Goal: Task Accomplishment & Management: Complete application form

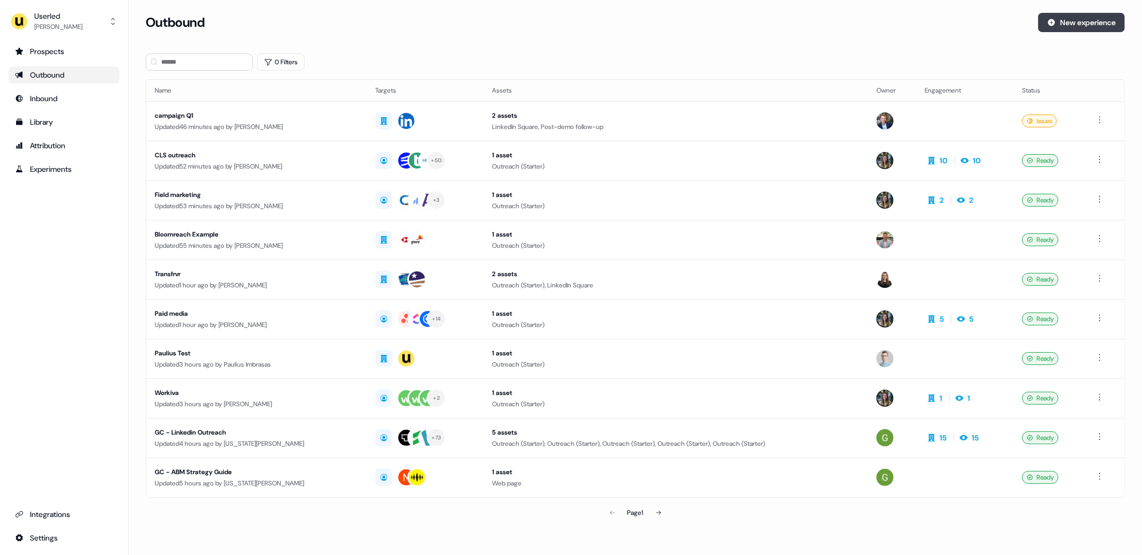
click at [1060, 23] on button "New experience" at bounding box center [1081, 22] width 87 height 19
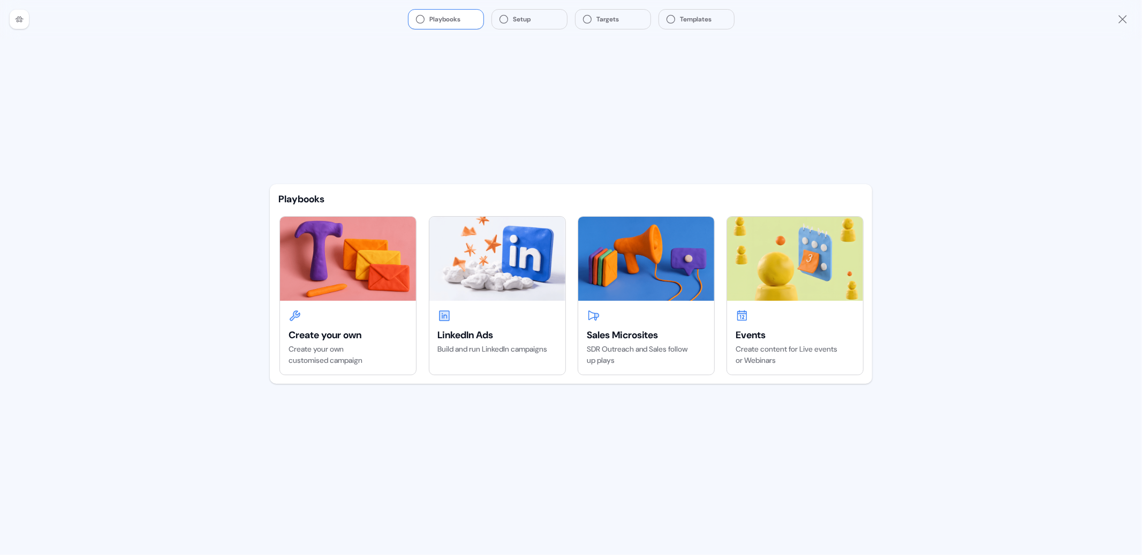
click at [234, 342] on div "Playbooks Setup Targets Templates Playbooks Create your own Create your own cus…" at bounding box center [571, 277] width 1142 height 555
click at [502, 286] on img at bounding box center [497, 259] width 136 height 84
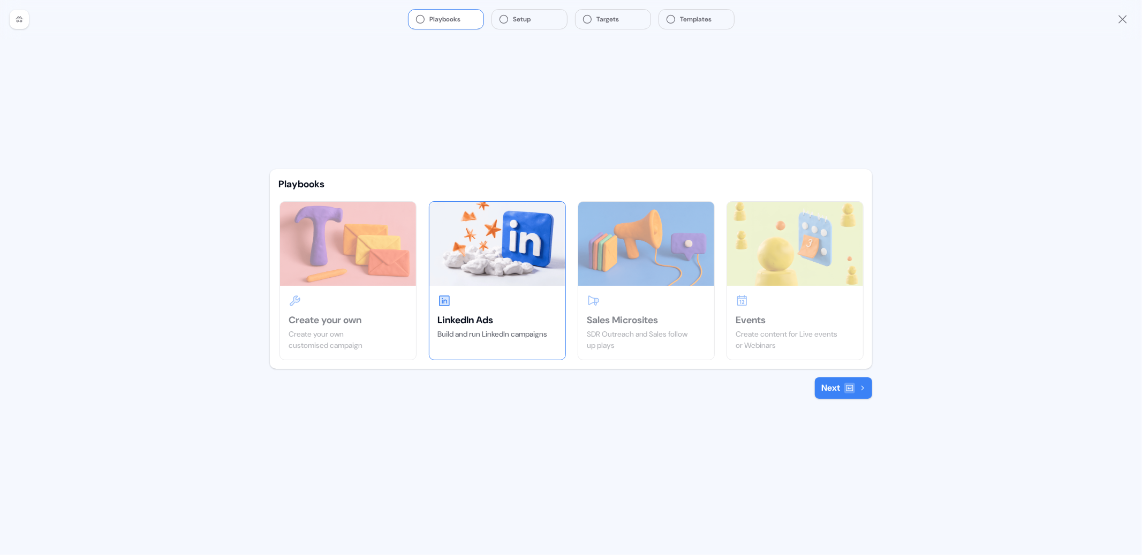
click at [829, 387] on button "Next" at bounding box center [843, 387] width 57 height 21
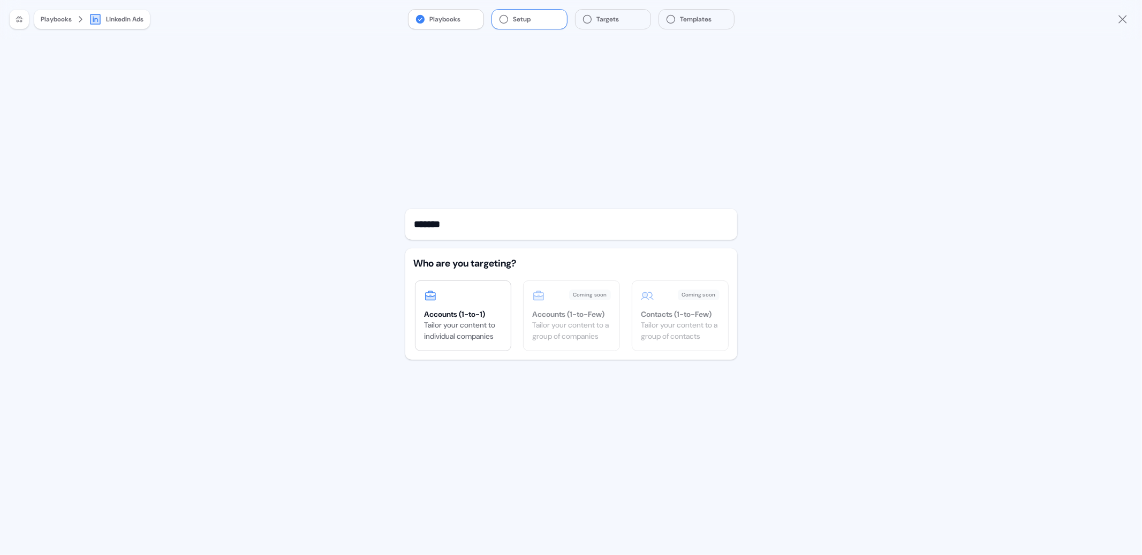
type input "*******"
click at [448, 22] on button "Playbooks" at bounding box center [445, 19] width 75 height 19
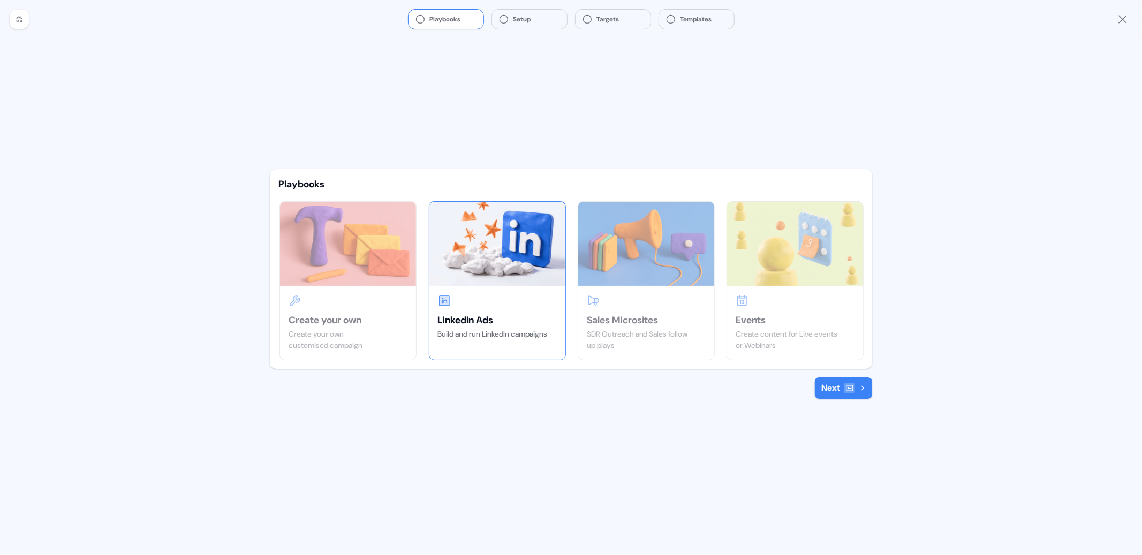
click at [839, 393] on button "Next" at bounding box center [843, 387] width 57 height 21
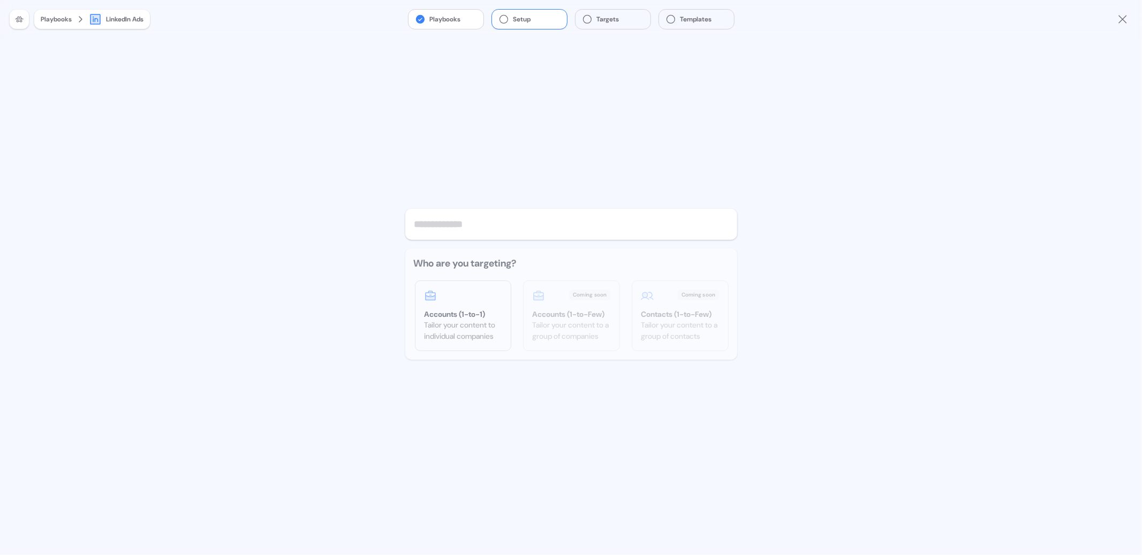
click at [472, 232] on input "text" at bounding box center [571, 224] width 332 height 31
click at [472, 229] on input "text" at bounding box center [571, 224] width 332 height 31
type input "*******"
click at [571, 316] on div "Accounts (1-to-Few)" at bounding box center [571, 314] width 78 height 11
click at [678, 318] on div "Contacts (1-to-Few)" at bounding box center [680, 314] width 78 height 11
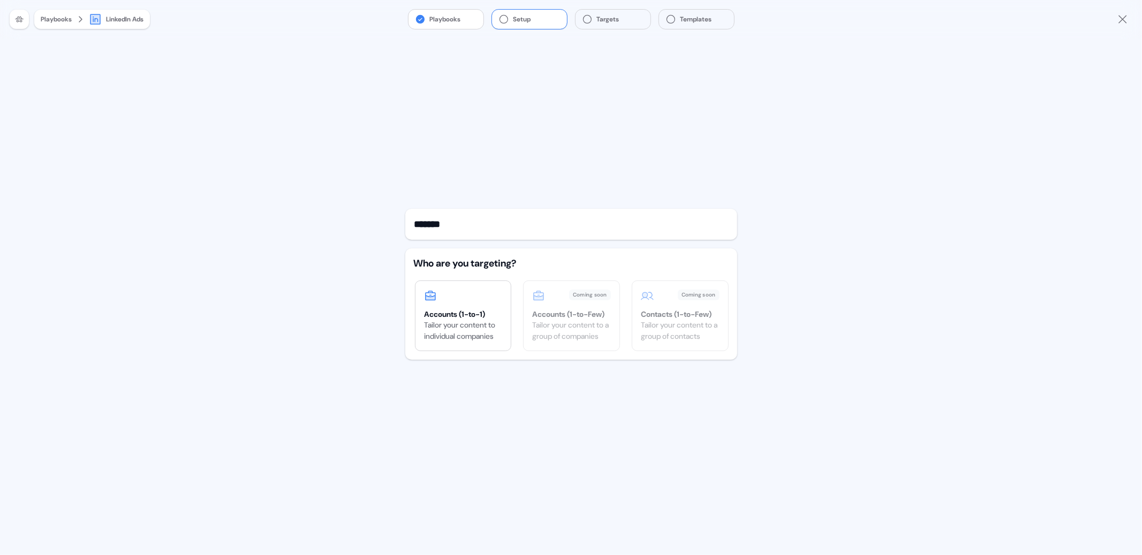
click at [556, 162] on div "******* Who are you targeting? Accounts (1-to-1) Tailor your content to individ…" at bounding box center [571, 297] width 332 height 517
click at [483, 226] on input "*******" at bounding box center [571, 224] width 332 height 31
click at [469, 323] on div "Tailor your content to individual companies" at bounding box center [463, 331] width 78 height 22
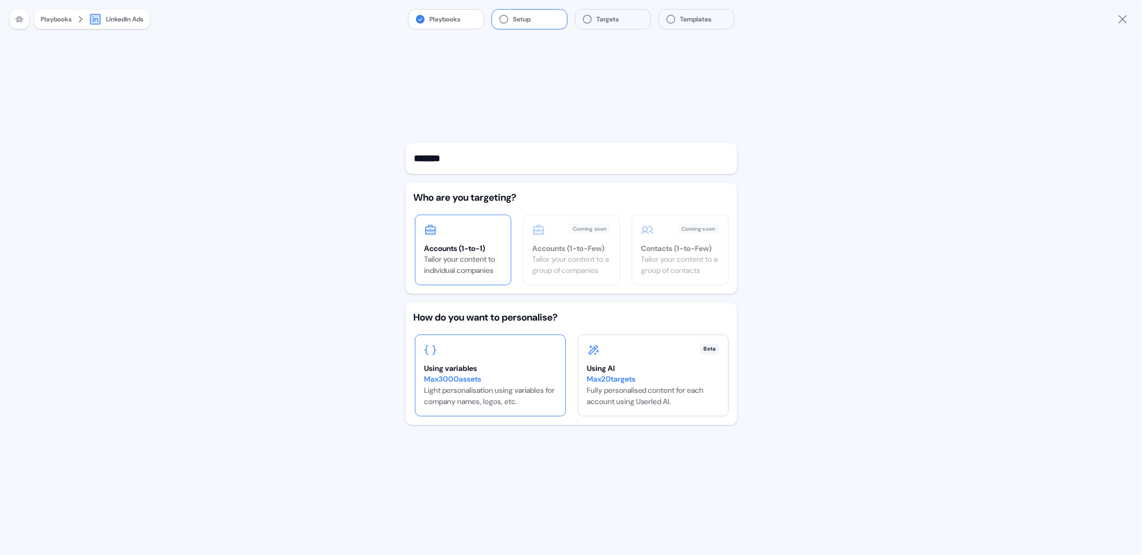
click at [525, 358] on div "Using variables Max 3000 assets Light personalisation using variables for compa…" at bounding box center [490, 375] width 150 height 81
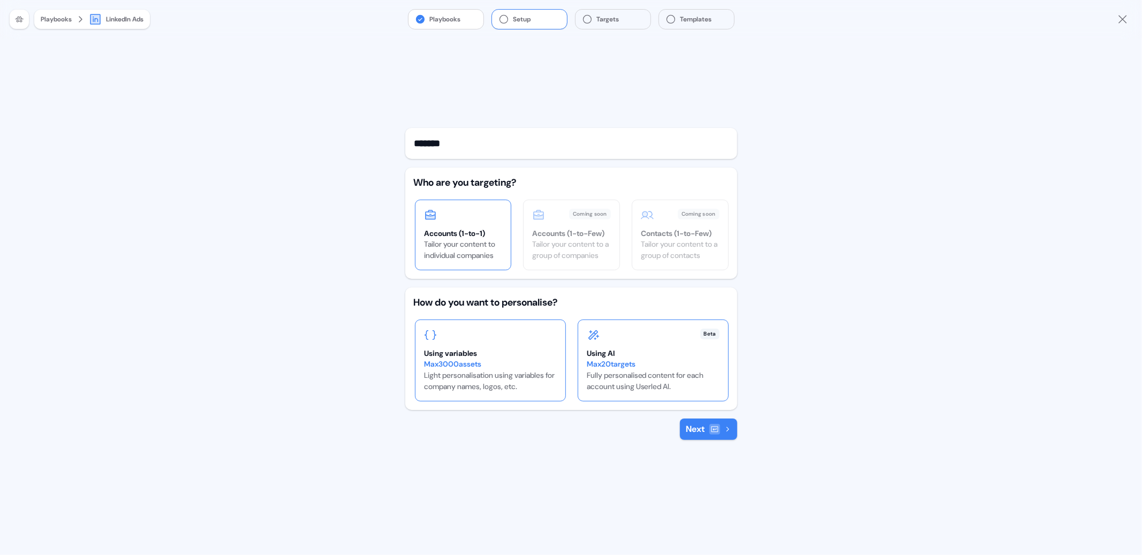
click at [602, 377] on div "Max 20 targets Fully personalised content for each account using Userled AI." at bounding box center [653, 376] width 133 height 34
click at [512, 385] on div "Max 3000 assets Light personalisation using variables for company names, logos,…" at bounding box center [490, 376] width 133 height 34
click at [694, 429] on button "Next" at bounding box center [708, 429] width 57 height 21
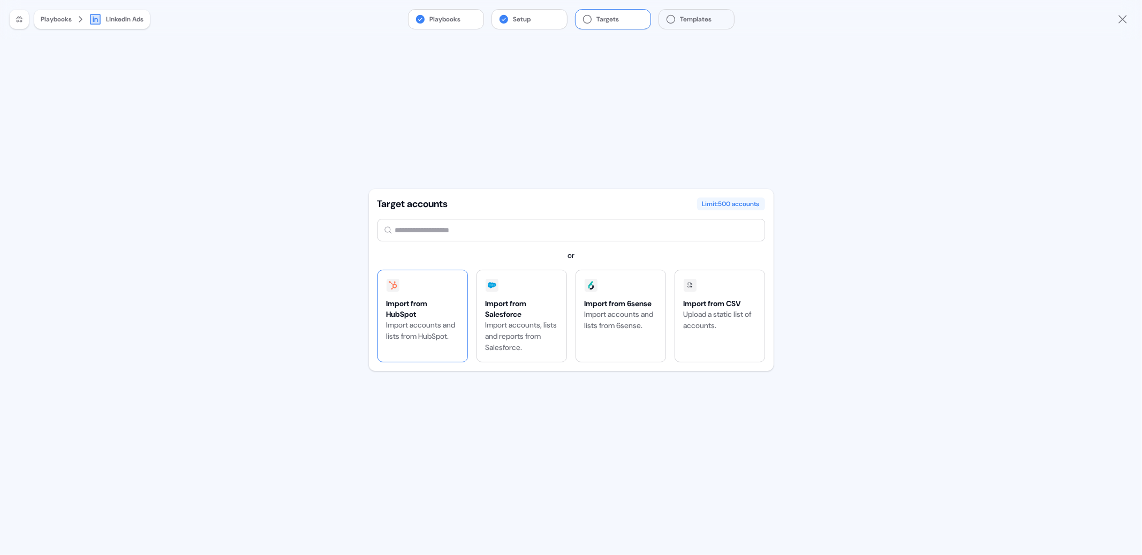
click at [426, 327] on div "Import accounts and lists from HubSpot." at bounding box center [423, 331] width 72 height 22
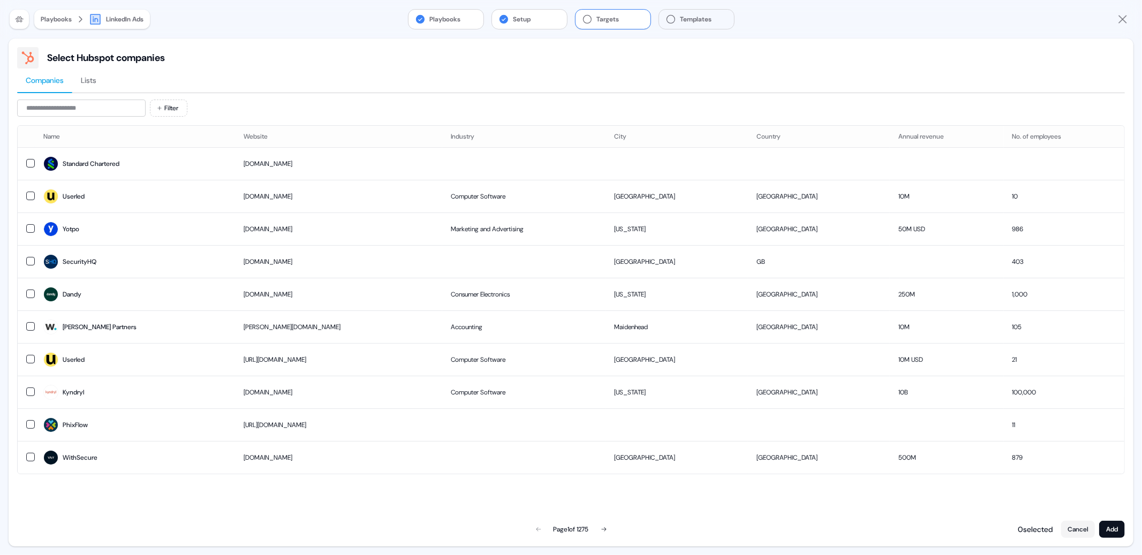
click at [95, 79] on span "Lists" at bounding box center [89, 80] width 16 height 11
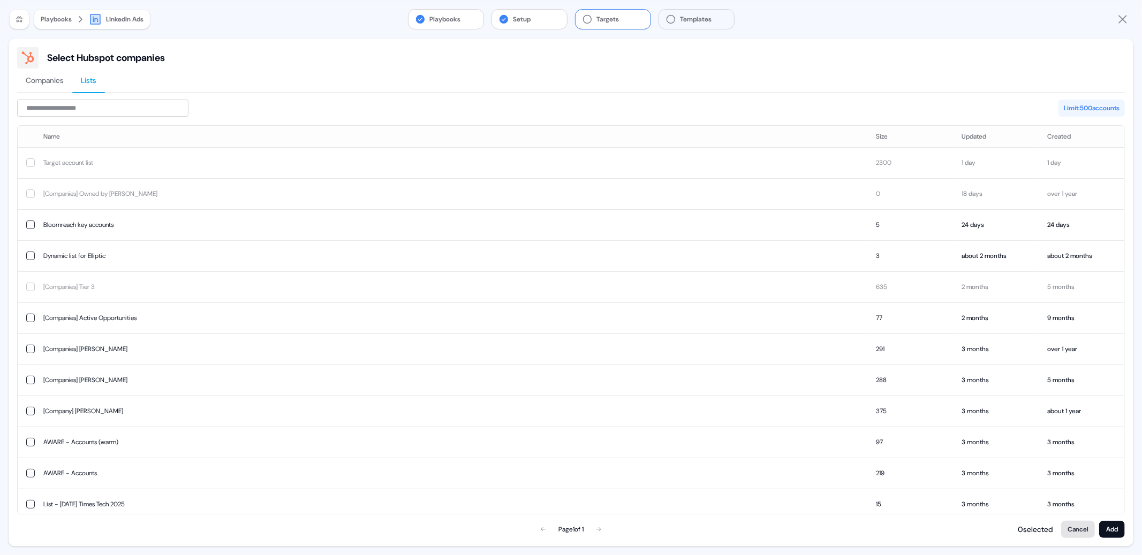
click at [1083, 536] on button "Cancel" at bounding box center [1078, 529] width 34 height 17
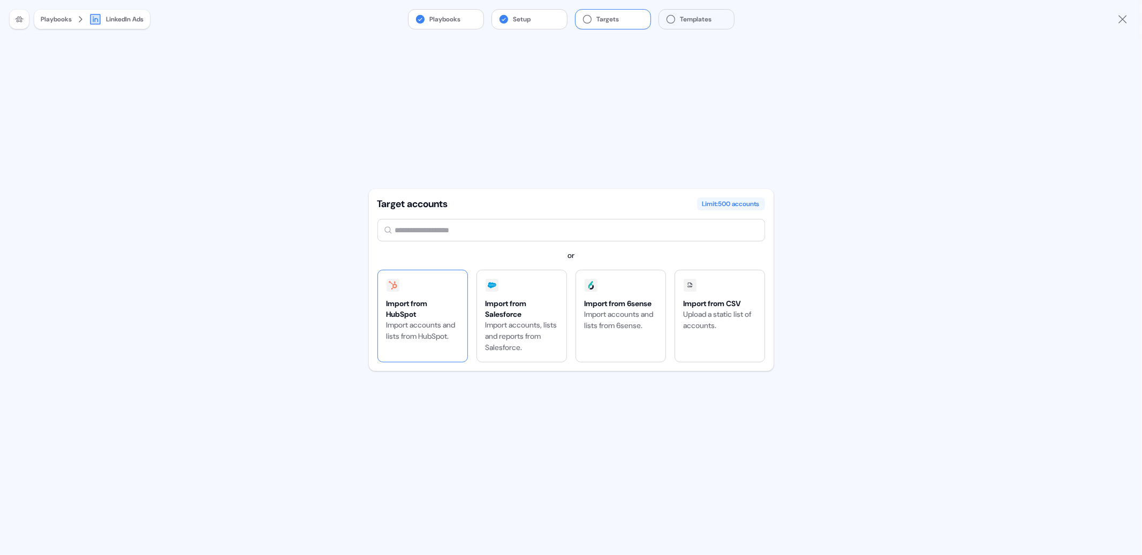
click at [442, 313] on div "Import from HubSpot" at bounding box center [423, 308] width 72 height 21
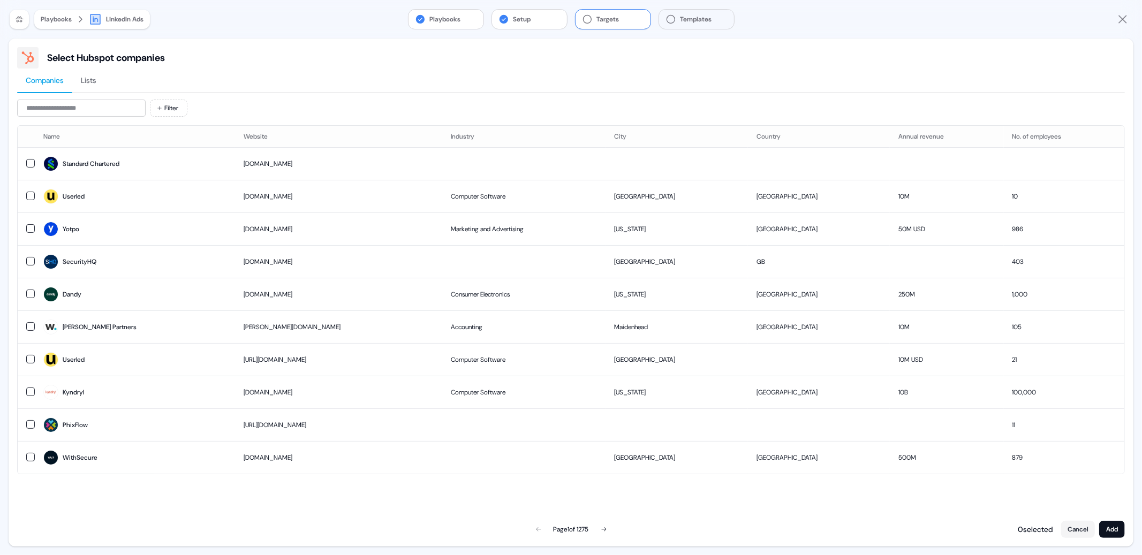
click at [89, 84] on span "Lists" at bounding box center [89, 80] width 16 height 11
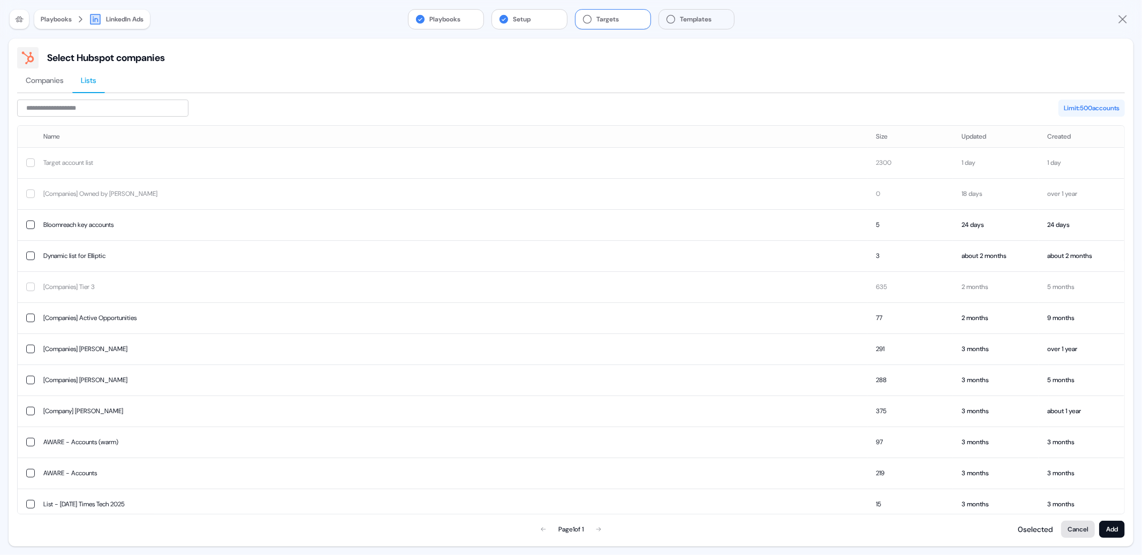
click at [1076, 532] on button "Cancel" at bounding box center [1078, 529] width 34 height 17
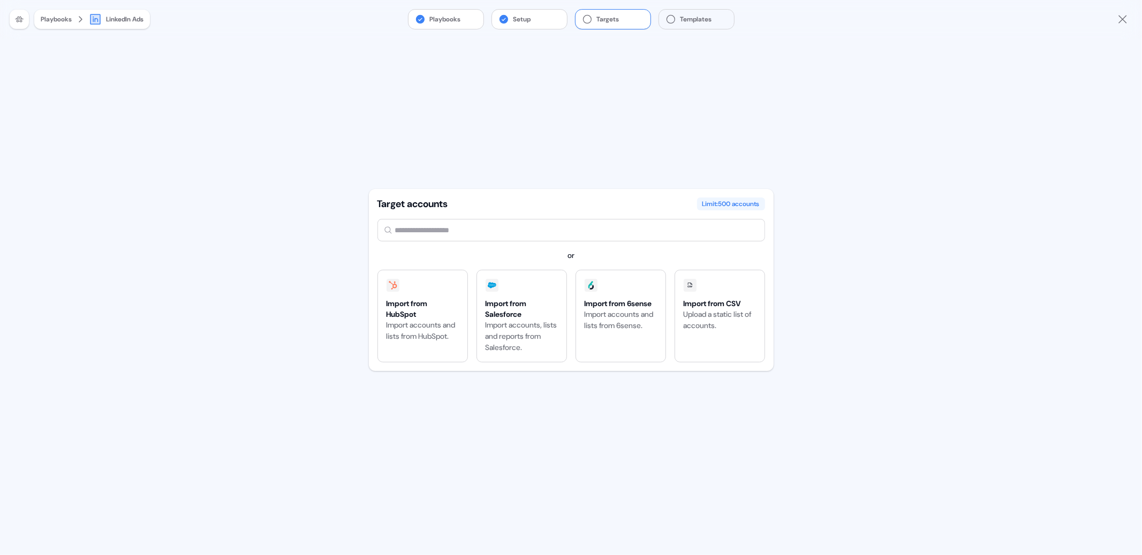
click at [587, 12] on button "Targets" at bounding box center [613, 19] width 75 height 19
click at [523, 22] on button "Setup" at bounding box center [529, 19] width 75 height 19
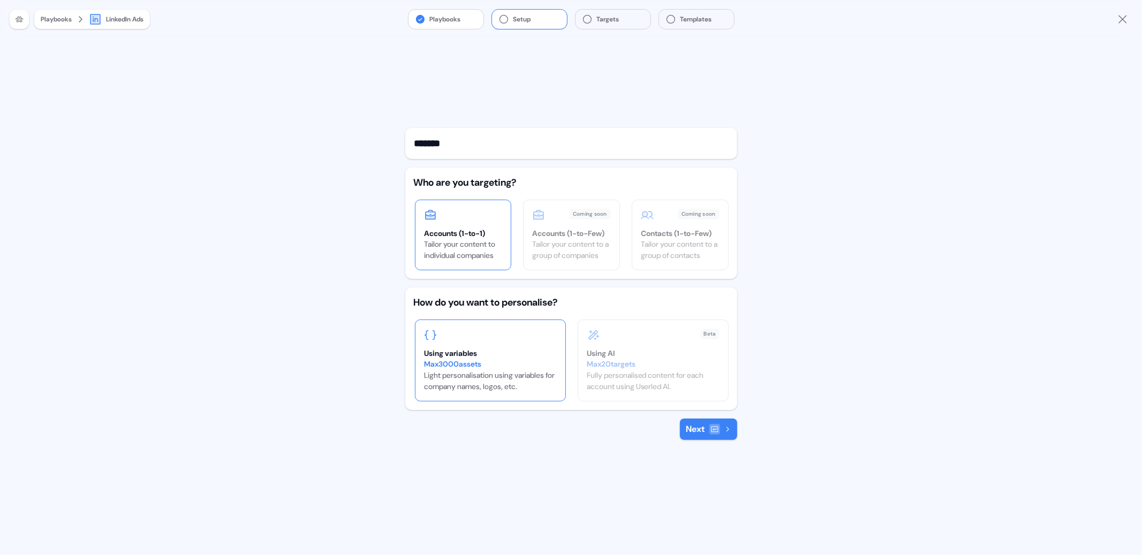
click at [697, 429] on button "Next" at bounding box center [708, 429] width 57 height 21
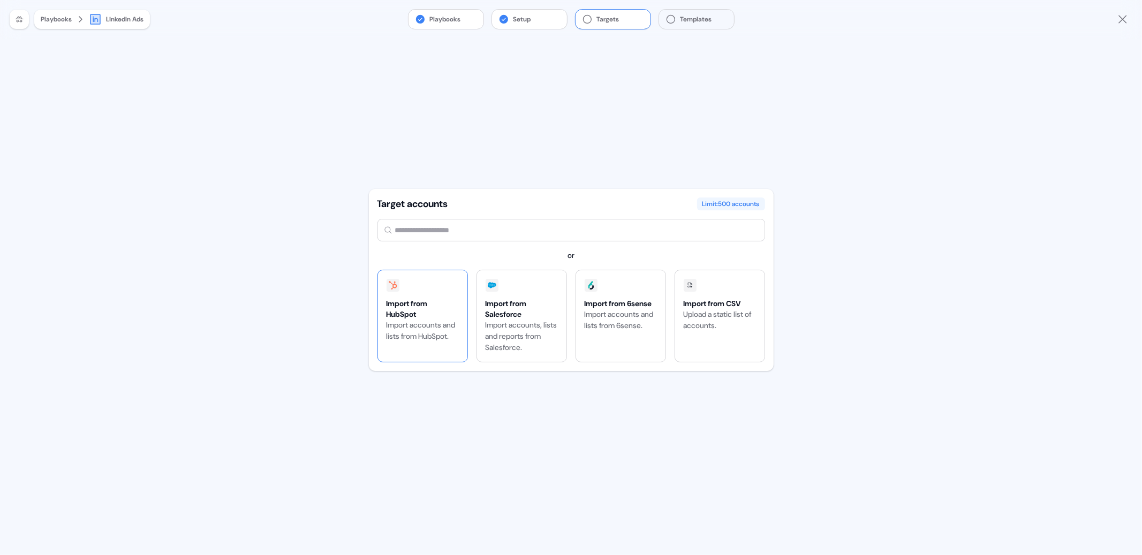
click at [429, 293] on div "Import from HubSpot Import accounts and lists from HubSpot." at bounding box center [422, 316] width 89 height 92
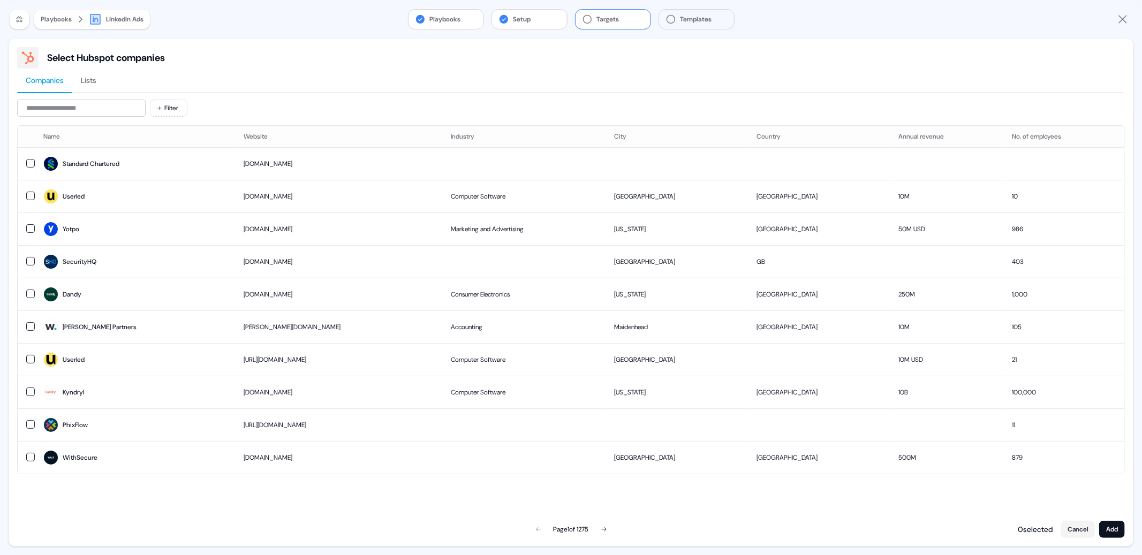
click at [96, 77] on span "Lists" at bounding box center [89, 80] width 16 height 11
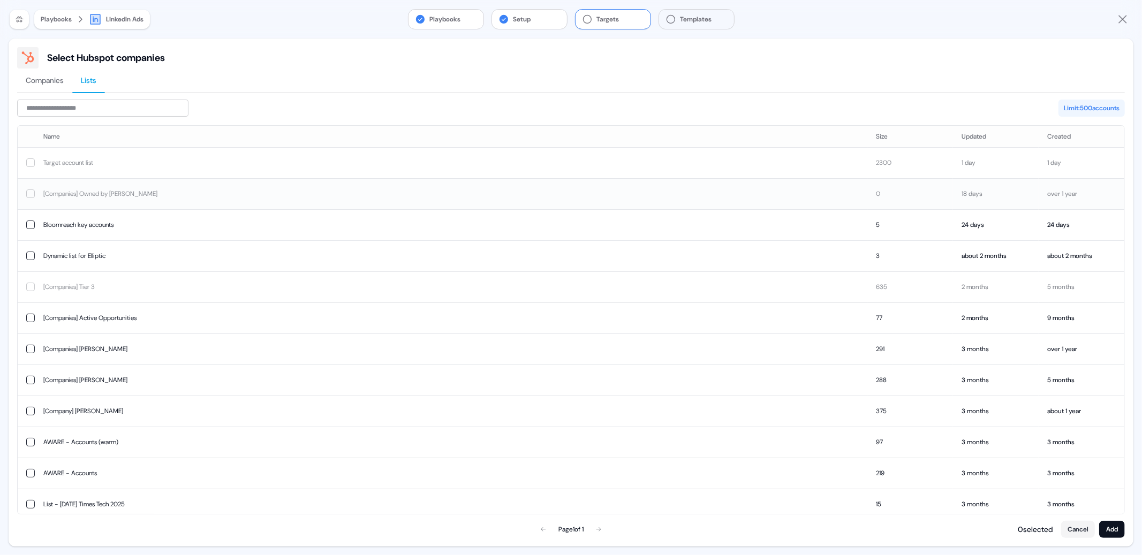
click at [107, 193] on td "[Companies] Owned by [PERSON_NAME]" at bounding box center [451, 193] width 833 height 31
click at [1082, 110] on div "Limit: 500 accounts" at bounding box center [1091, 108] width 66 height 17
click at [1075, 109] on div "Limit: 500 accounts" at bounding box center [1091, 108] width 66 height 17
drag, startPoint x: 1055, startPoint y: 107, endPoint x: 1126, endPoint y: 107, distance: 71.2
click at [1126, 107] on div "Select Hubspot companies Companies Lists Limit: 500 accounts Name Size Updated …" at bounding box center [571, 293] width 1125 height 508
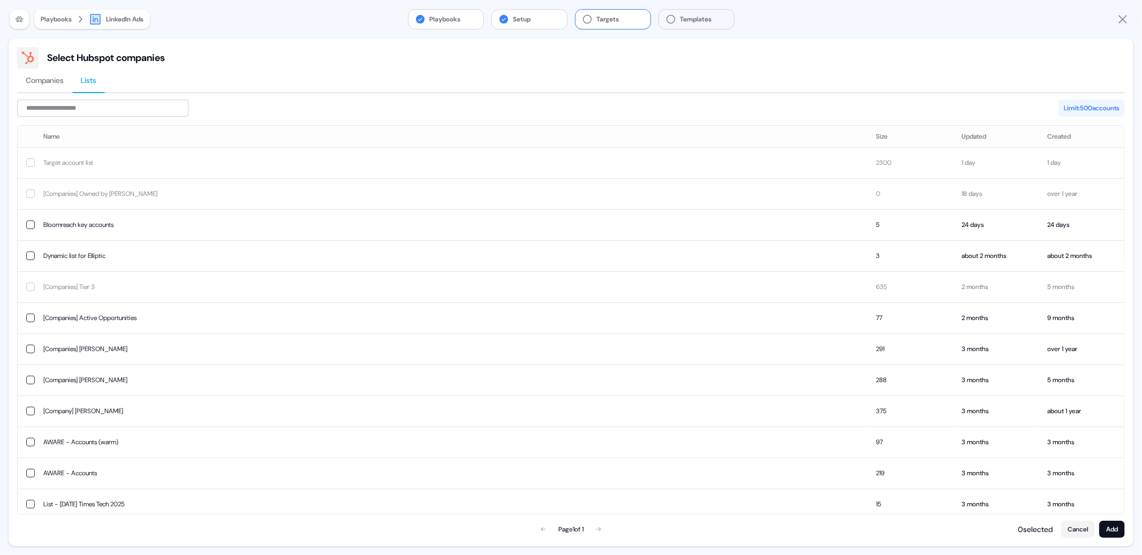
click at [620, 24] on button "Targets" at bounding box center [613, 19] width 75 height 19
click at [1083, 533] on button "Cancel" at bounding box center [1078, 529] width 34 height 17
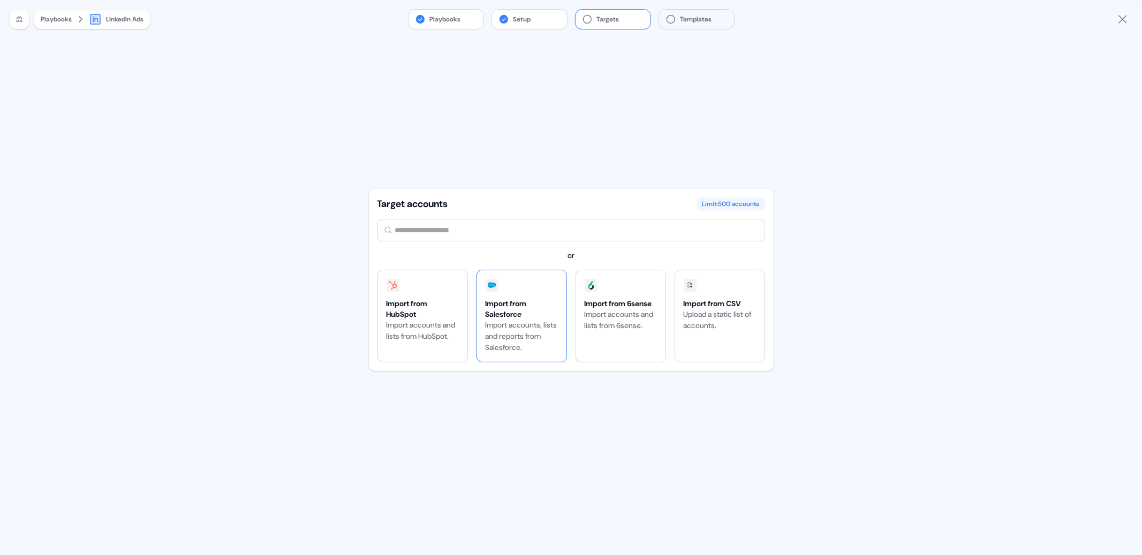
click at [531, 313] on div "Import from Salesforce" at bounding box center [522, 308] width 72 height 21
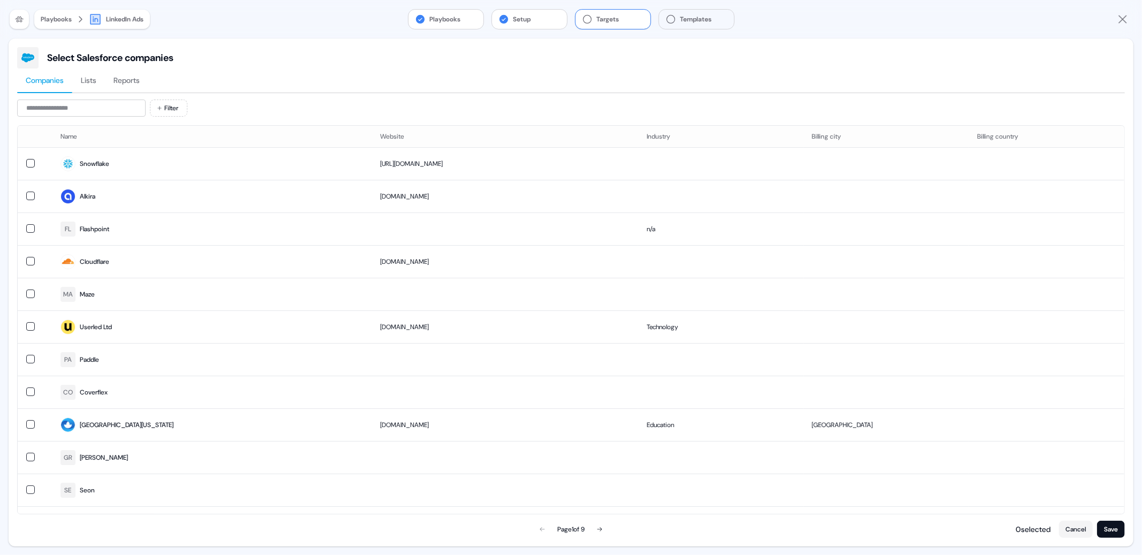
click at [95, 77] on span "Lists" at bounding box center [89, 80] width 16 height 11
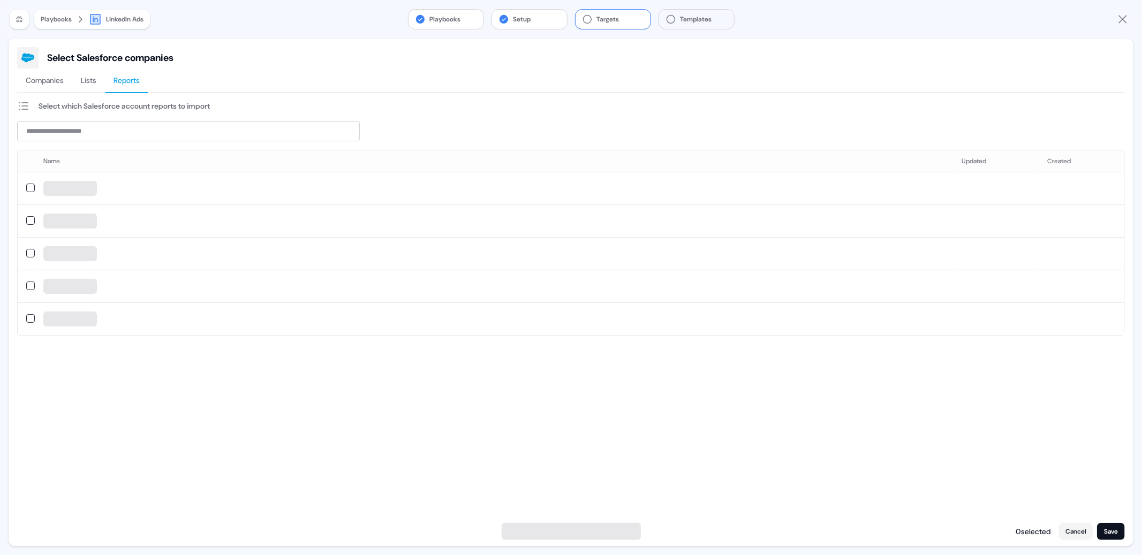
click at [123, 78] on span "Reports" at bounding box center [126, 80] width 26 height 11
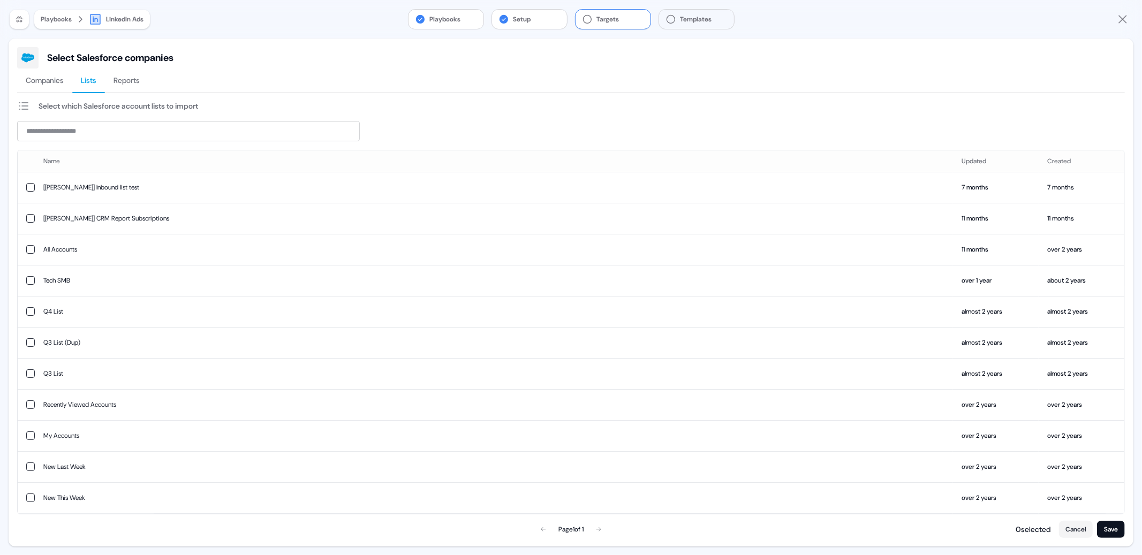
click at [95, 79] on span "Lists" at bounding box center [89, 80] width 16 height 11
click at [48, 83] on span "Companies" at bounding box center [45, 80] width 38 height 11
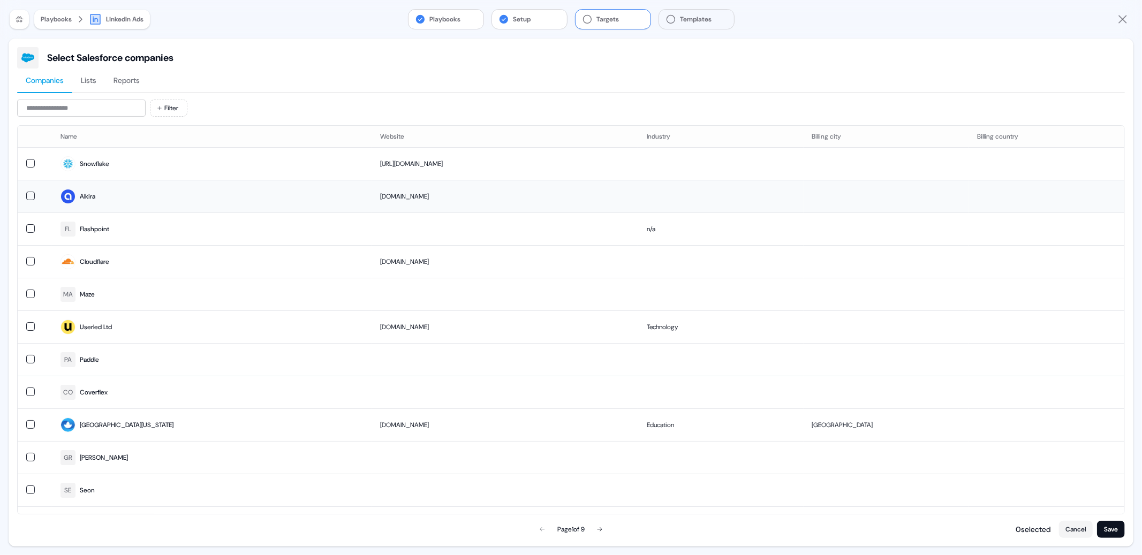
click at [31, 199] on button "button" at bounding box center [30, 196] width 9 height 9
click at [1103, 530] on button "Save" at bounding box center [1111, 529] width 28 height 17
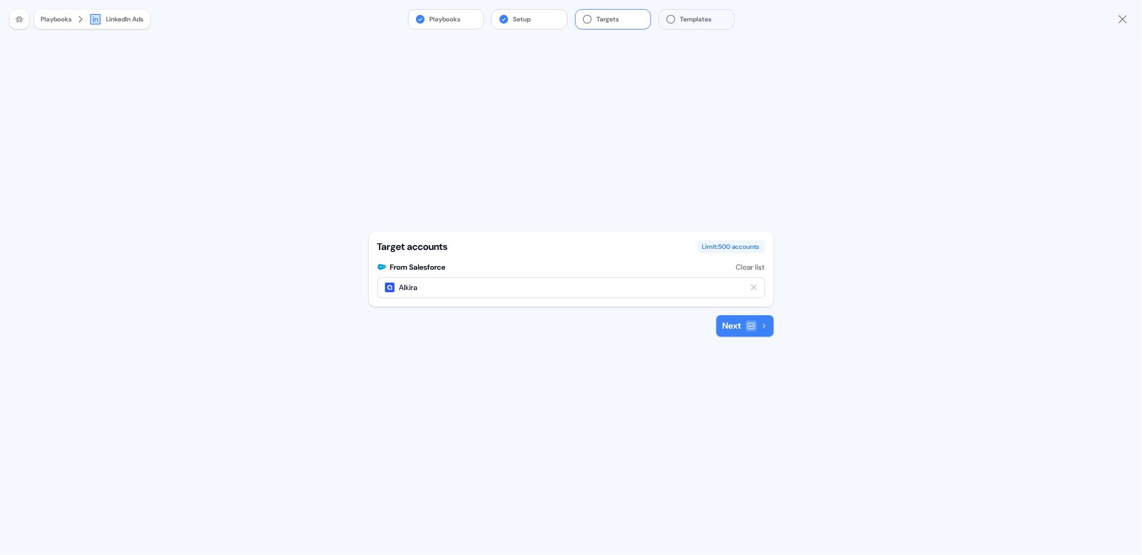
click at [738, 328] on button "Next" at bounding box center [744, 325] width 57 height 21
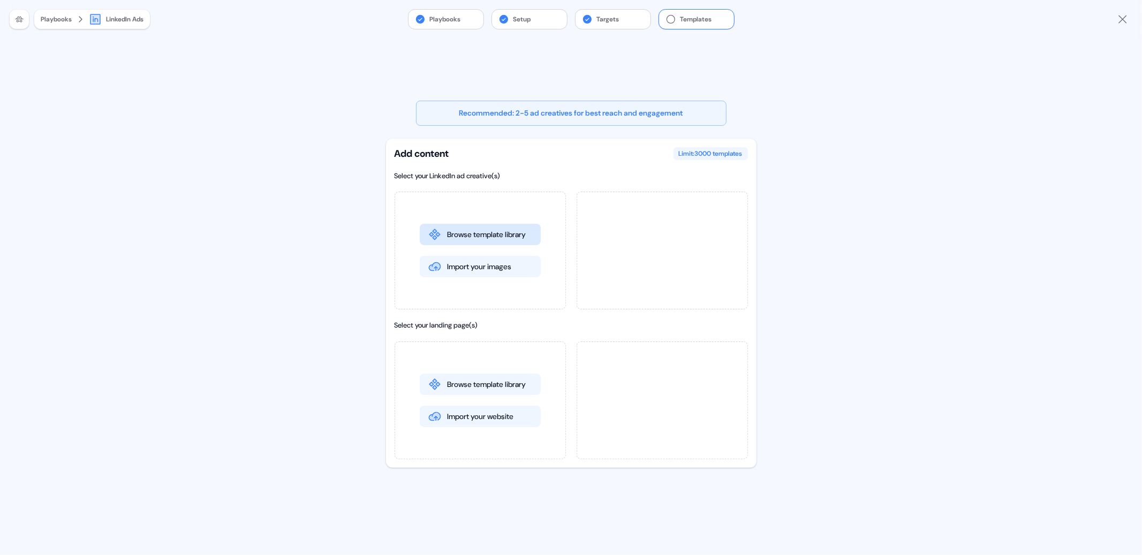
click at [481, 236] on button "Browse template library" at bounding box center [480, 234] width 121 height 21
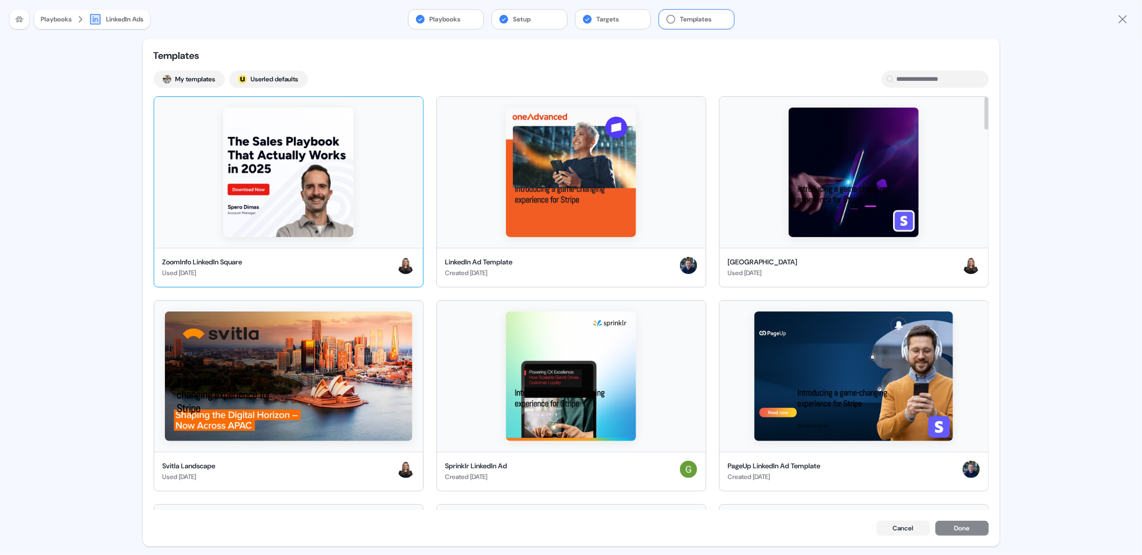
click at [338, 196] on img at bounding box center [288, 173] width 130 height 130
click at [558, 204] on img at bounding box center [571, 173] width 130 height 130
click at [956, 531] on button "Done" at bounding box center [962, 529] width 54 height 15
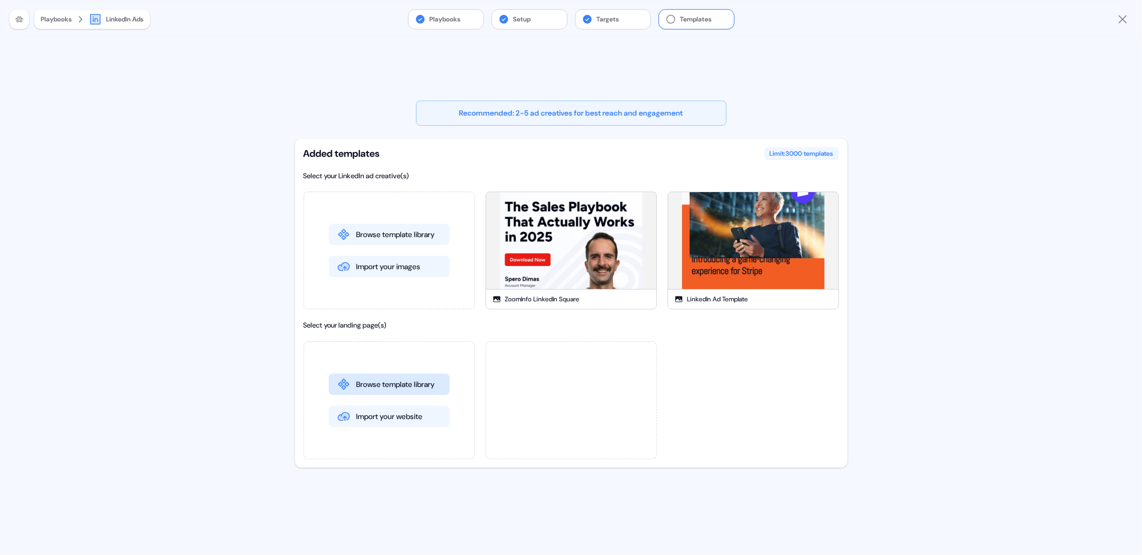
click at [393, 382] on button "Browse template library" at bounding box center [389, 384] width 121 height 21
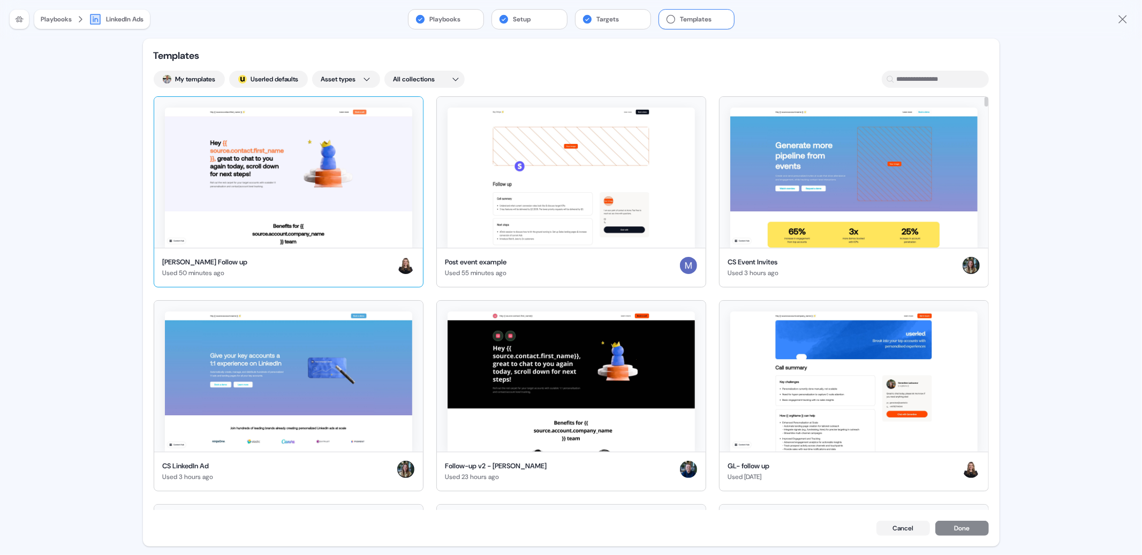
click at [336, 187] on img at bounding box center [288, 178] width 247 height 140
click at [945, 533] on button "Done" at bounding box center [962, 529] width 54 height 15
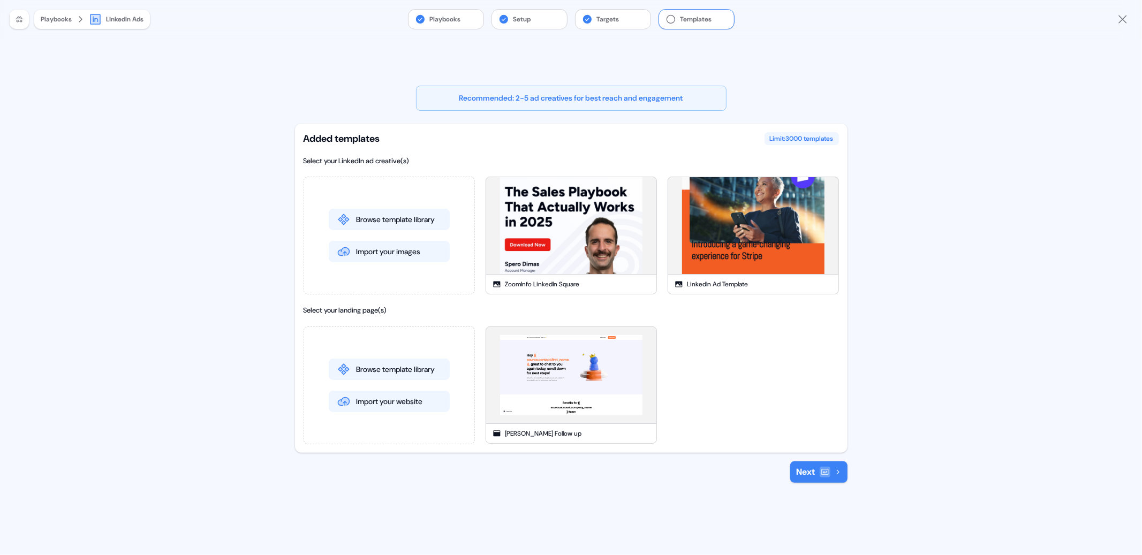
click at [813, 475] on button "Next" at bounding box center [818, 471] width 57 height 21
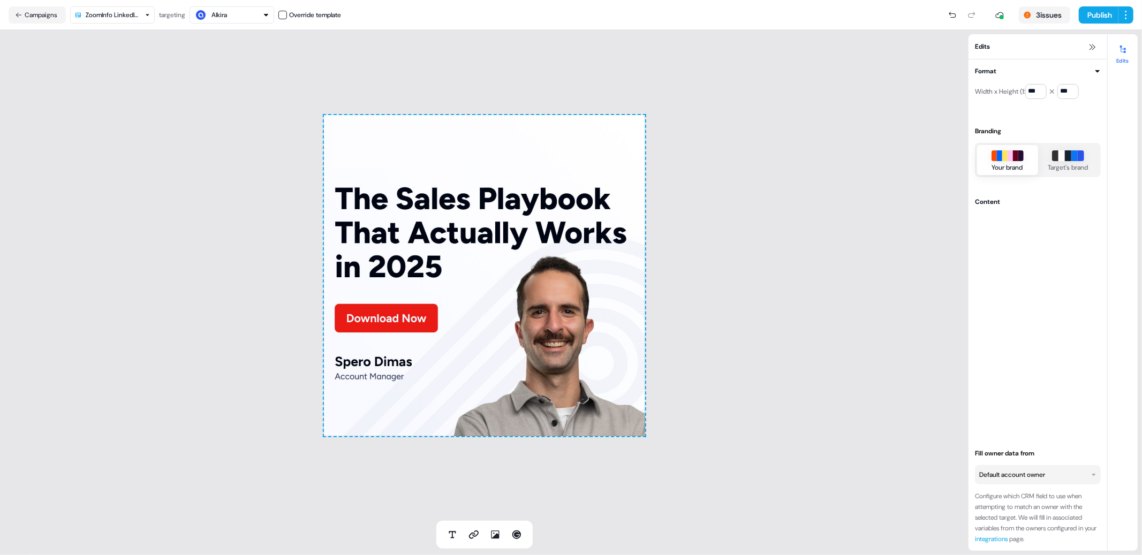
drag, startPoint x: 1097, startPoint y: 10, endPoint x: 556, endPoint y: 127, distance: 553.8
click at [556, 127] on section "Loading... Campaigns ZoomInfo LinkedIn Square targeting Alkira Override templat…" at bounding box center [571, 277] width 1142 height 555
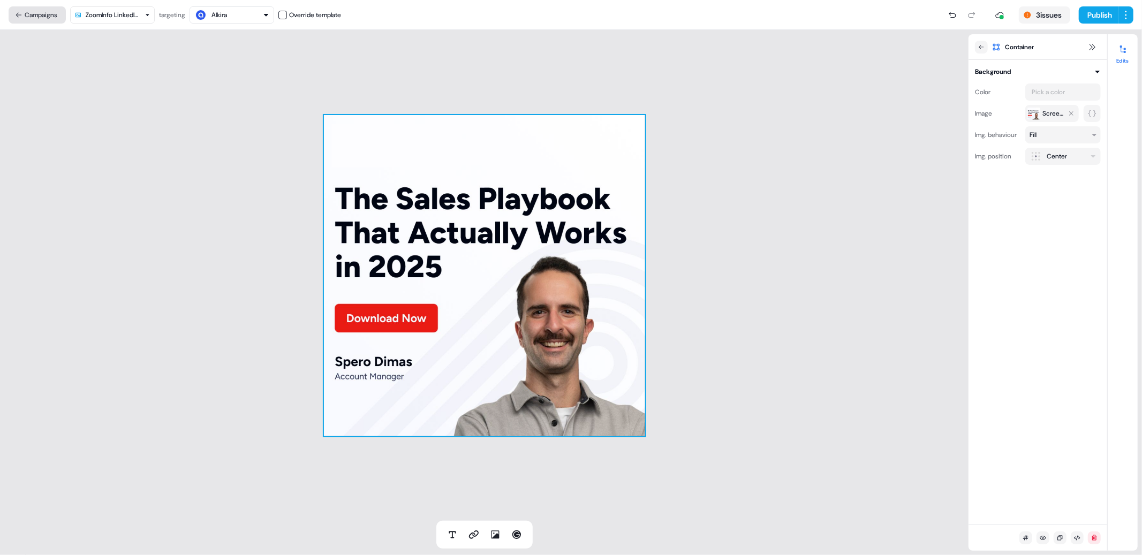
click at [41, 20] on button "Campaigns" at bounding box center [37, 14] width 57 height 17
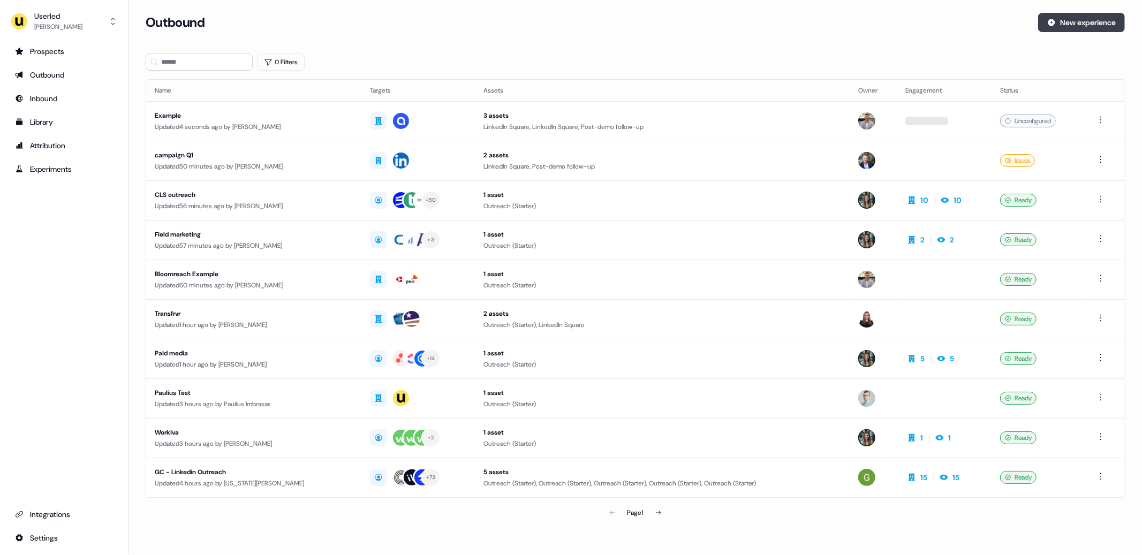
click at [1087, 26] on button "New experience" at bounding box center [1081, 22] width 87 height 19
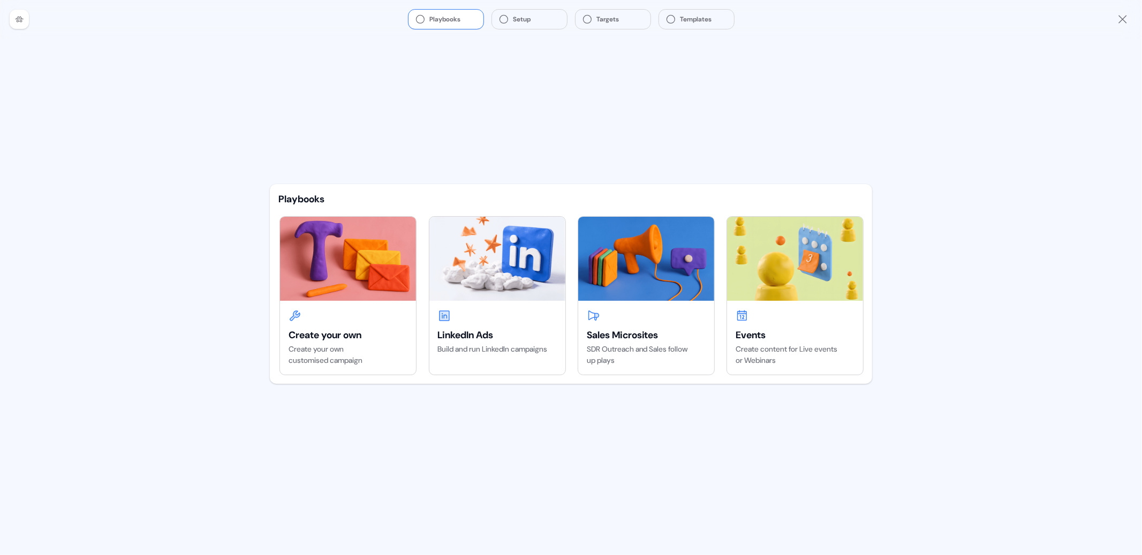
click at [618, 417] on div "Playbooks Create your own Create your own customised campaign LinkedIn Ads Buil…" at bounding box center [570, 297] width 619 height 517
click at [482, 315] on div at bounding box center [497, 315] width 119 height 13
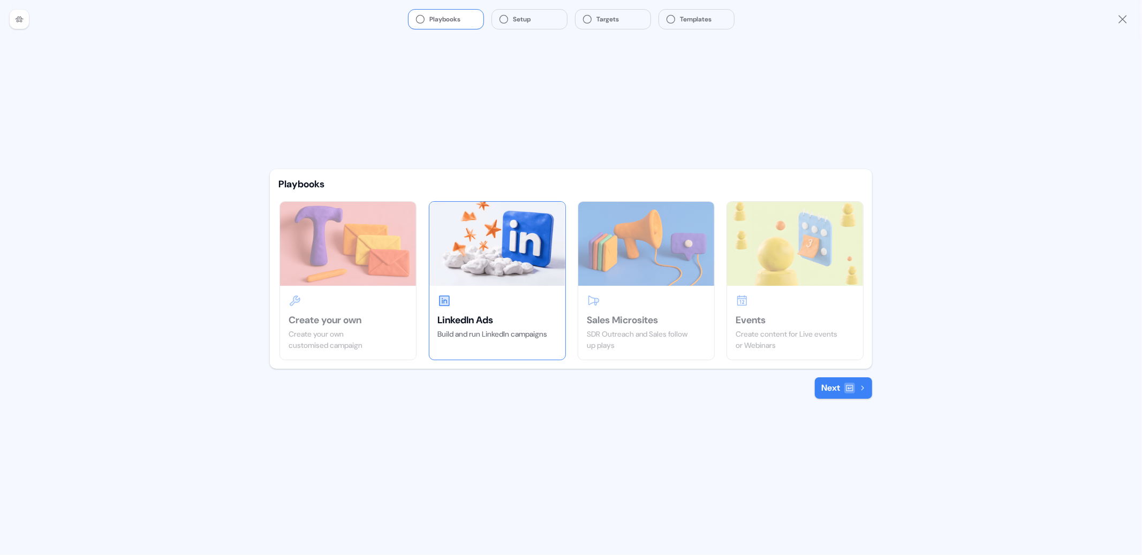
click at [847, 391] on icon at bounding box center [849, 388] width 9 height 9
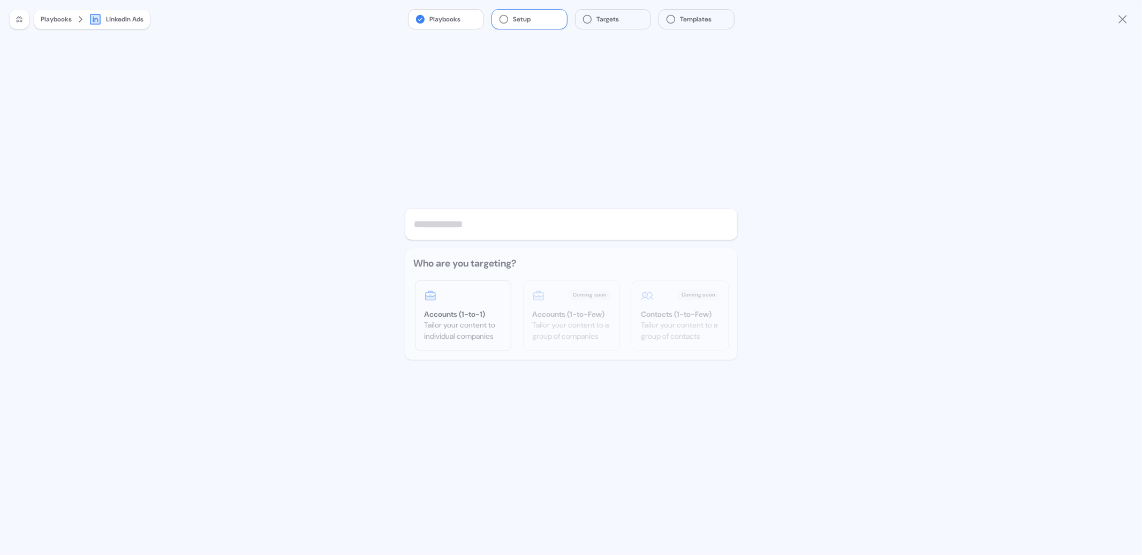
click at [485, 228] on input "text" at bounding box center [571, 224] width 332 height 31
type input "*******"
click at [471, 331] on div "Tailor your content to individual companies" at bounding box center [463, 331] width 78 height 22
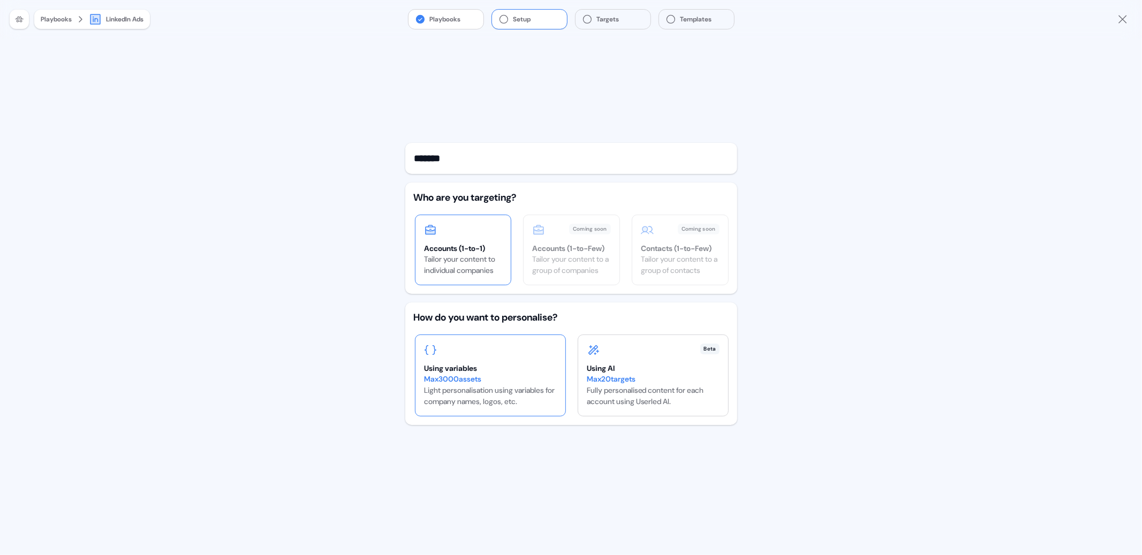
click at [496, 365] on div "Using variables" at bounding box center [490, 368] width 133 height 11
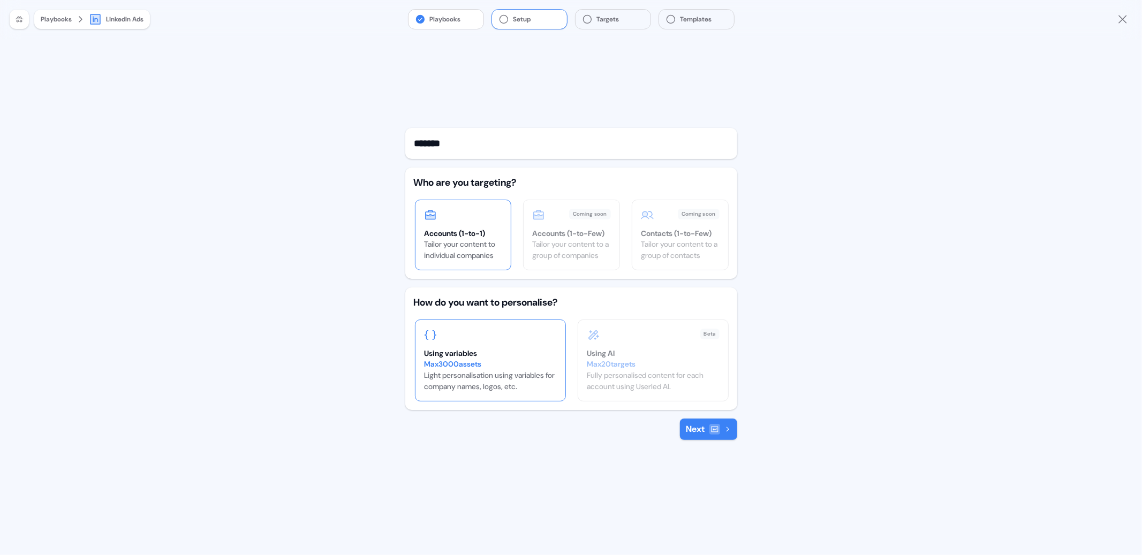
click at [710, 433] on icon at bounding box center [714, 429] width 9 height 9
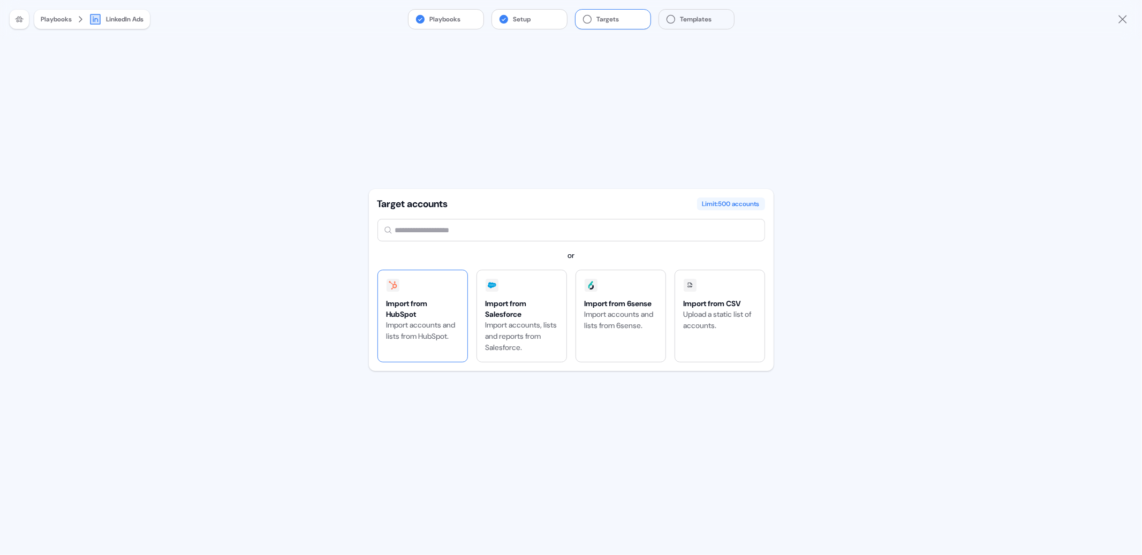
click at [446, 304] on div "Import from HubSpot" at bounding box center [423, 308] width 72 height 21
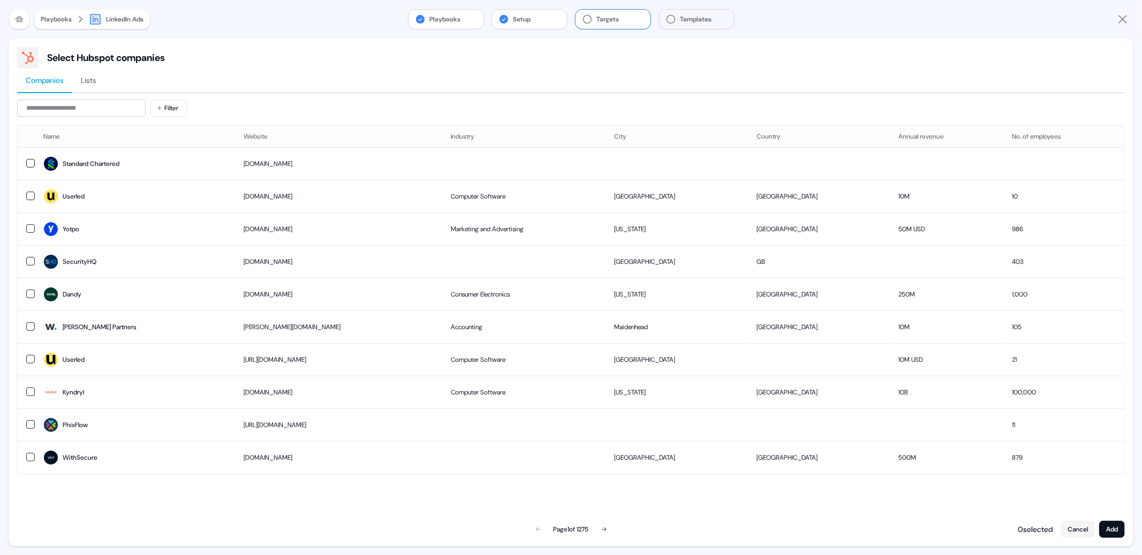
click at [85, 81] on span "Lists" at bounding box center [89, 80] width 16 height 11
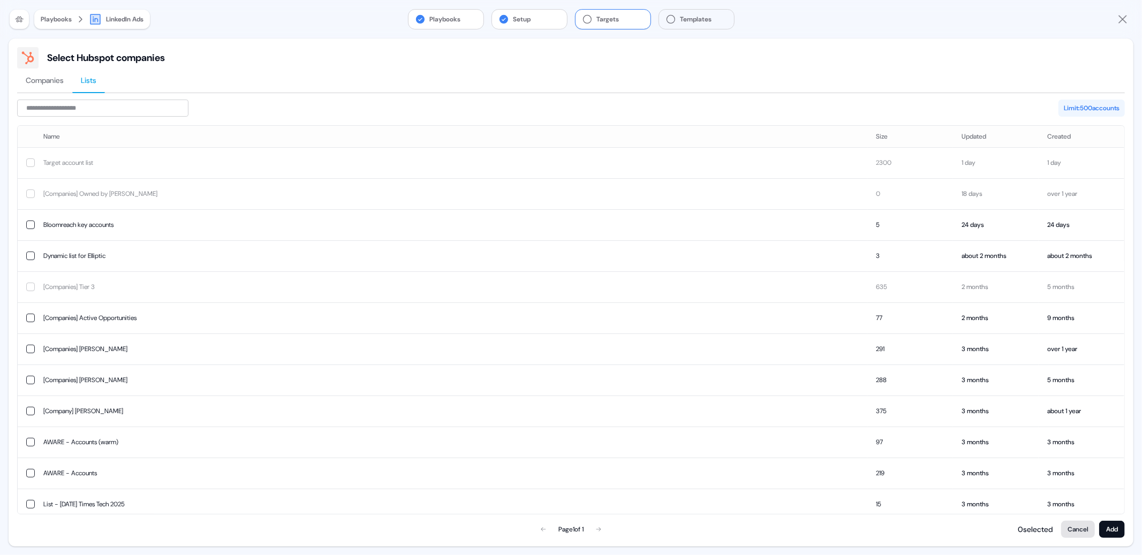
click at [1081, 530] on button "Cancel" at bounding box center [1078, 529] width 34 height 17
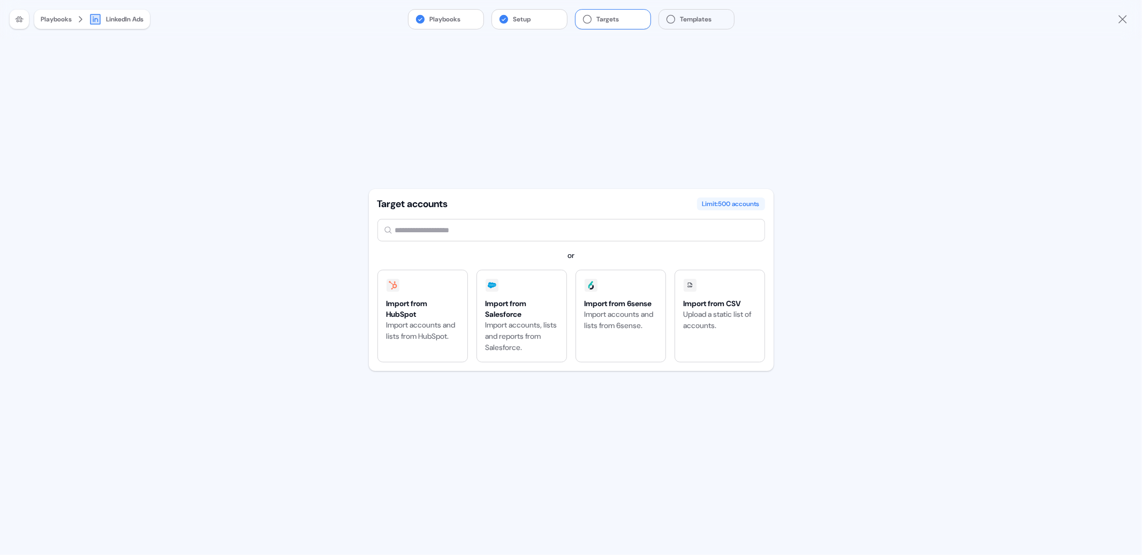
click at [724, 204] on div "Limit: 500 accounts" at bounding box center [731, 204] width 68 height 13
click at [515, 312] on div "Import from Salesforce" at bounding box center [522, 308] width 72 height 21
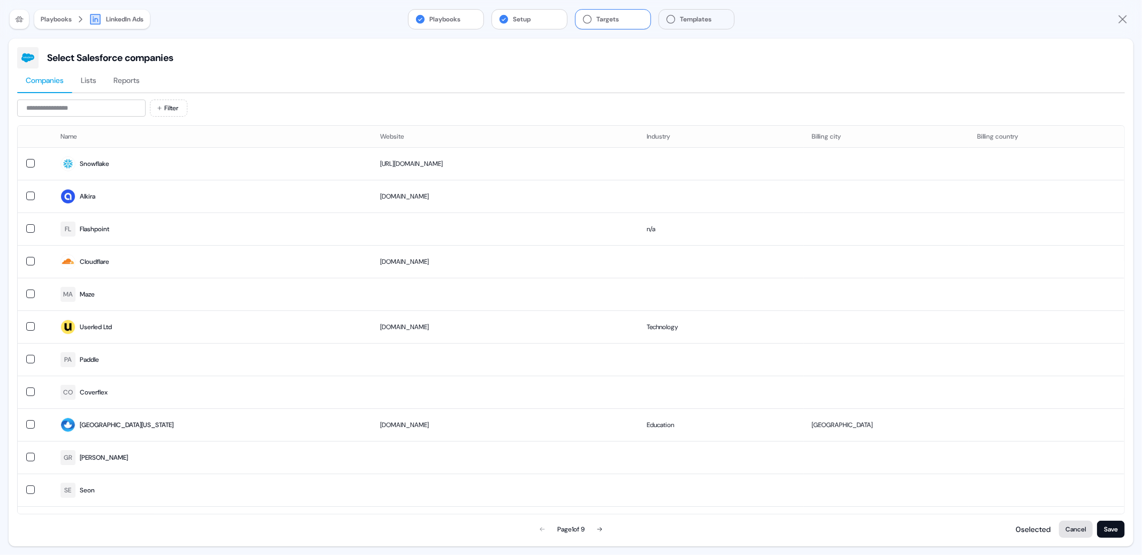
click at [1068, 529] on button "Cancel" at bounding box center [1076, 529] width 34 height 17
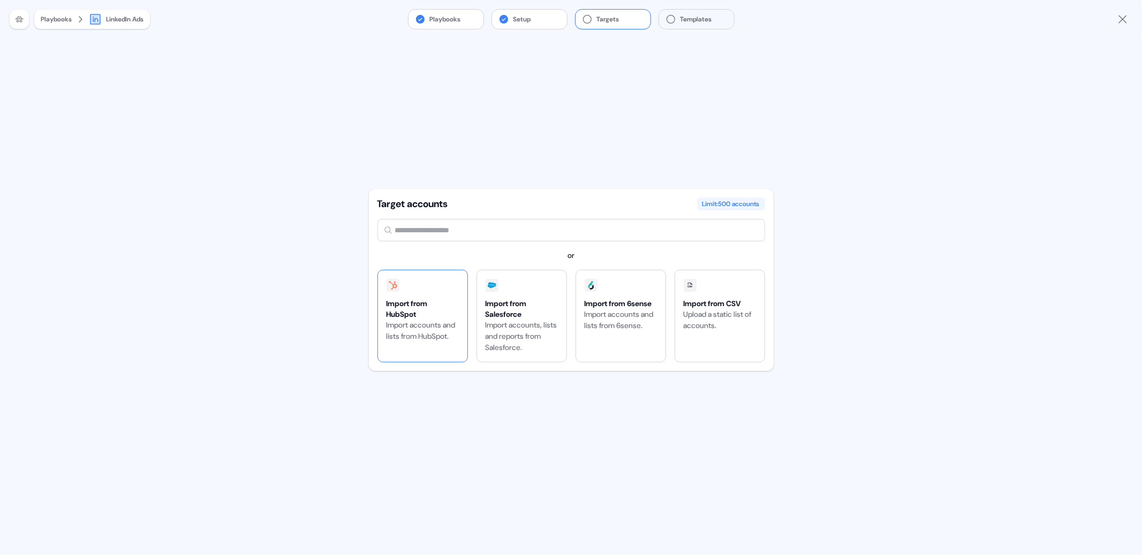
click at [444, 292] on div "Import from HubSpot Import accounts and lists from HubSpot." at bounding box center [422, 316] width 89 height 92
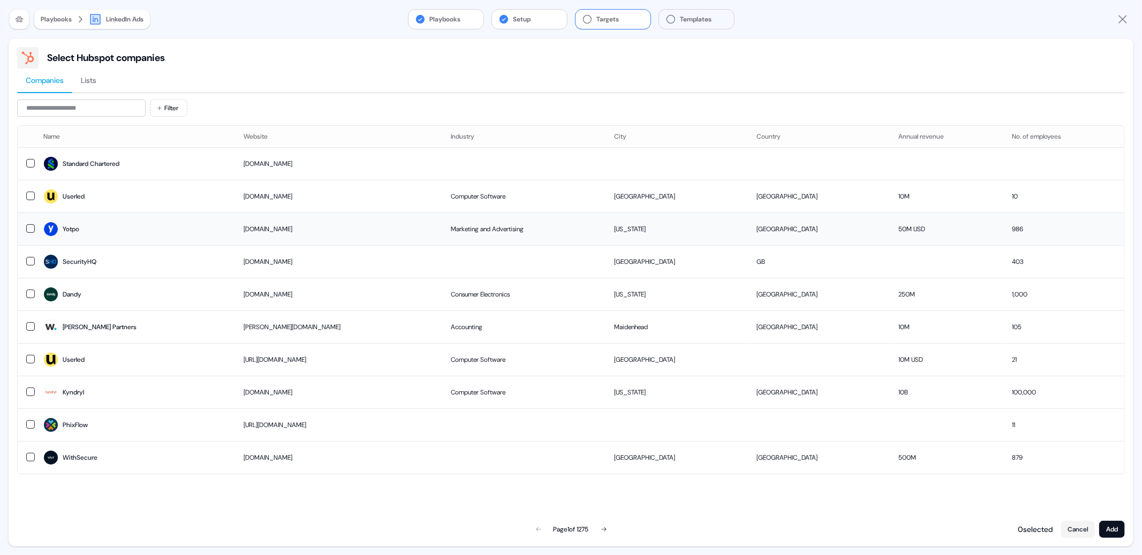
click at [34, 236] on td at bounding box center [26, 229] width 17 height 33
click at [1110, 527] on button "Add" at bounding box center [1112, 529] width 26 height 17
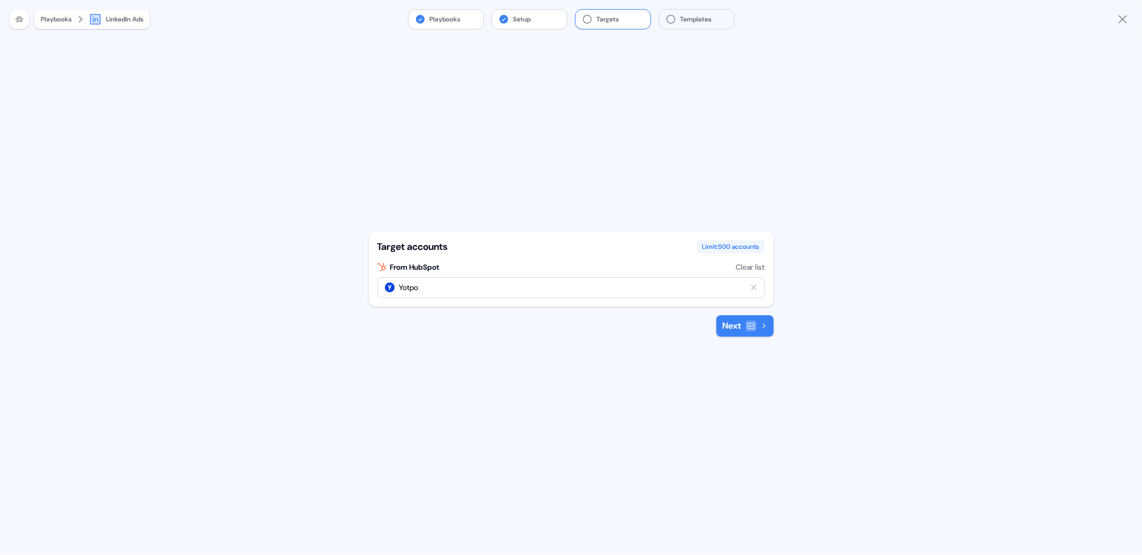
click at [747, 328] on icon at bounding box center [750, 326] width 7 height 6
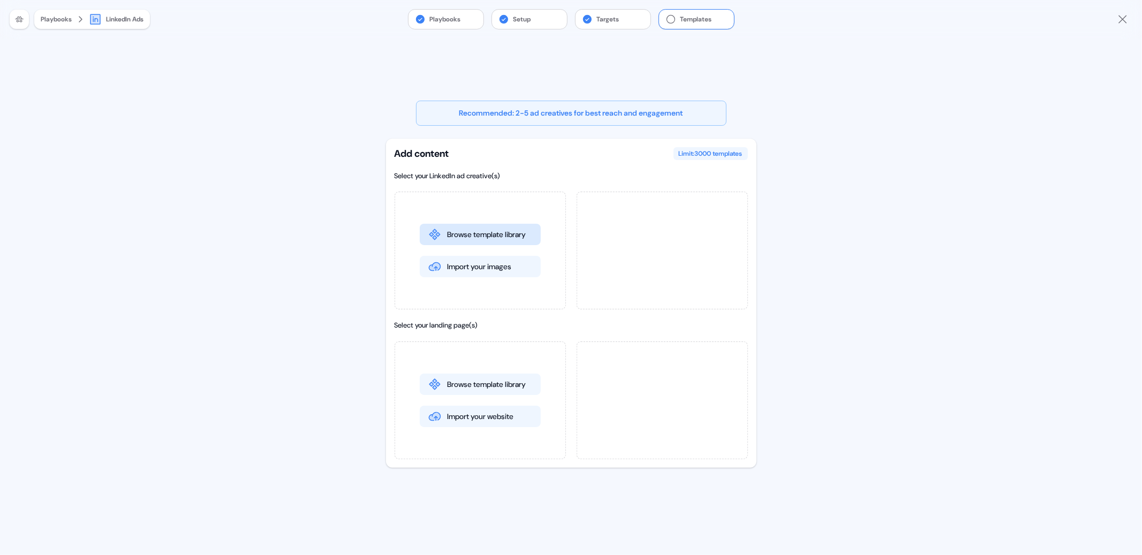
click at [473, 239] on button "Browse template library" at bounding box center [480, 234] width 121 height 21
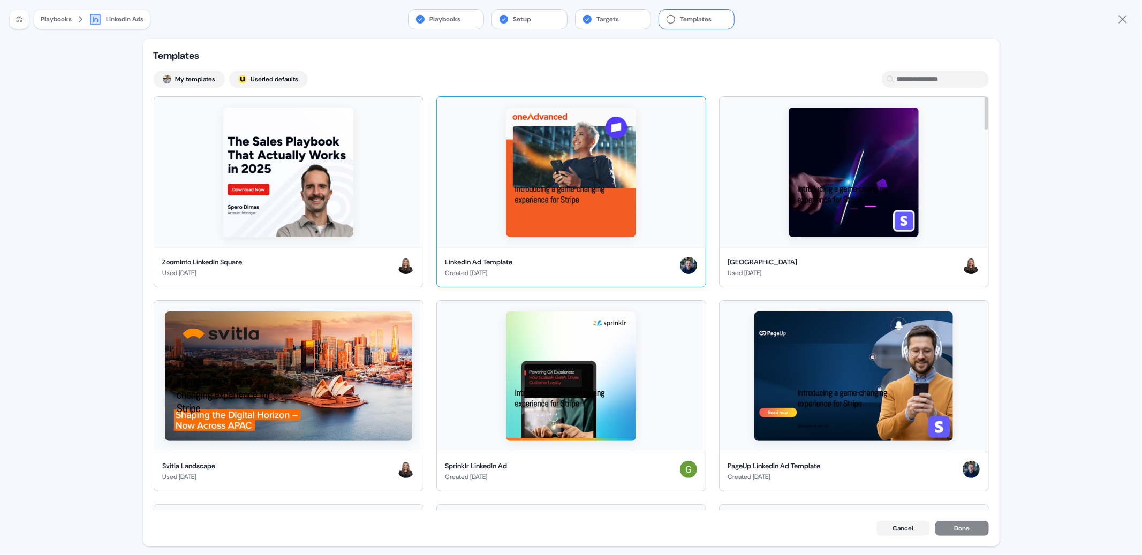
click at [525, 201] on img at bounding box center [571, 173] width 130 height 130
click at [367, 187] on div at bounding box center [288, 172] width 269 height 151
click at [961, 534] on button "Done" at bounding box center [962, 529] width 54 height 15
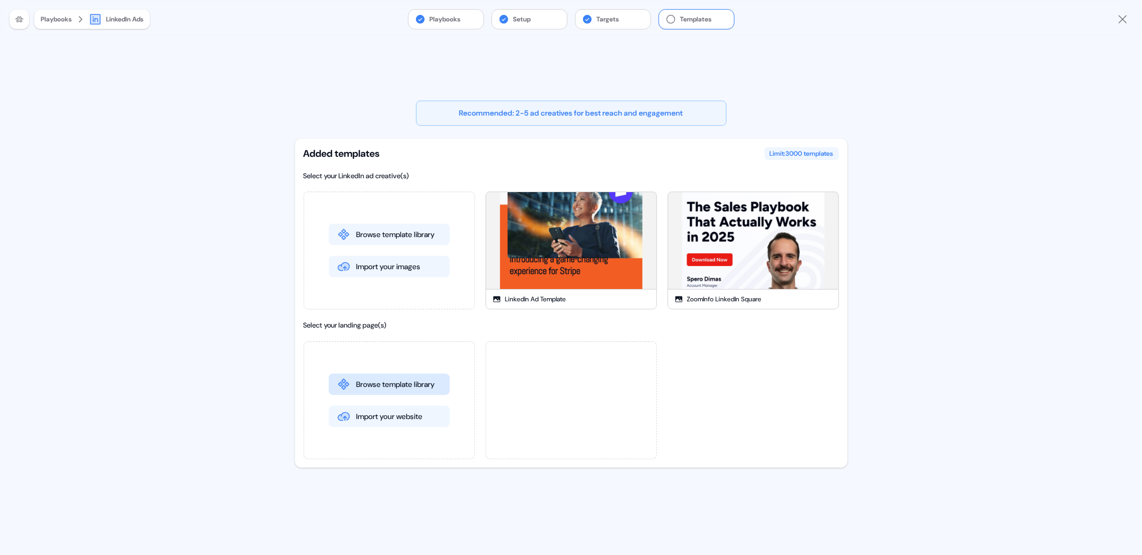
click at [417, 383] on button "Browse template library" at bounding box center [389, 384] width 121 height 21
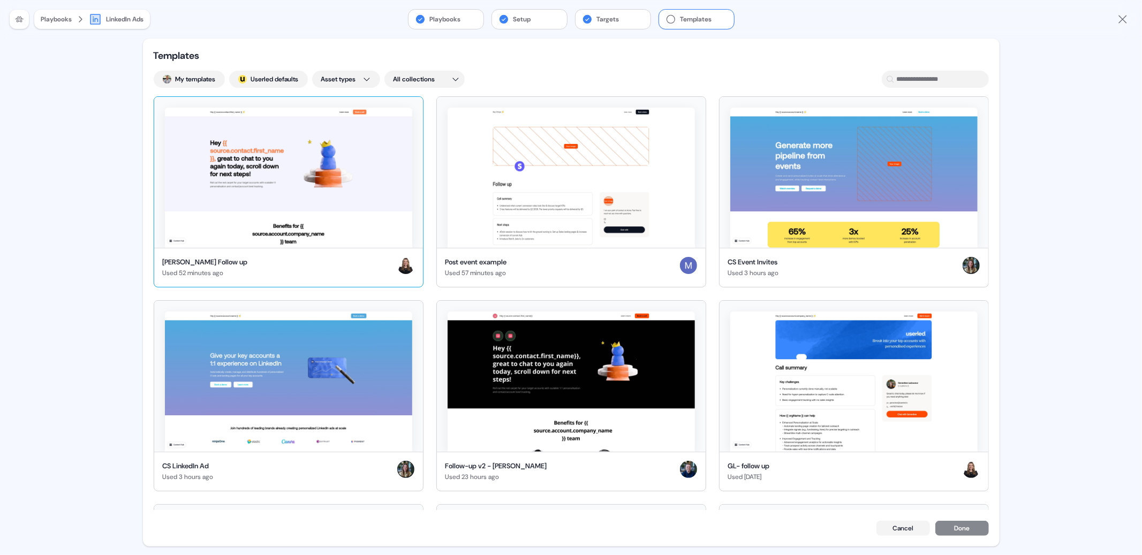
click at [386, 178] on img at bounding box center [288, 178] width 247 height 140
click at [963, 527] on button "Done" at bounding box center [962, 529] width 54 height 15
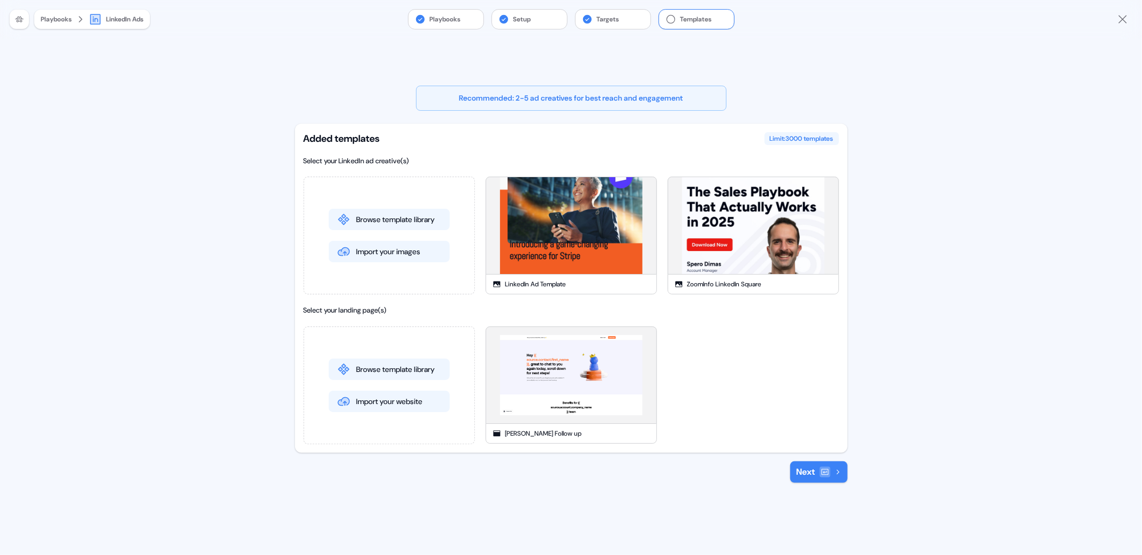
click at [815, 465] on button "Next" at bounding box center [818, 471] width 57 height 21
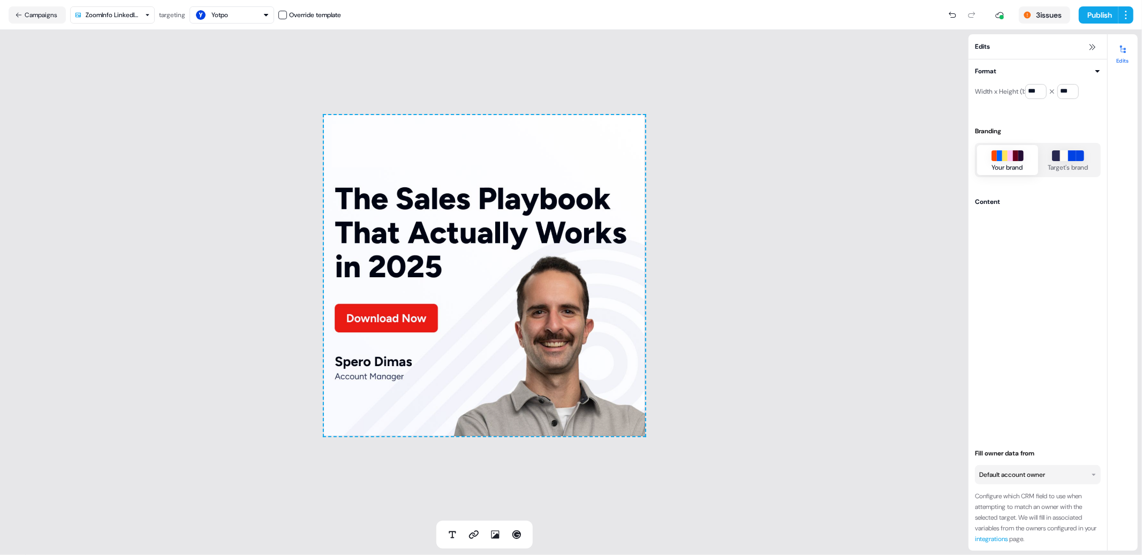
drag, startPoint x: 1098, startPoint y: 16, endPoint x: 846, endPoint y: 68, distance: 256.5
click at [846, 68] on section "Loading... Campaigns ZoomInfo LinkedIn Square targeting Yotpo Override template…" at bounding box center [571, 277] width 1142 height 555
click at [1095, 20] on button "Publish" at bounding box center [1099, 14] width 40 height 17
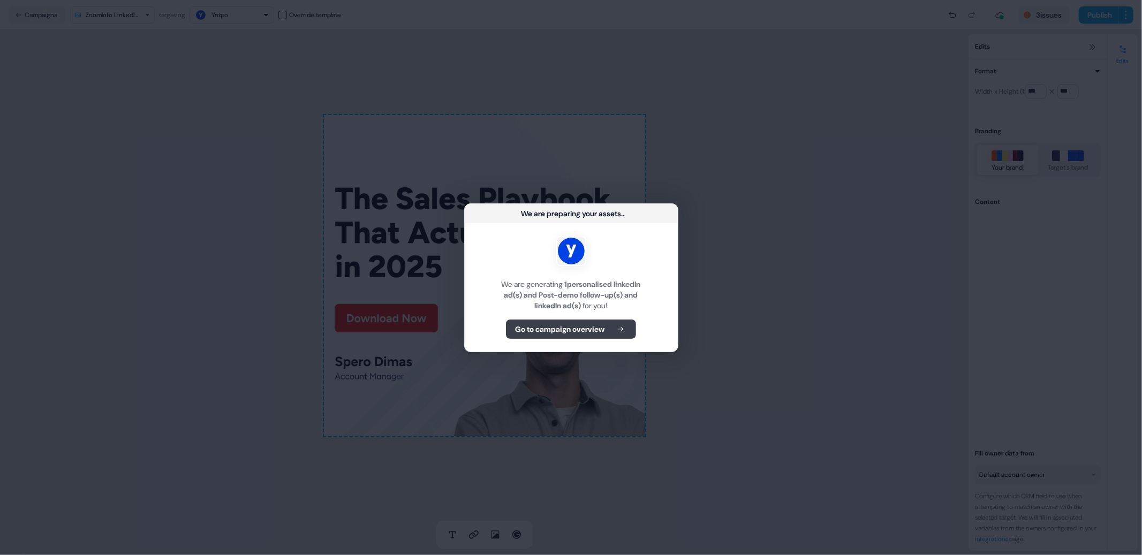
click at [583, 329] on b "Go to campaign overview" at bounding box center [559, 329] width 89 height 11
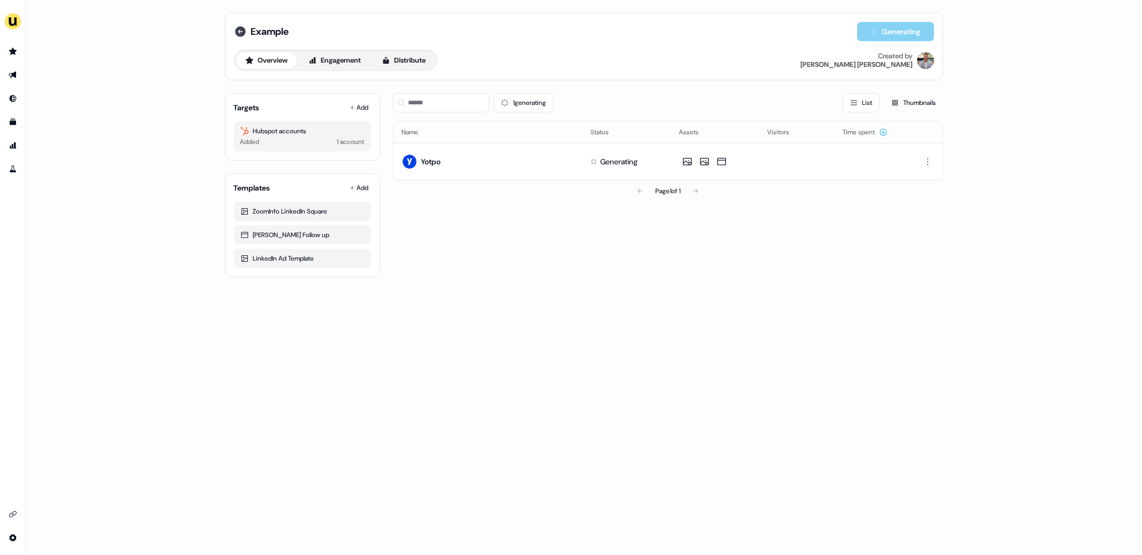
click at [236, 36] on icon at bounding box center [240, 31] width 13 height 13
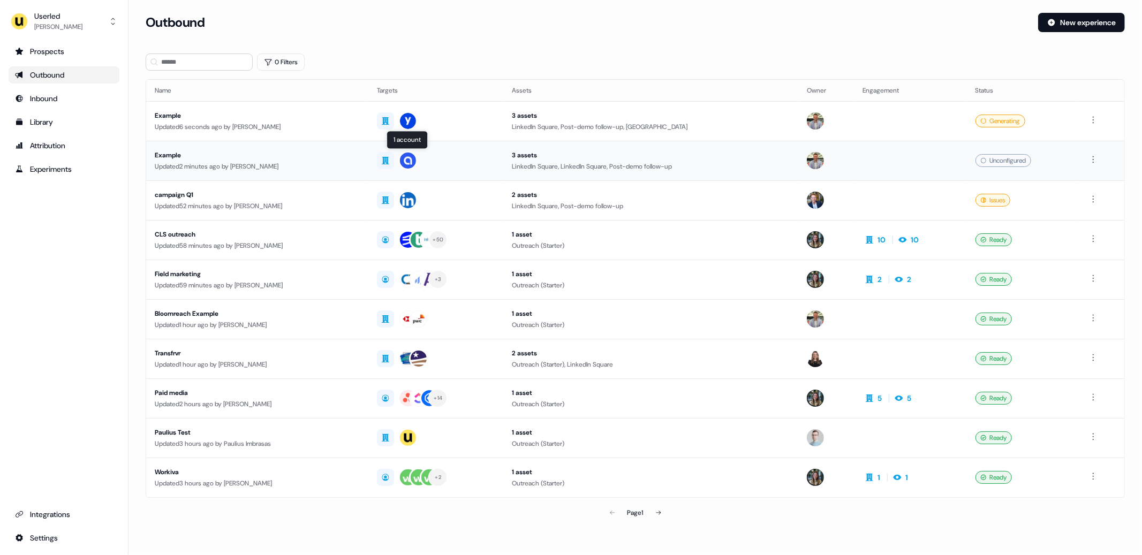
click at [470, 158] on div at bounding box center [435, 160] width 117 height 19
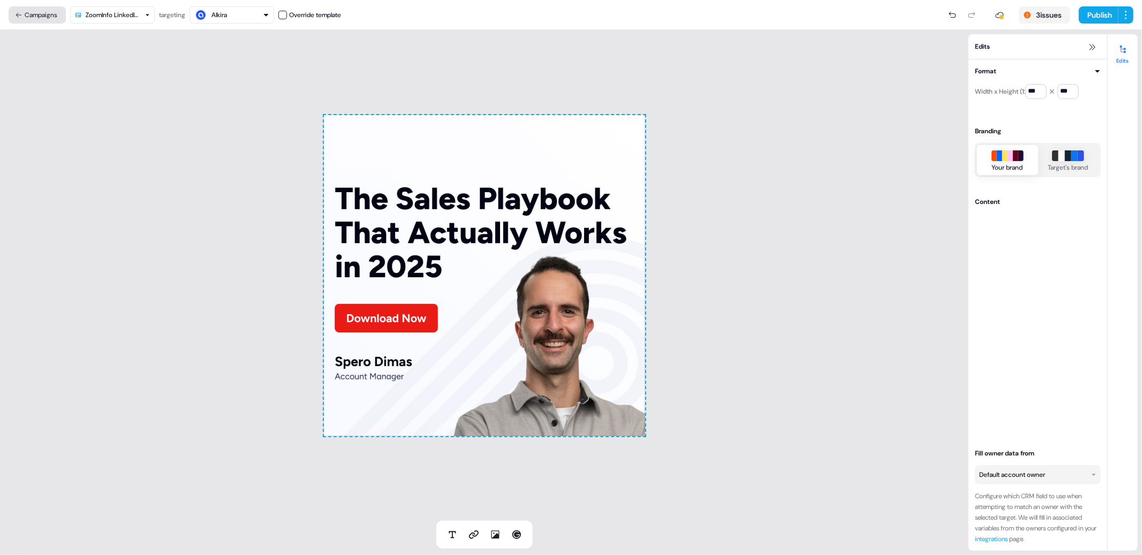
click at [50, 8] on button "Campaigns" at bounding box center [37, 14] width 57 height 17
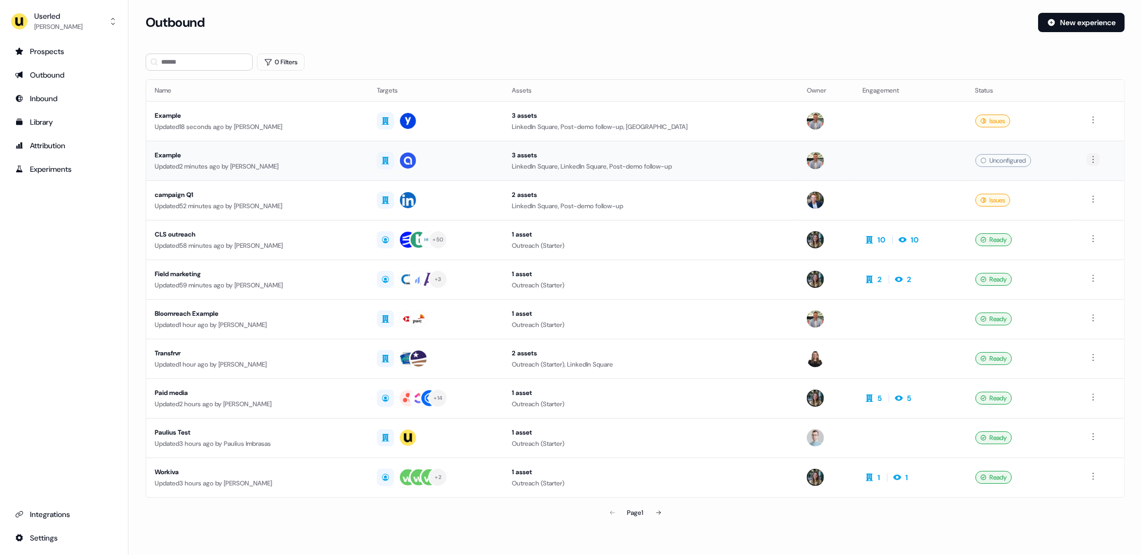
click at [1095, 161] on html "For the best experience switch devices to a bigger screen. Go to [DOMAIN_NAME] …" at bounding box center [571, 277] width 1142 height 555
click at [1077, 195] on span "Delete" at bounding box center [1074, 196] width 19 height 9
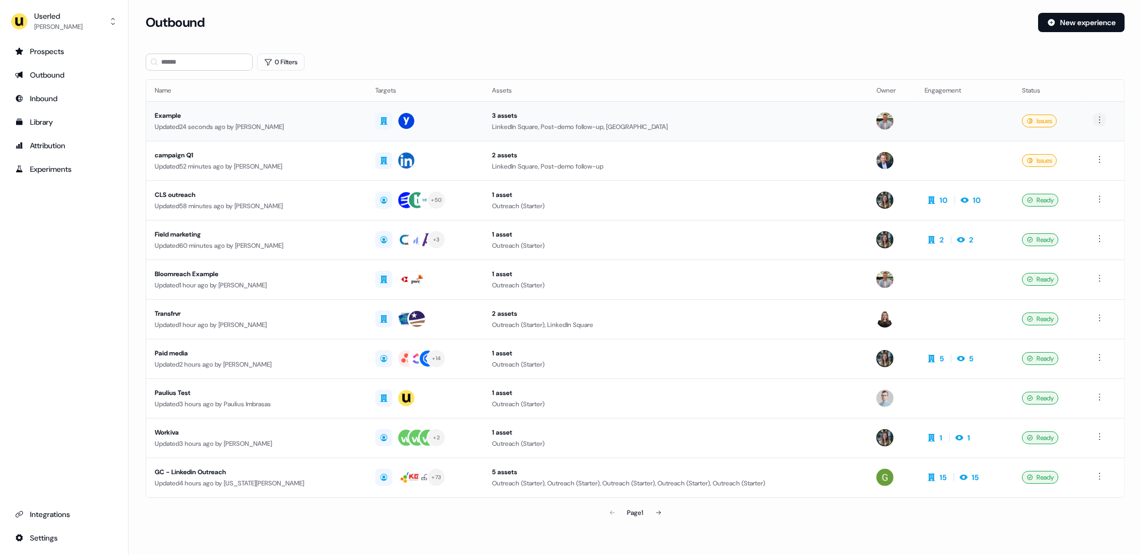
click at [1101, 119] on html "For the best experience switch devices to a bigger screen. Go to [DOMAIN_NAME] …" at bounding box center [571, 277] width 1142 height 555
click at [1079, 95] on html "For the best experience switch devices to a bigger screen. Go to [DOMAIN_NAME] …" at bounding box center [571, 277] width 1142 height 555
click at [1101, 122] on html "For the best experience switch devices to a bigger screen. Go to [DOMAIN_NAME] …" at bounding box center [571, 277] width 1142 height 555
click at [942, 125] on html "For the best experience switch devices to a bigger screen. Go to [DOMAIN_NAME] …" at bounding box center [571, 277] width 1142 height 555
click at [858, 120] on div "3 assets" at bounding box center [676, 115] width 368 height 11
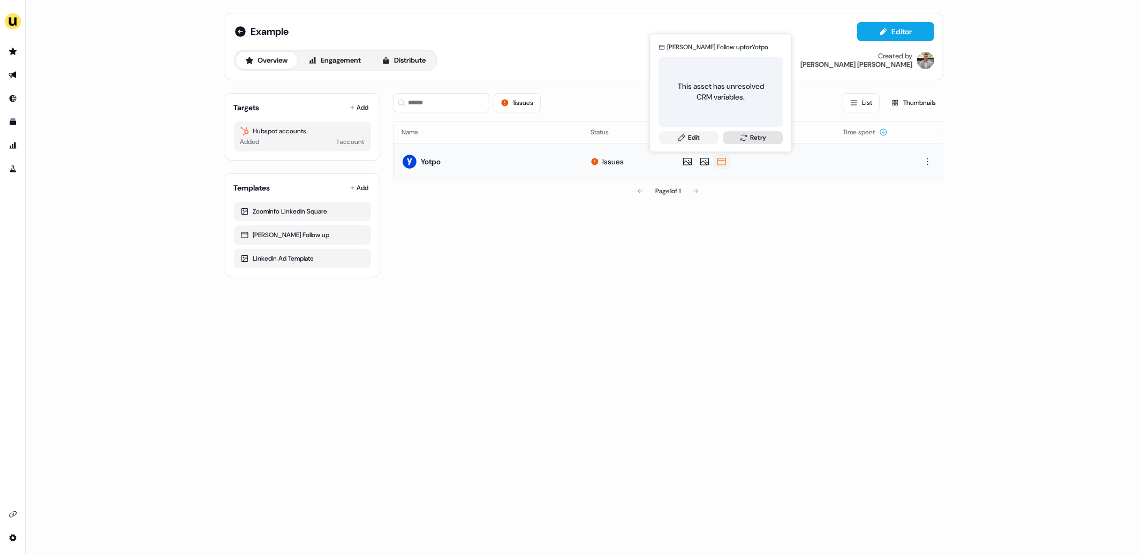
click at [743, 136] on icon at bounding box center [743, 137] width 9 height 9
click at [700, 136] on link "Edit" at bounding box center [689, 137] width 60 height 13
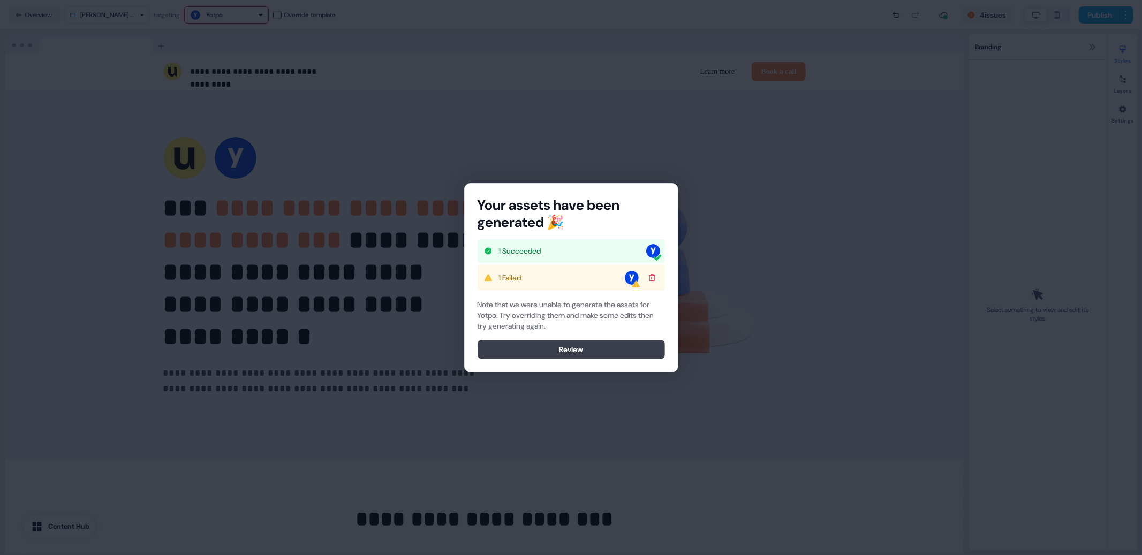
click at [566, 349] on button "Review" at bounding box center [571, 349] width 187 height 19
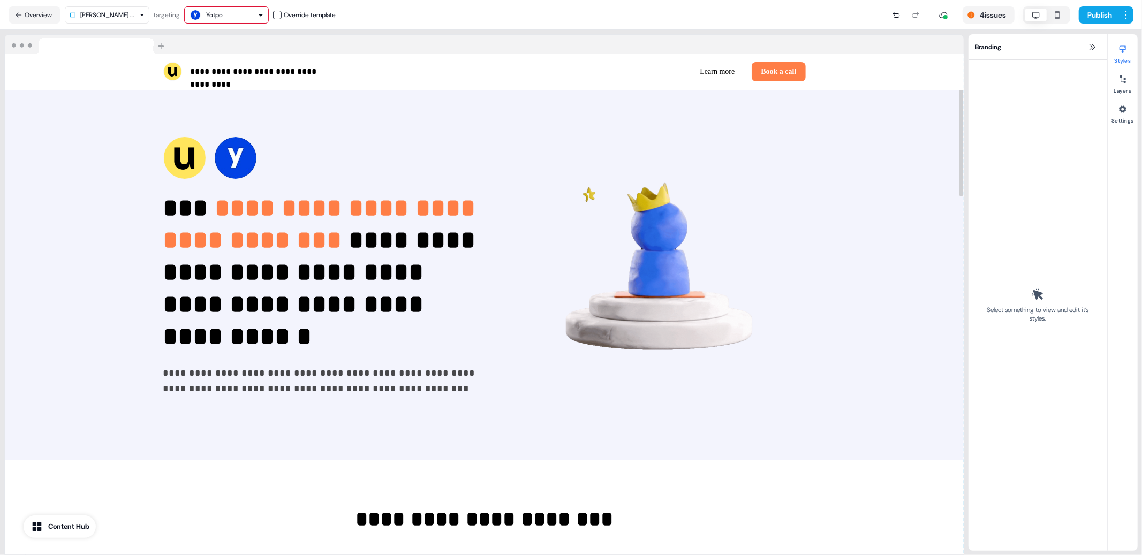
click at [44, 23] on nav "Overview [PERSON_NAME] Follow up targeting Yotpo Override template 4 issues Pub…" at bounding box center [571, 15] width 1142 height 30
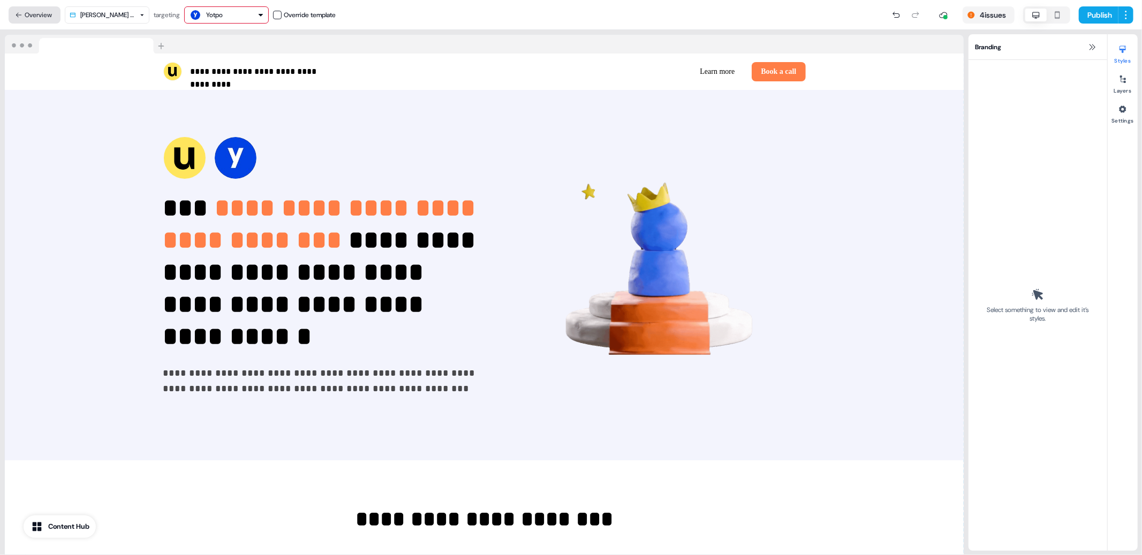
click at [40, 13] on button "Overview" at bounding box center [35, 14] width 52 height 17
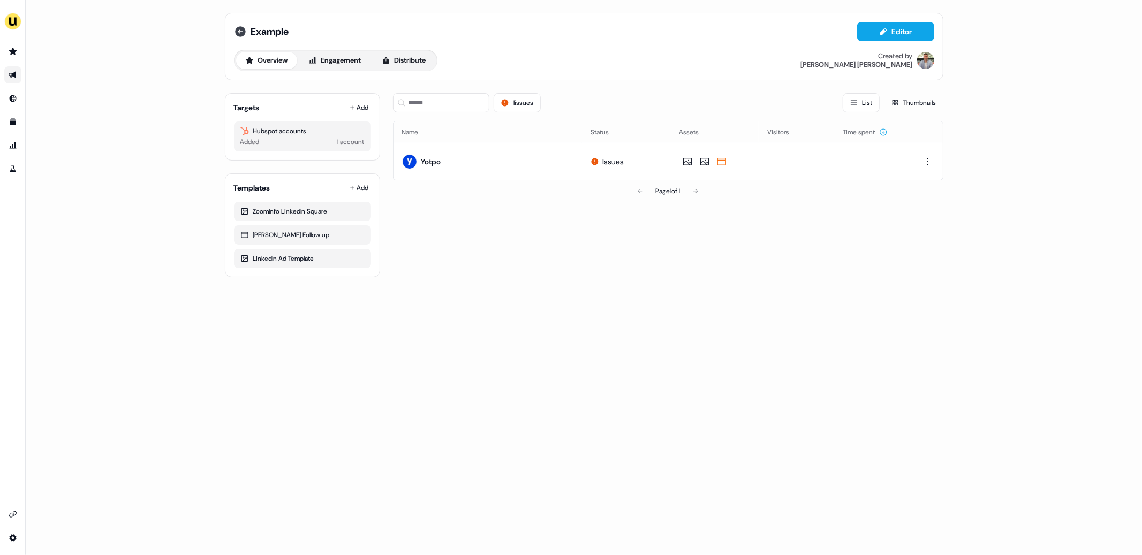
click at [238, 28] on icon at bounding box center [240, 31] width 11 height 11
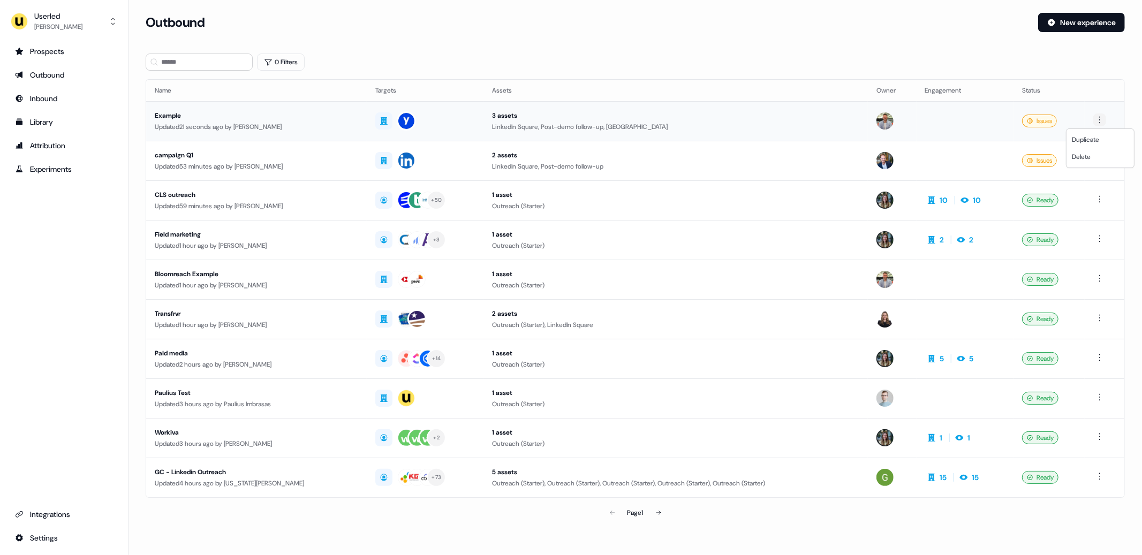
click at [1103, 122] on html "For the best experience switch devices to a bigger screen. Go to [DOMAIN_NAME] …" at bounding box center [571, 277] width 1142 height 555
click at [1095, 157] on div "Delete" at bounding box center [1100, 156] width 63 height 17
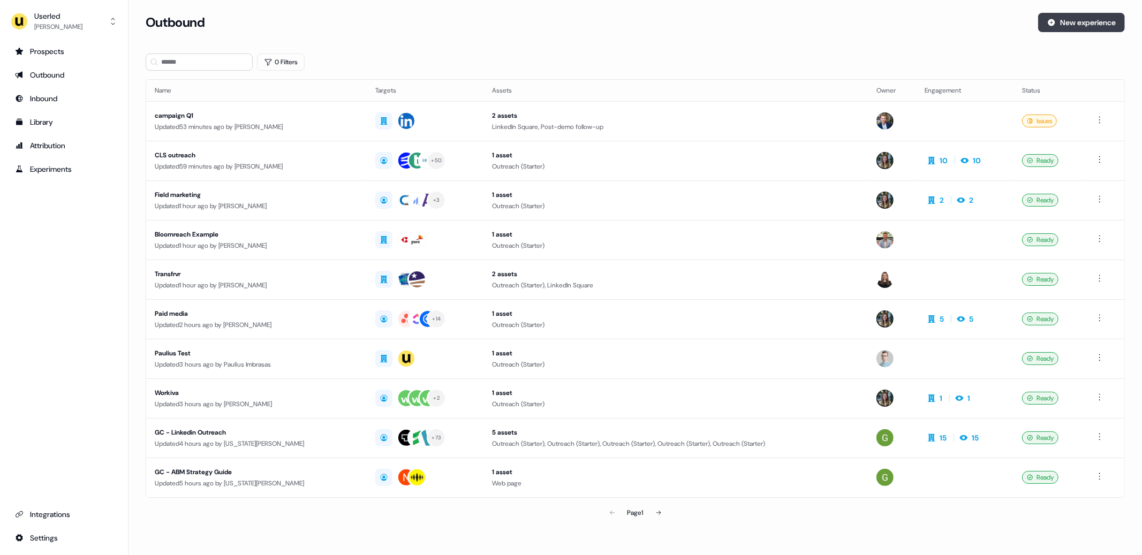
click at [1064, 19] on button "New experience" at bounding box center [1081, 22] width 87 height 19
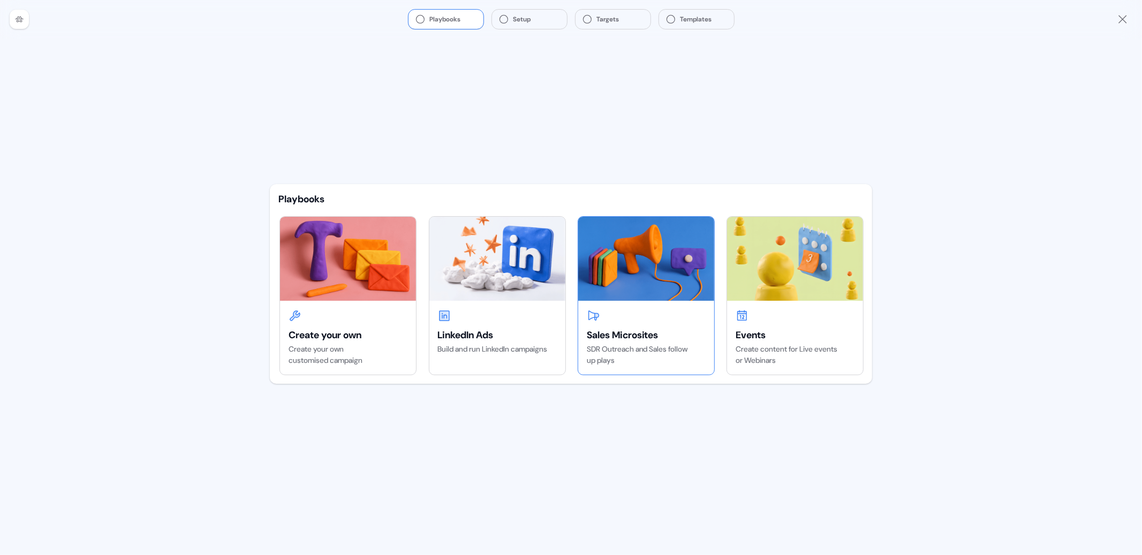
click at [618, 300] on img at bounding box center [646, 259] width 136 height 84
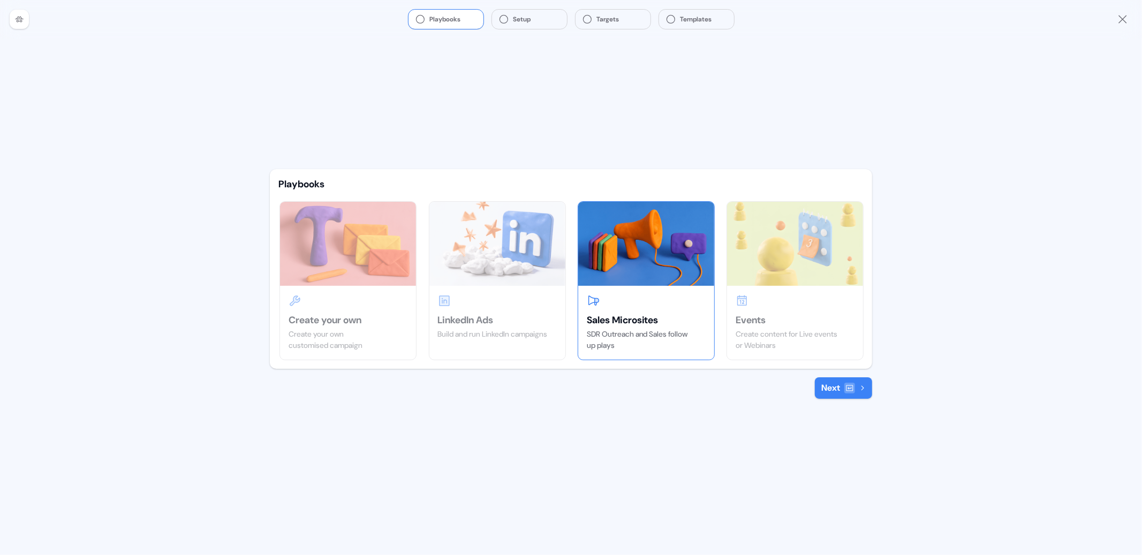
click at [845, 391] on icon at bounding box center [849, 388] width 9 height 9
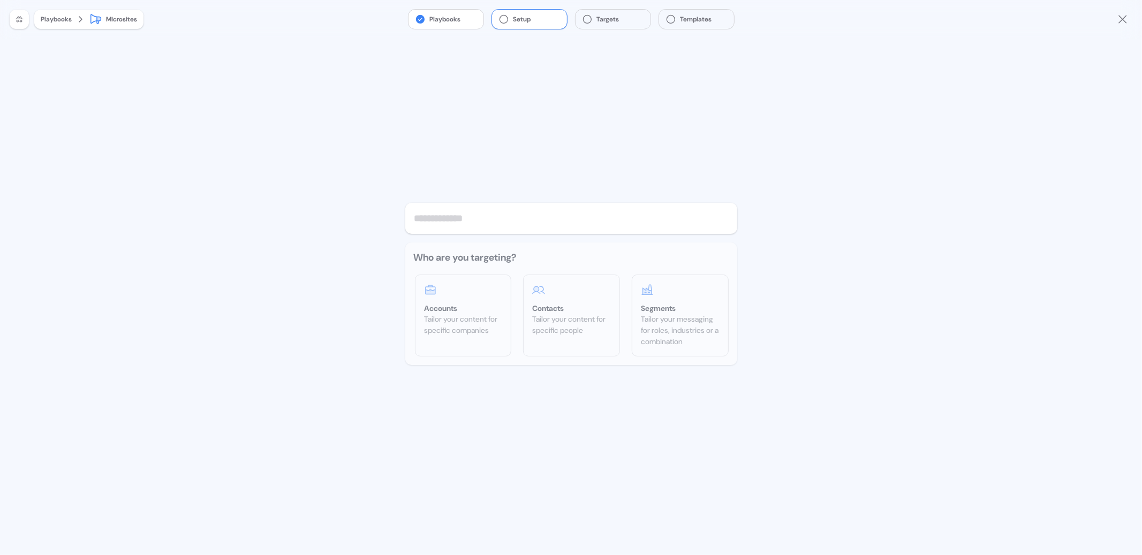
click at [483, 221] on input "text" at bounding box center [571, 218] width 332 height 31
type input "*******"
click at [465, 319] on div "Tailor your content for specific companies" at bounding box center [463, 325] width 78 height 22
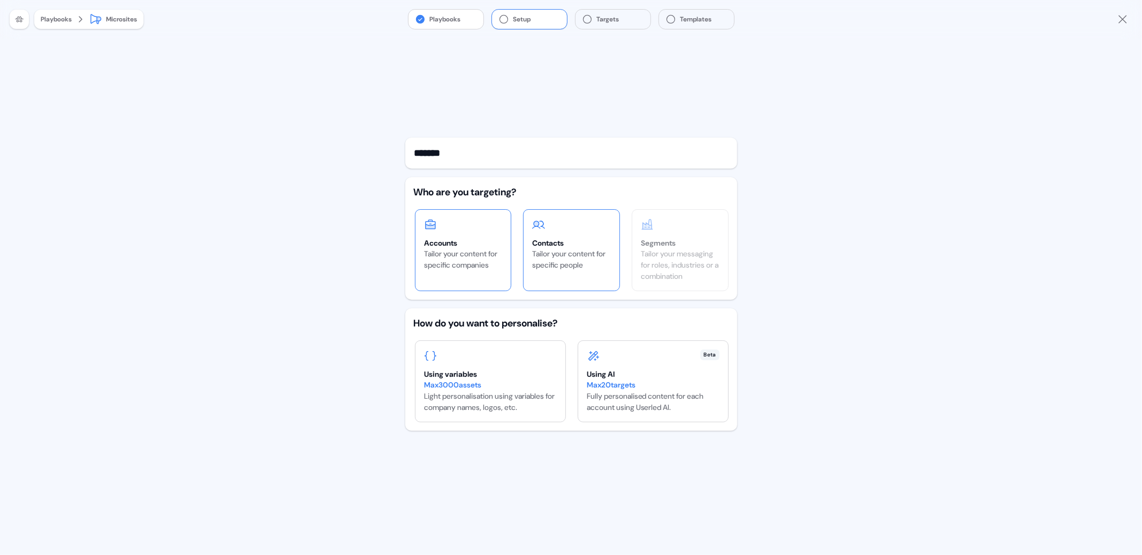
click at [540, 270] on div "Tailor your content for specific people" at bounding box center [571, 259] width 78 height 22
click at [654, 264] on div "Tailor your messaging for roles, industries or a combination" at bounding box center [680, 265] width 78 height 34
click at [561, 274] on div "Contacts Tailor your content for specific people" at bounding box center [571, 245] width 95 height 70
click at [496, 374] on div "Using variables" at bounding box center [490, 374] width 133 height 11
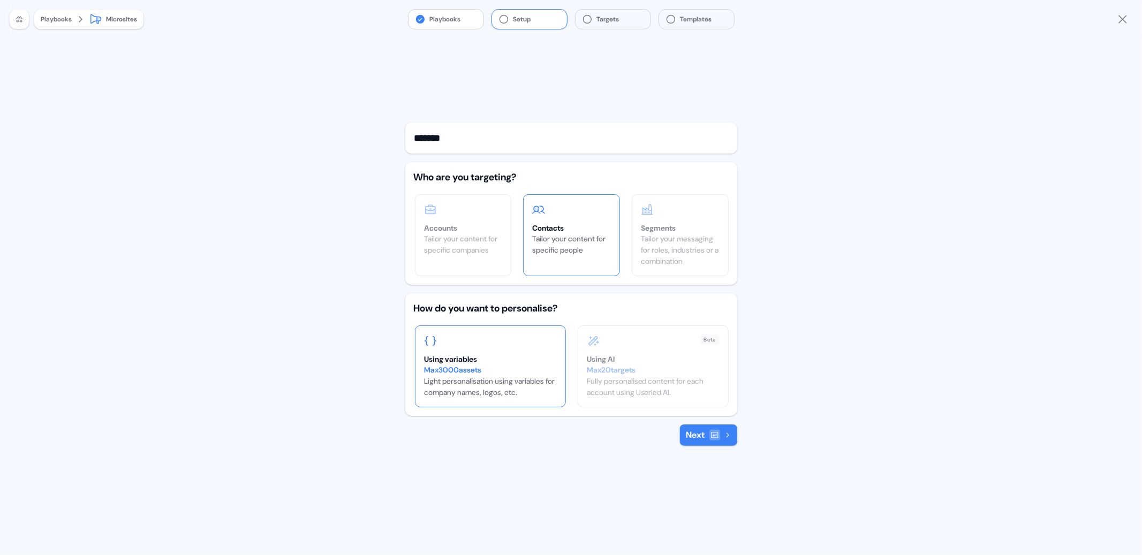
click at [699, 427] on button "Next" at bounding box center [708, 435] width 57 height 21
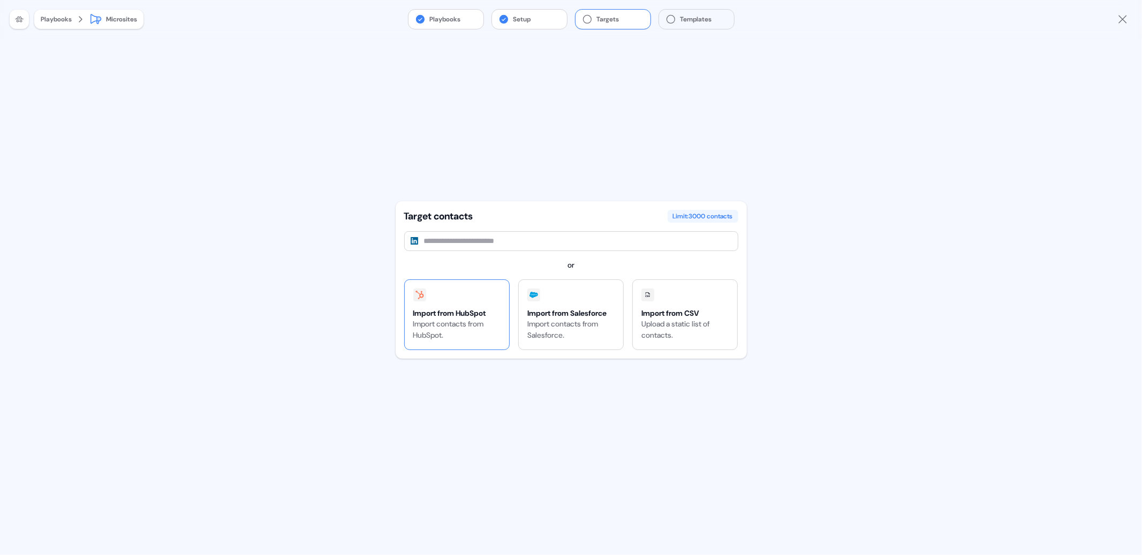
click at [473, 329] on div "Import contacts from HubSpot." at bounding box center [456, 330] width 87 height 22
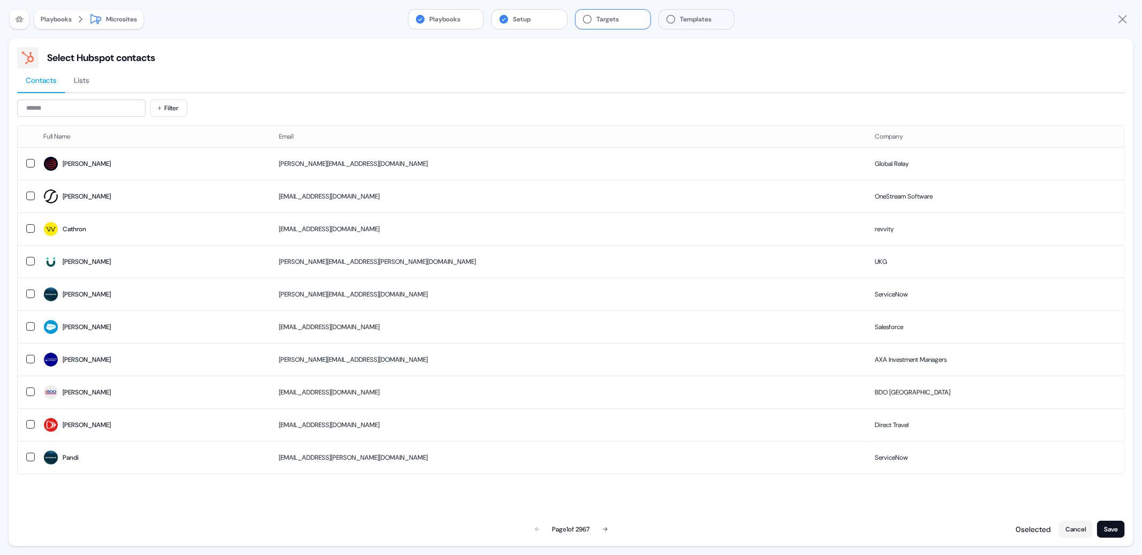
click at [1121, 21] on icon "Close" at bounding box center [1122, 19] width 8 height 8
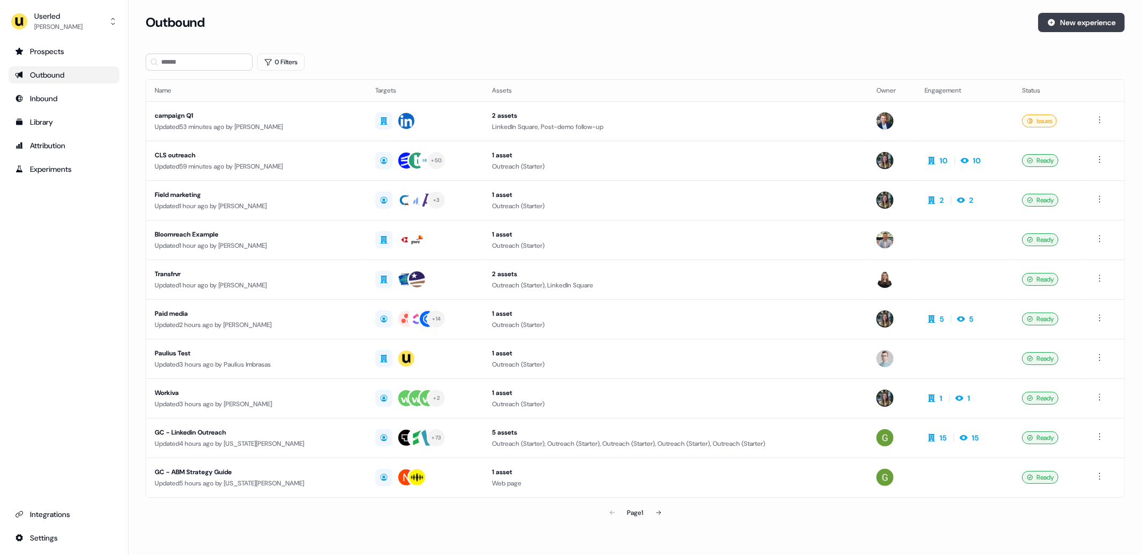
click at [1085, 19] on button "New experience" at bounding box center [1081, 22] width 87 height 19
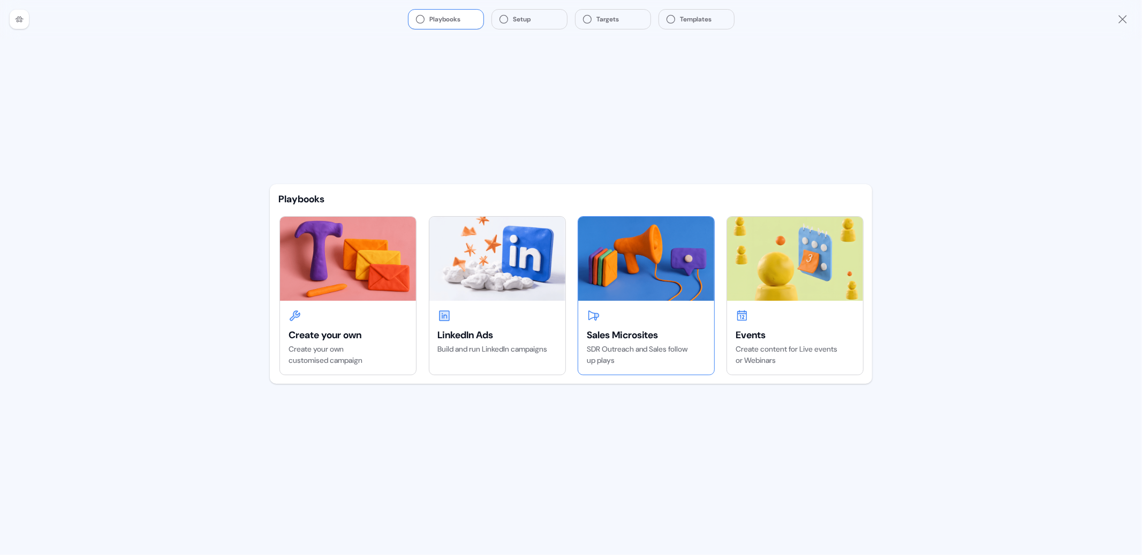
click at [628, 292] on img at bounding box center [646, 259] width 136 height 84
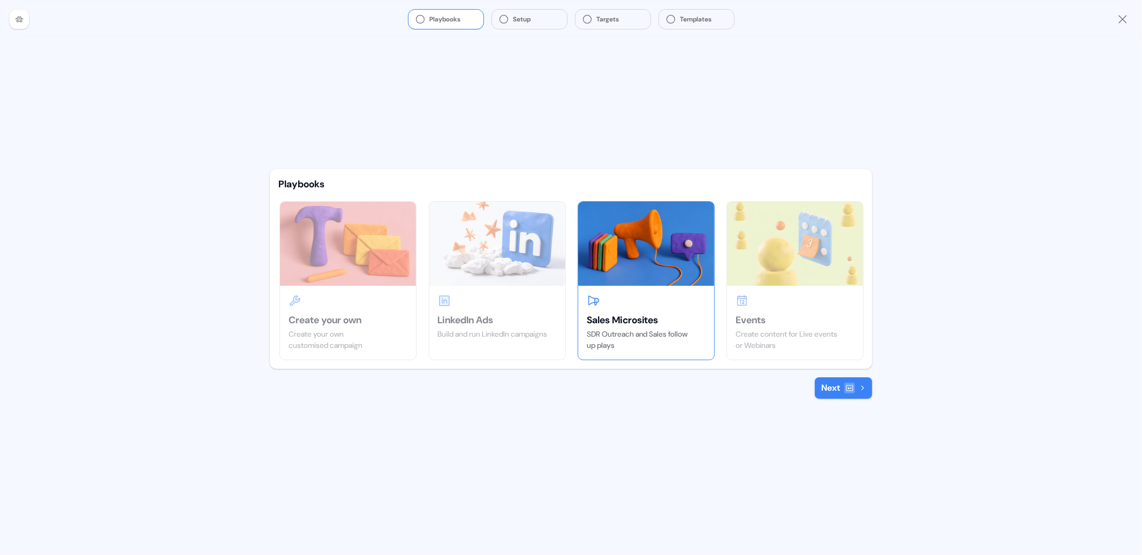
click at [837, 388] on button "Next" at bounding box center [843, 387] width 57 height 21
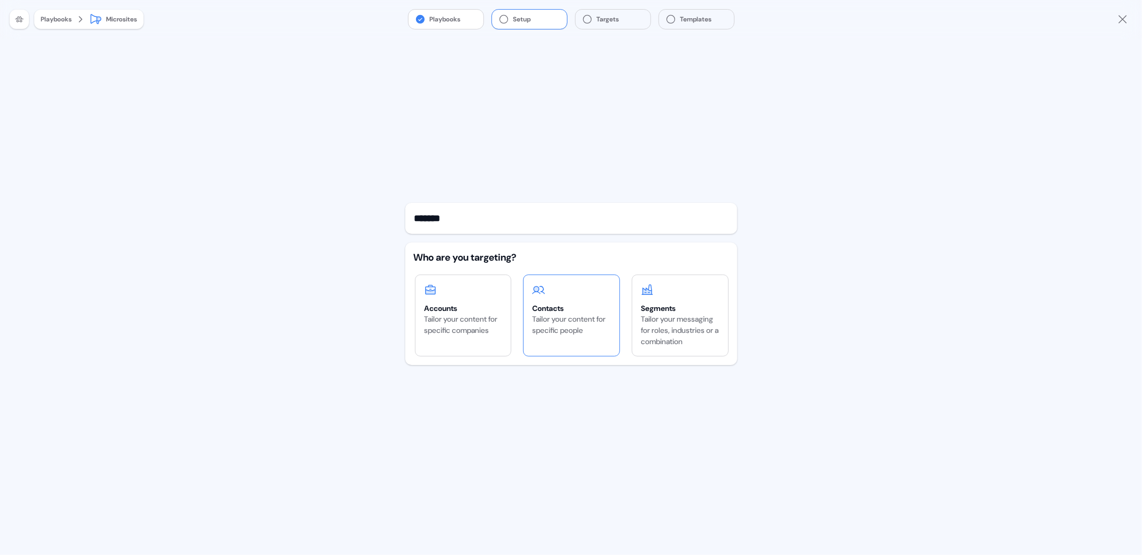
type input "*******"
click at [595, 346] on label "Contacts Tailor your content for specific people" at bounding box center [571, 316] width 96 height 82
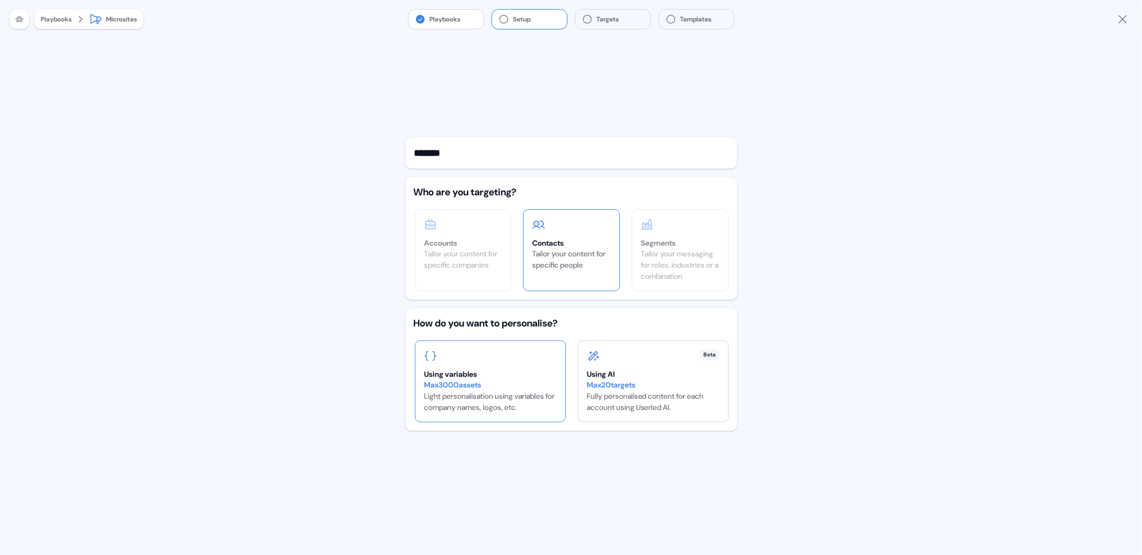
click at [517, 362] on div "Using variables Max 3000 assets Light personalisation using variables for compa…" at bounding box center [490, 381] width 150 height 81
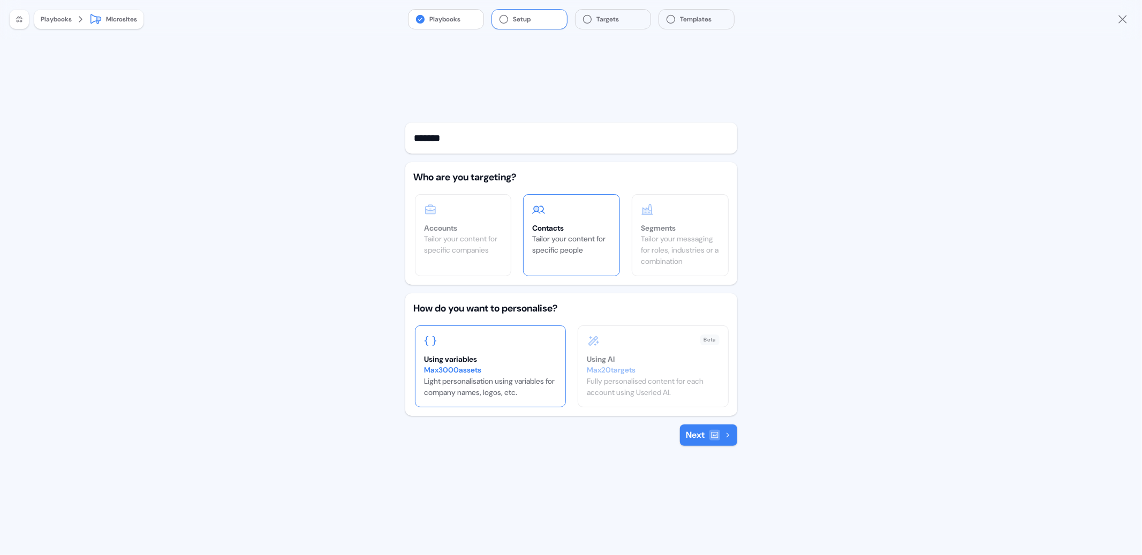
click at [692, 434] on button "Next" at bounding box center [708, 435] width 57 height 21
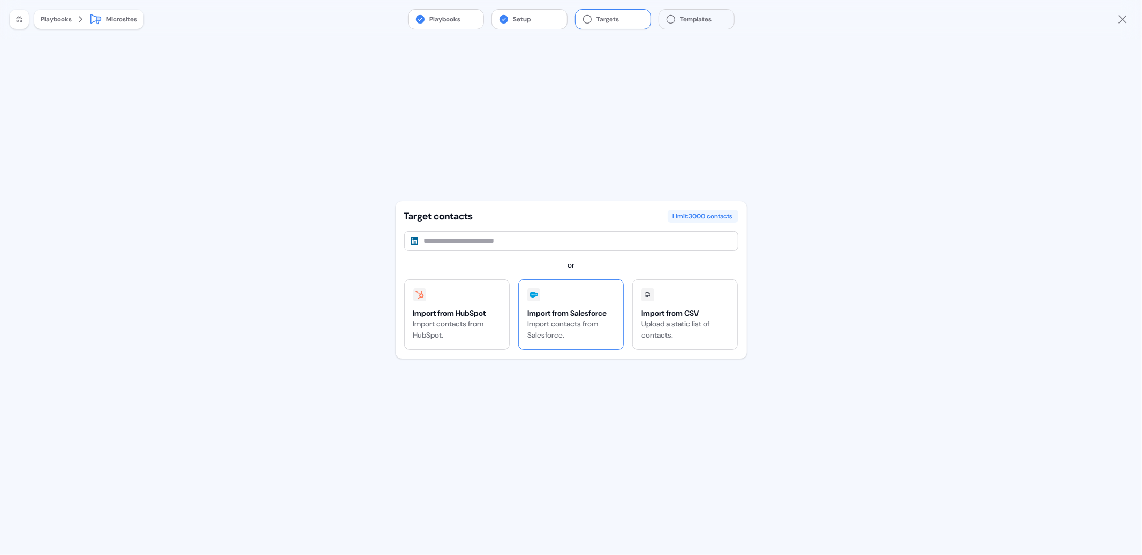
click at [537, 322] on div "Import contacts from Salesforce." at bounding box center [570, 330] width 87 height 22
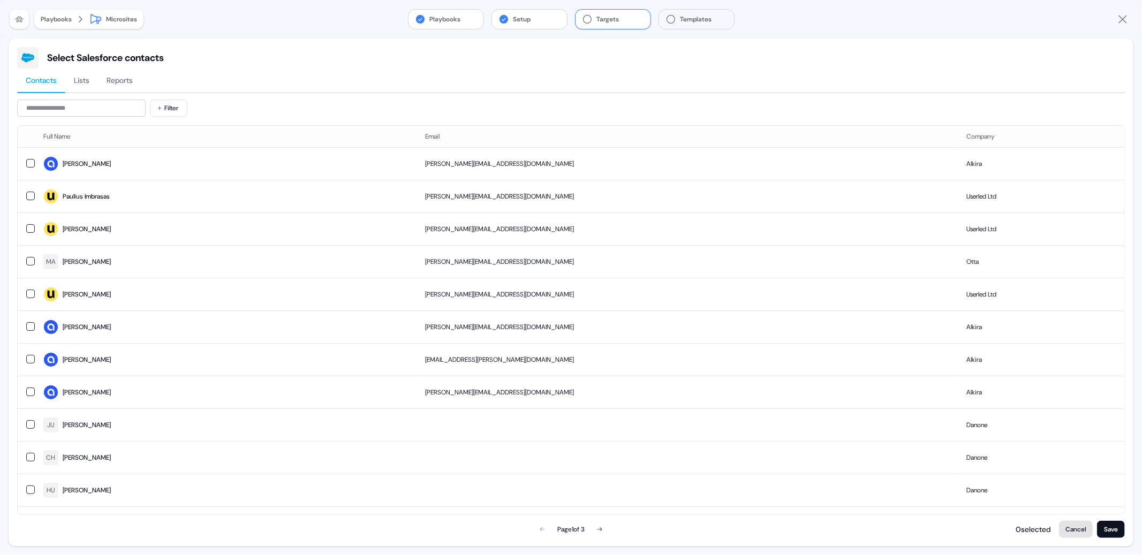
click at [1074, 531] on button "Cancel" at bounding box center [1076, 529] width 34 height 17
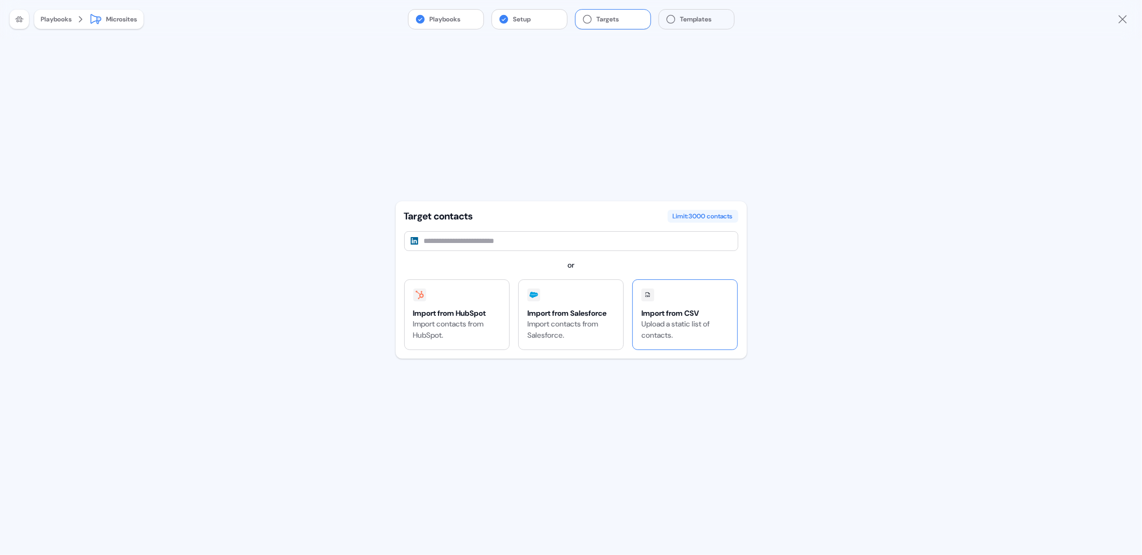
click at [686, 316] on div "Import from CSV" at bounding box center [684, 313] width 87 height 11
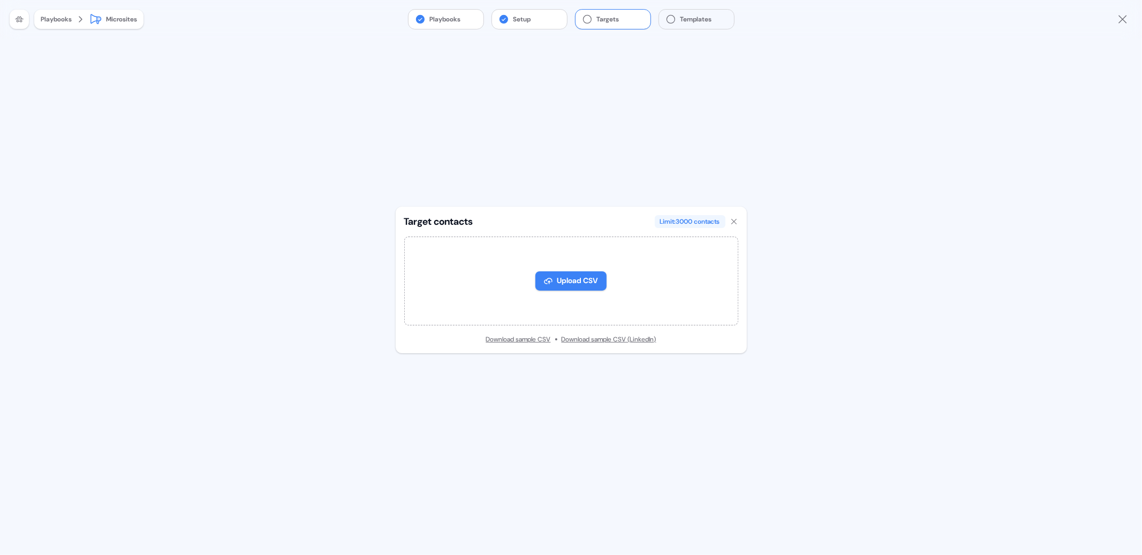
click at [593, 175] on div "Target contacts Limit: 3000 contacts Upload CSV Download sample CSV Download sa…" at bounding box center [571, 297] width 351 height 517
click at [735, 222] on icon at bounding box center [734, 221] width 9 height 9
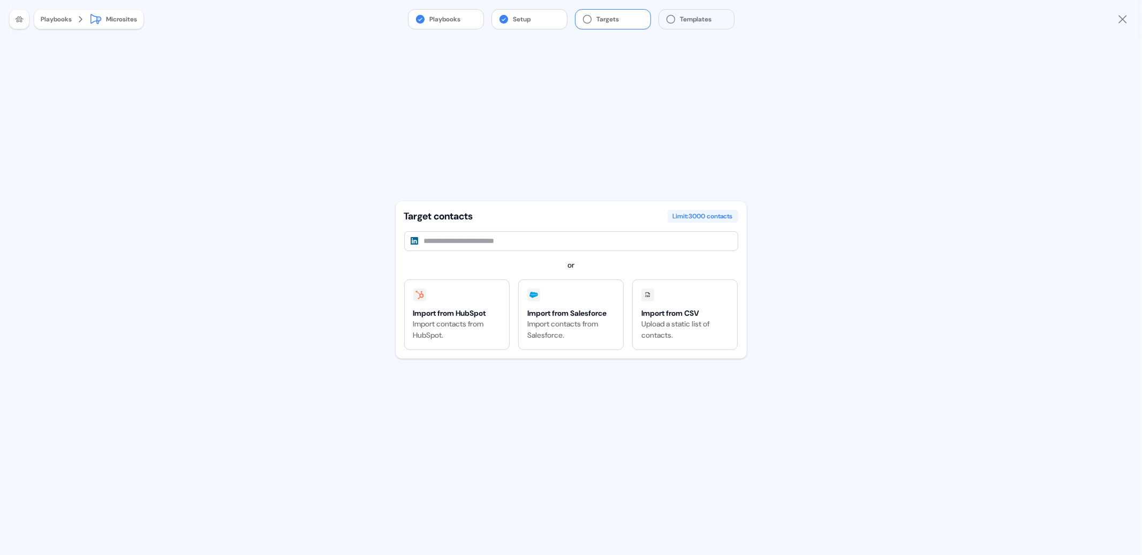
click at [1120, 22] on icon "Close" at bounding box center [1122, 19] width 13 height 13
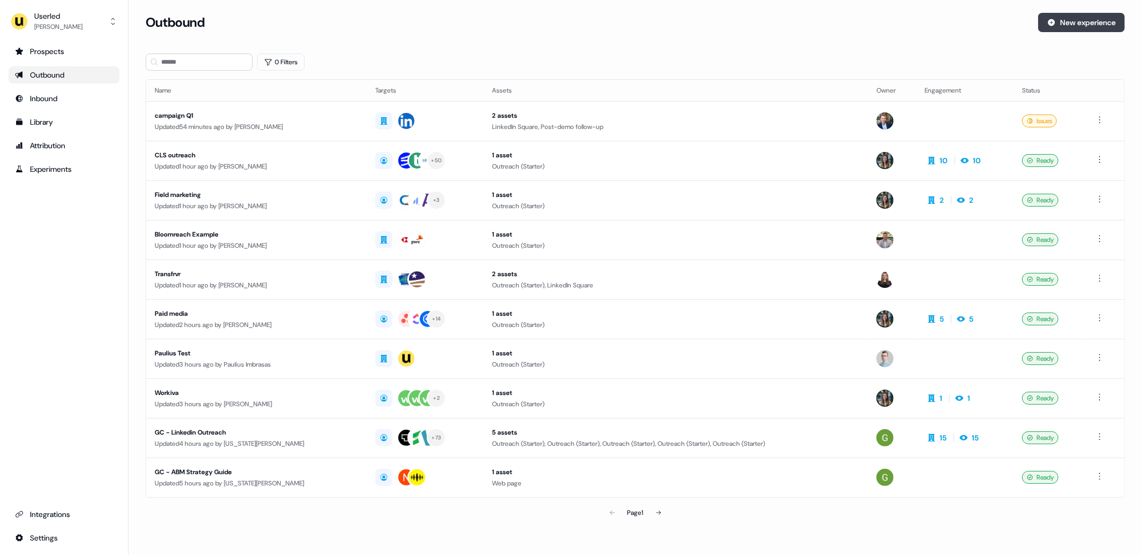
click at [1094, 24] on button "New experience" at bounding box center [1081, 22] width 87 height 19
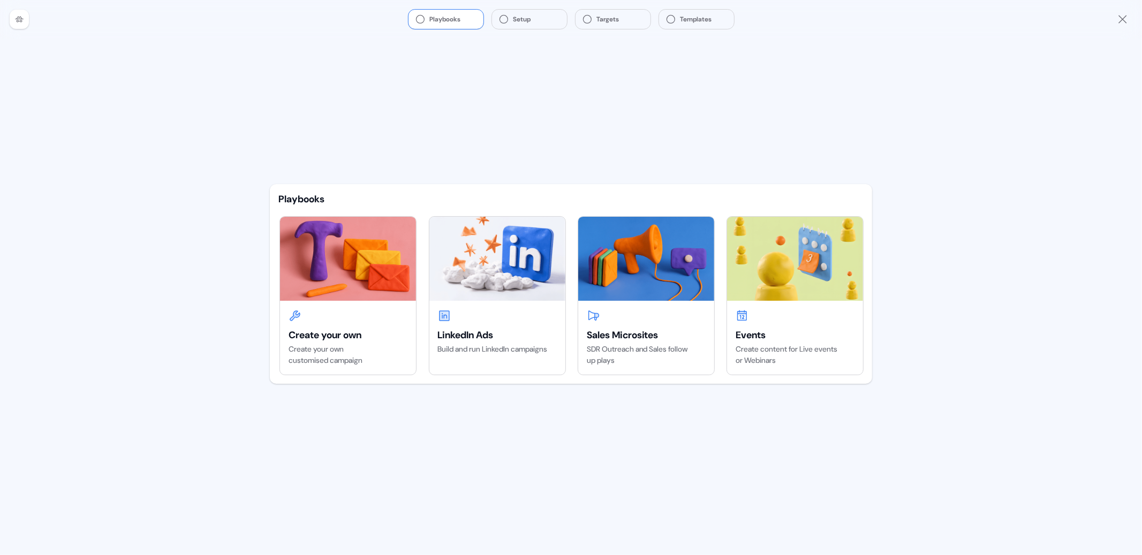
click at [547, 138] on div "Playbooks Create your own Create your own customised campaign LinkedIn Ads Buil…" at bounding box center [570, 297] width 619 height 517
click at [580, 111] on div "Playbooks Create your own Create your own customised campaign LinkedIn Ads Buil…" at bounding box center [570, 297] width 619 height 517
click at [572, 138] on div "Playbooks Create your own Create your own customised campaign LinkedIn Ads Buil…" at bounding box center [570, 297] width 619 height 517
click at [811, 278] on img at bounding box center [795, 259] width 136 height 84
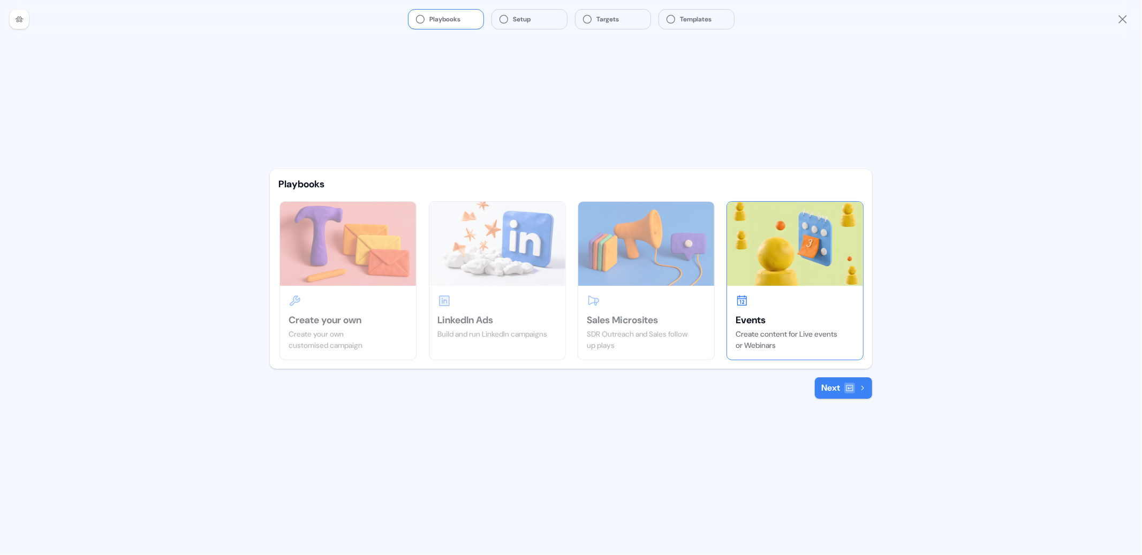
click at [842, 392] on button "Next" at bounding box center [843, 387] width 57 height 21
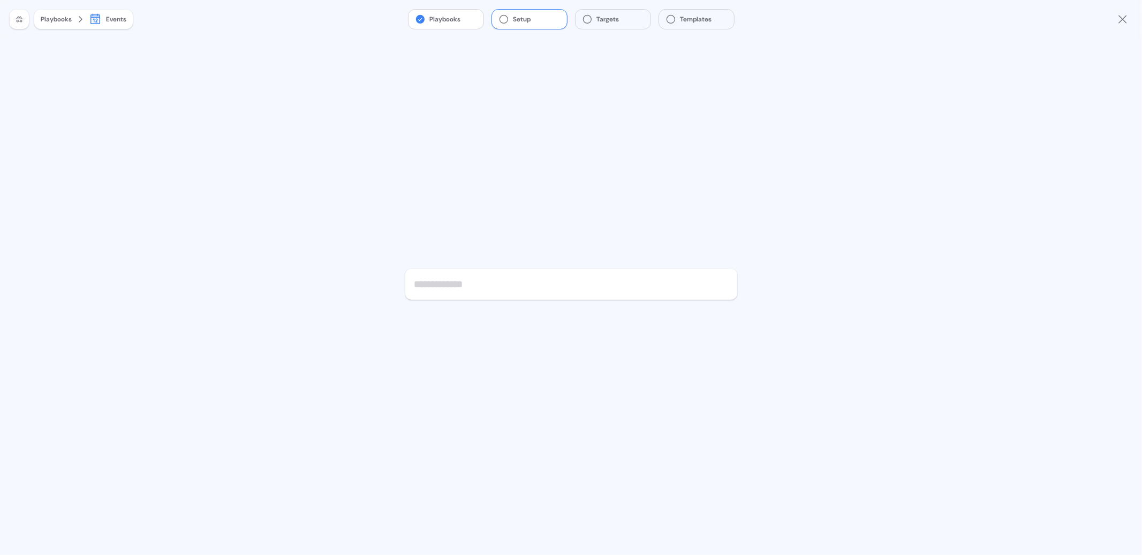
click at [1124, 17] on icon "Close" at bounding box center [1122, 19] width 8 height 8
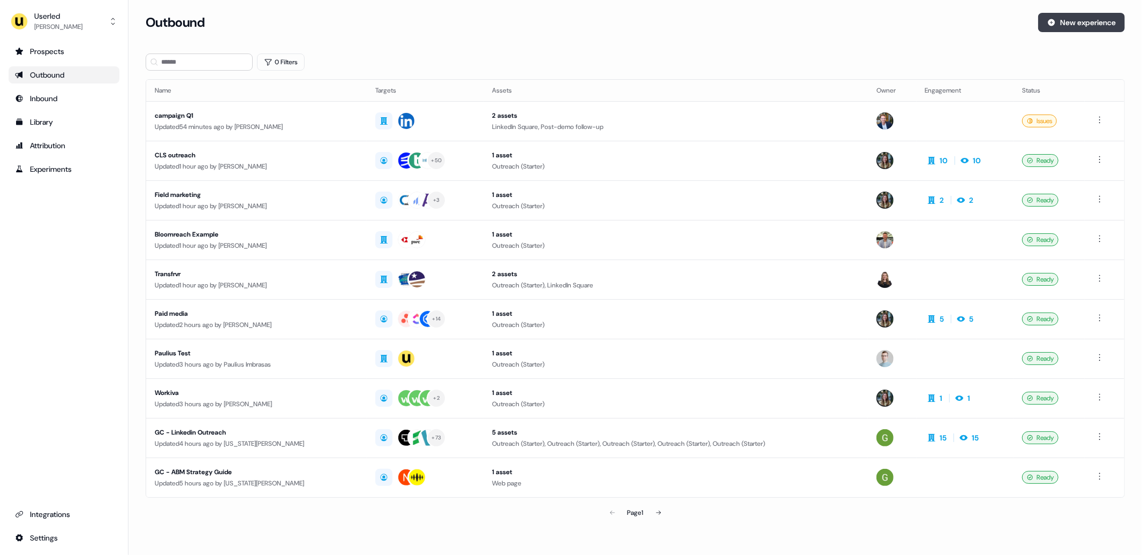
click at [1076, 31] on button "New experience" at bounding box center [1081, 22] width 87 height 19
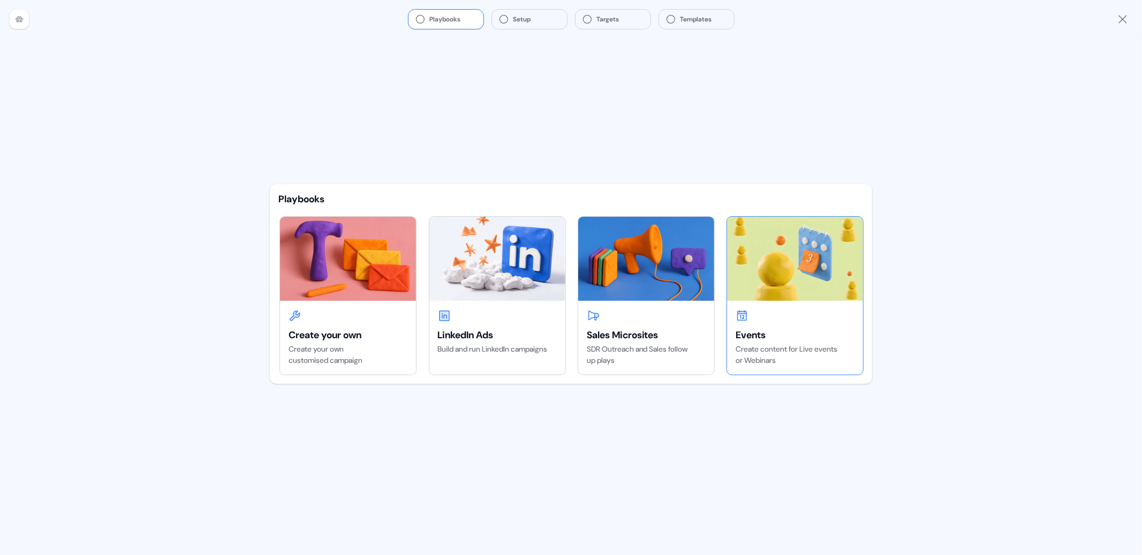
click at [789, 335] on div "Events" at bounding box center [795, 335] width 119 height 13
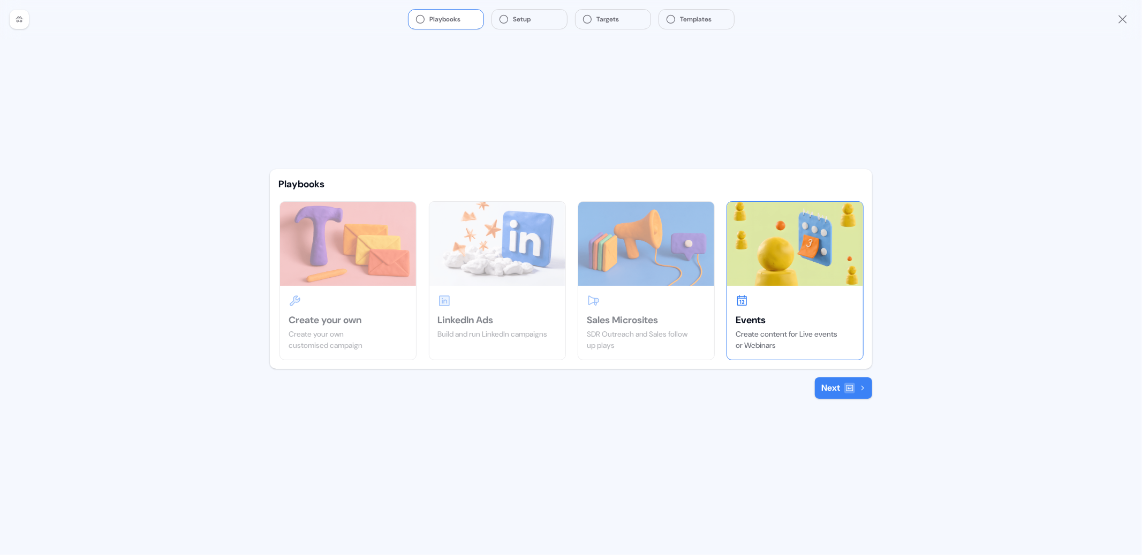
click at [847, 393] on div at bounding box center [849, 388] width 11 height 11
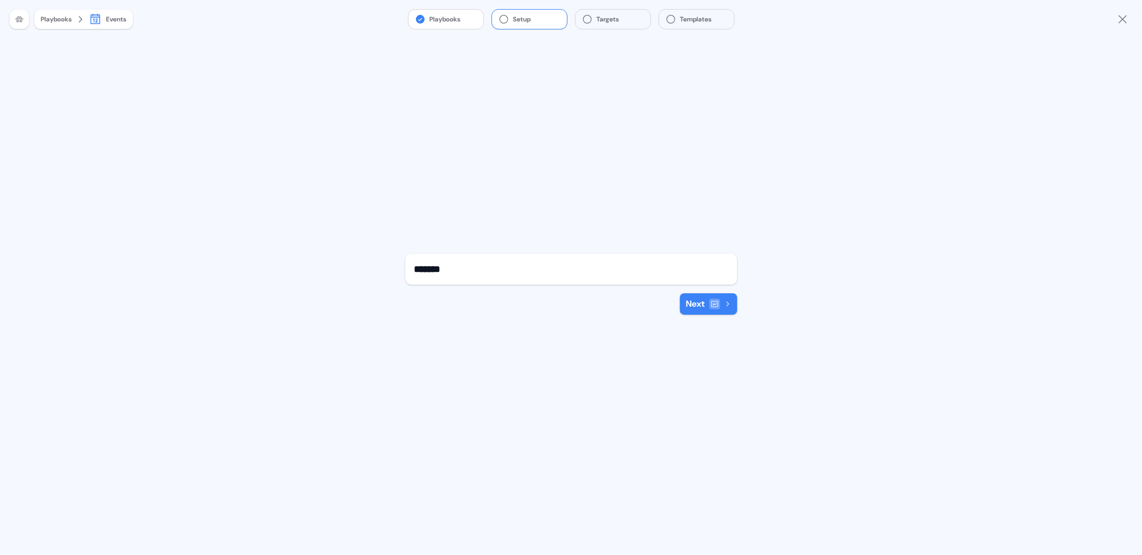
type input "*******"
click at [703, 304] on button "Next" at bounding box center [708, 303] width 57 height 21
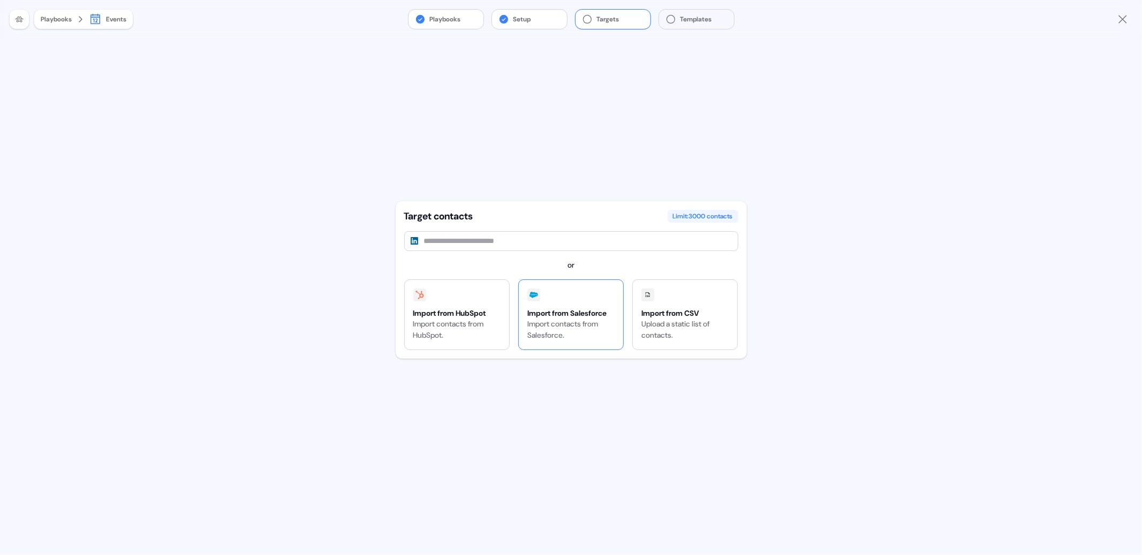
click at [541, 314] on div "Import from Salesforce" at bounding box center [570, 313] width 87 height 11
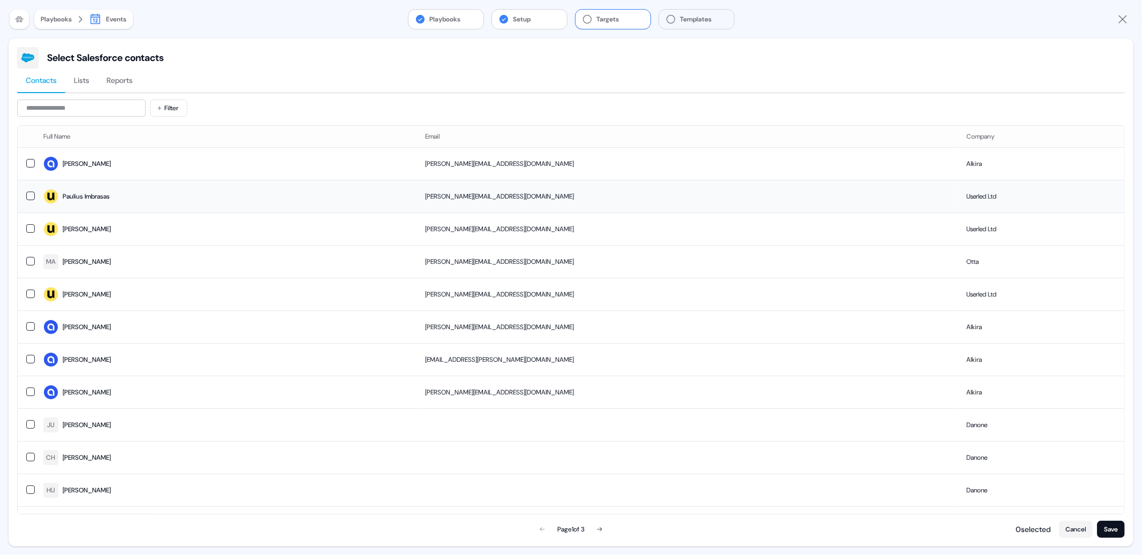
click at [27, 197] on button "button" at bounding box center [30, 196] width 9 height 9
click at [27, 163] on button "button" at bounding box center [30, 163] width 9 height 9
click at [32, 254] on td at bounding box center [26, 261] width 17 height 33
click at [31, 260] on button "button" at bounding box center [30, 262] width 9 height 9
click at [1106, 526] on button "Save" at bounding box center [1111, 529] width 28 height 17
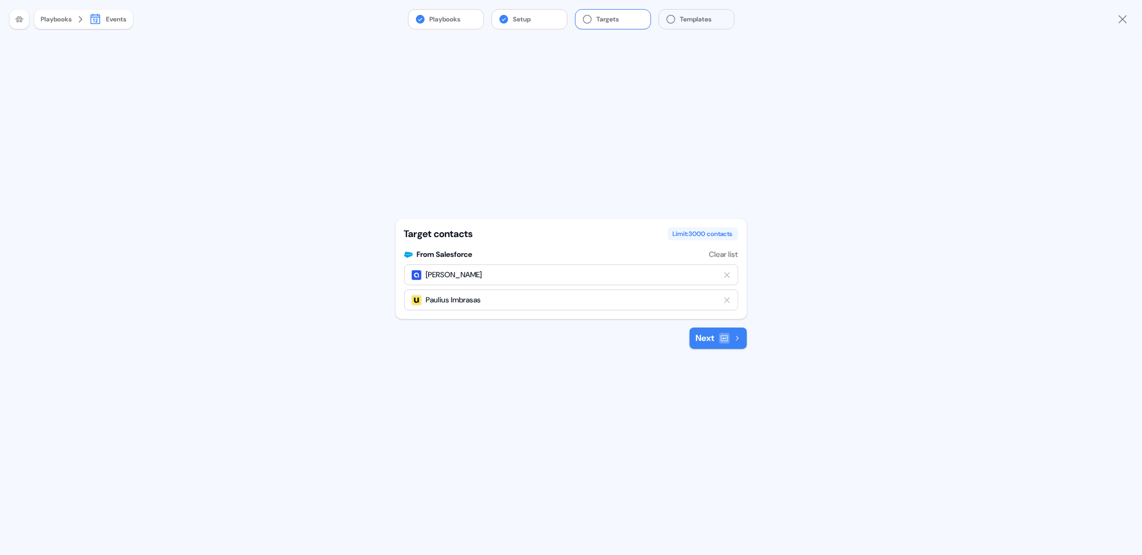
click at [712, 254] on button "Clear list" at bounding box center [723, 254] width 29 height 11
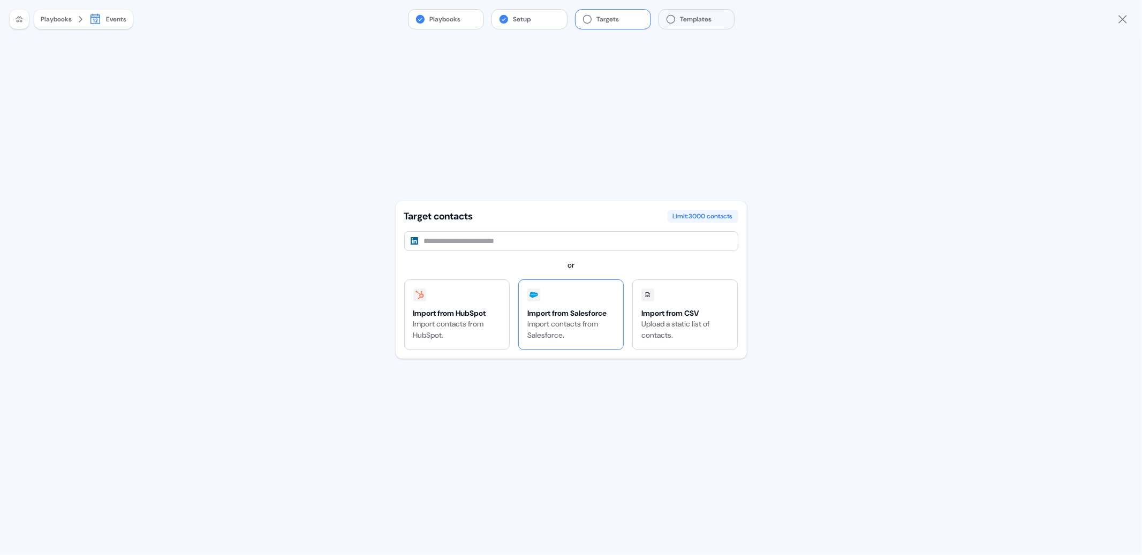
click at [550, 320] on div "Import contacts from Salesforce." at bounding box center [570, 330] width 87 height 22
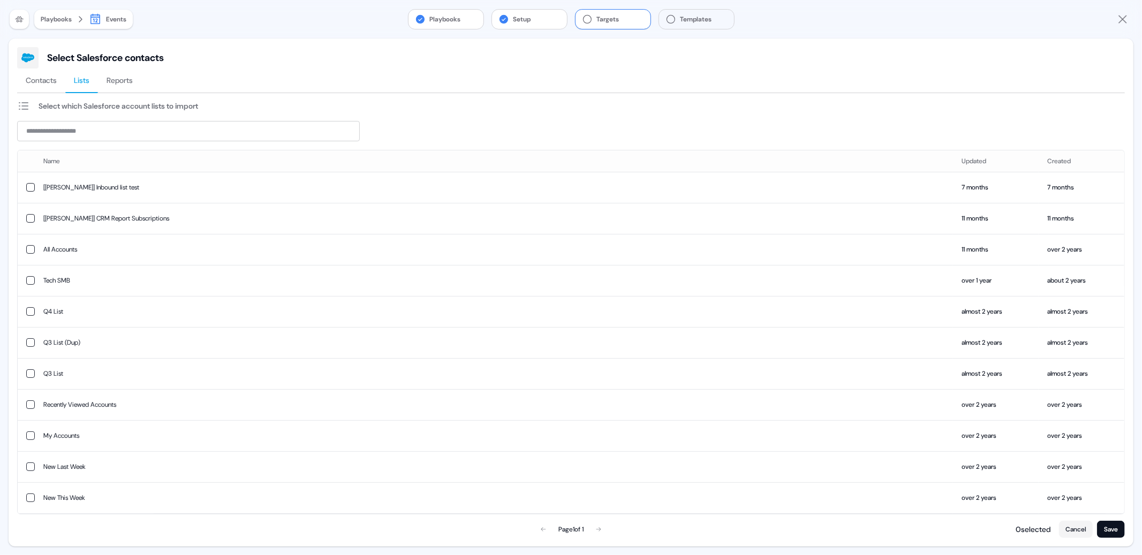
click at [84, 78] on span "Lists" at bounding box center [82, 80] width 16 height 11
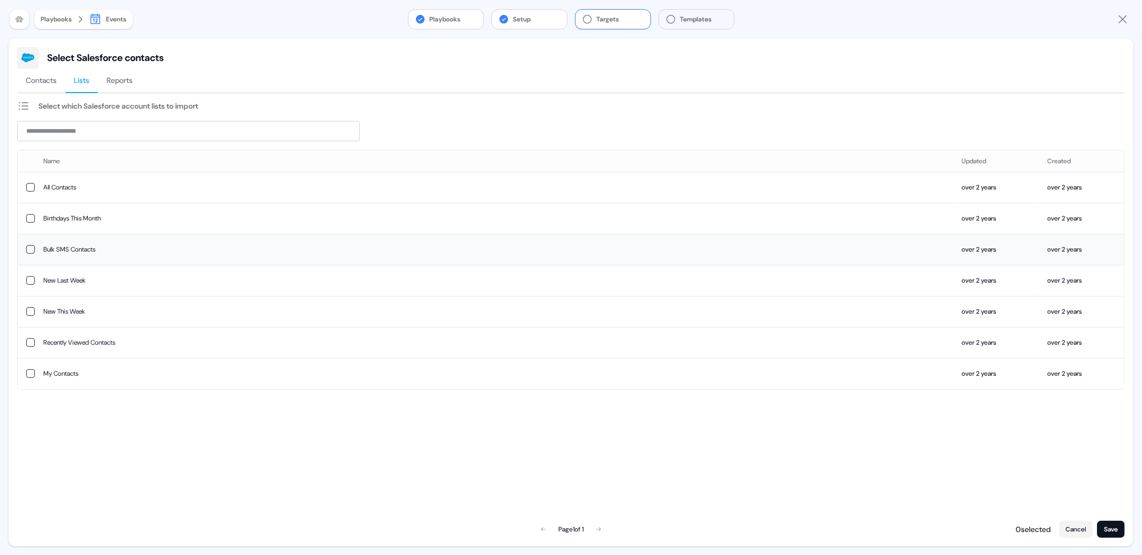
click at [29, 249] on button "button" at bounding box center [30, 249] width 9 height 9
click at [1110, 529] on button "Save" at bounding box center [1111, 529] width 28 height 17
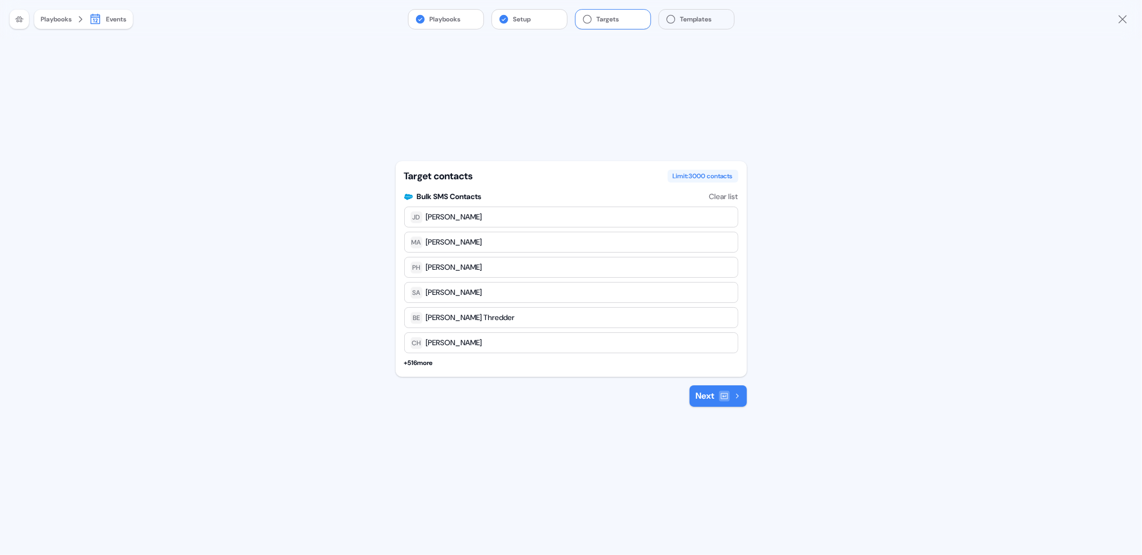
click at [421, 366] on div "+ 516 more" at bounding box center [571, 363] width 334 height 11
click at [715, 398] on button "Next" at bounding box center [718, 395] width 57 height 21
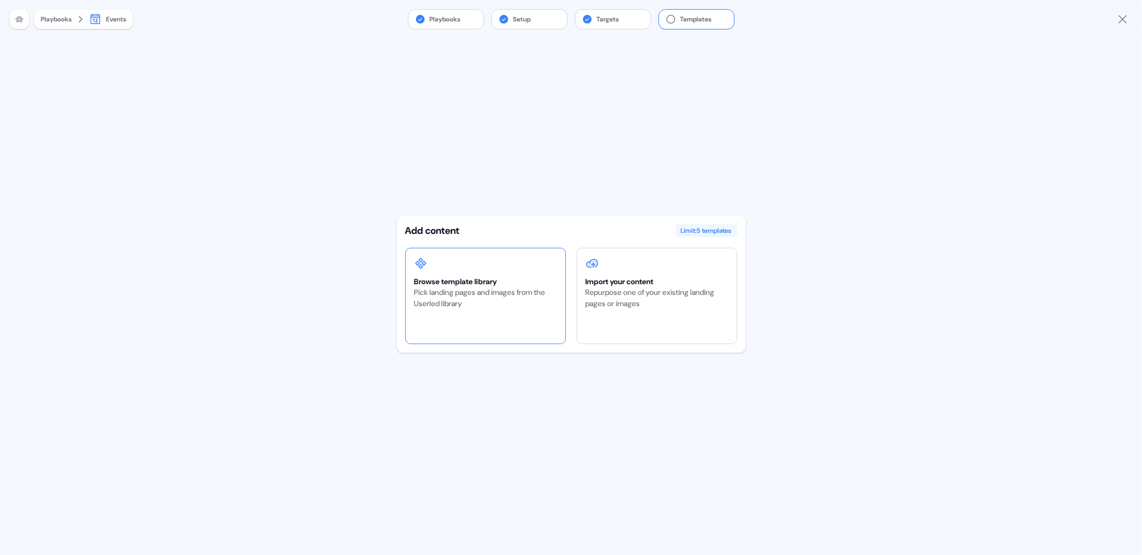
click at [511, 294] on div "Pick landing pages and images from the Userled library" at bounding box center [485, 298] width 142 height 22
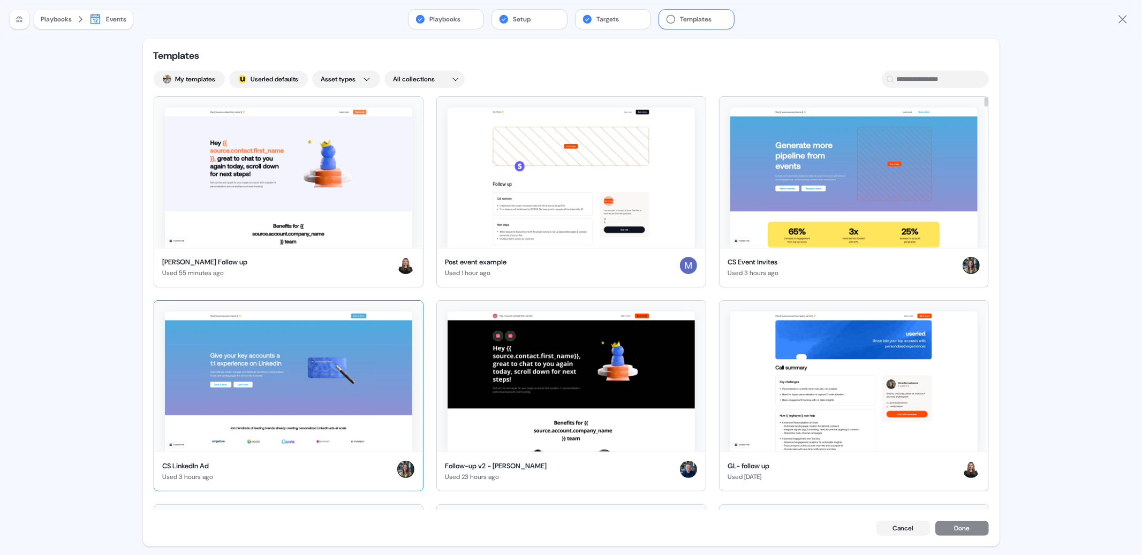
click at [356, 383] on img at bounding box center [288, 382] width 247 height 140
click at [964, 532] on button "Done" at bounding box center [962, 529] width 54 height 15
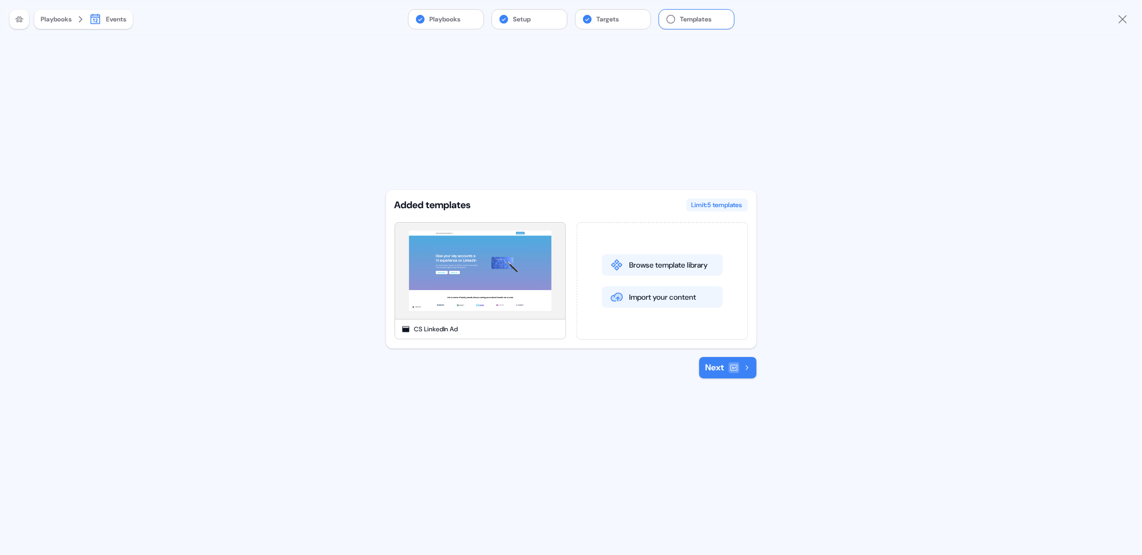
click at [729, 372] on div at bounding box center [734, 367] width 11 height 11
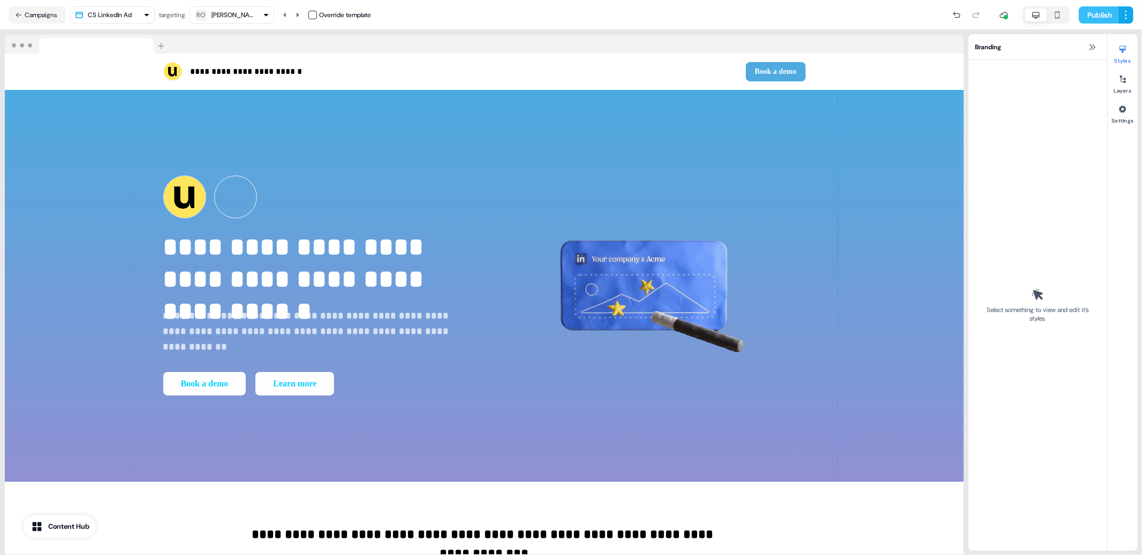
click at [1096, 16] on button "Publish" at bounding box center [1099, 14] width 40 height 17
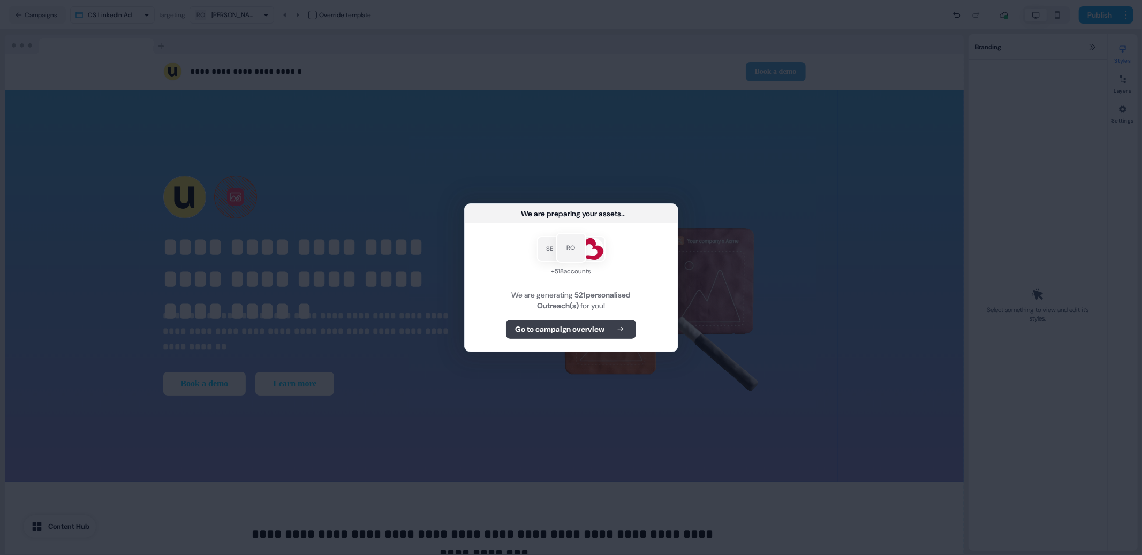
click at [569, 332] on b "Go to campaign overview" at bounding box center [559, 329] width 89 height 11
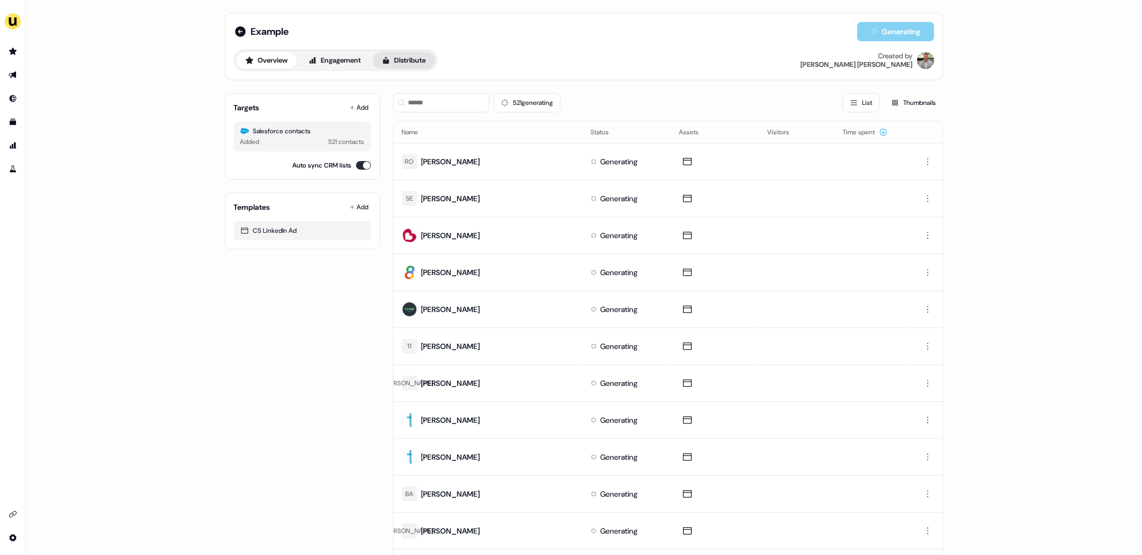
click at [402, 63] on button "Distribute" at bounding box center [404, 60] width 63 height 17
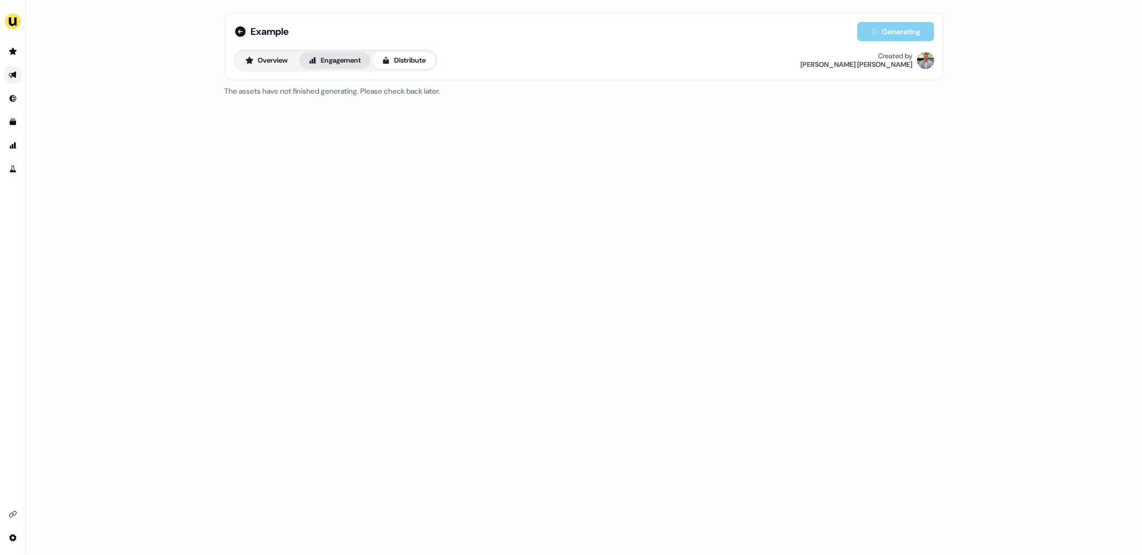
click at [338, 63] on button "Engagement" at bounding box center [334, 60] width 71 height 17
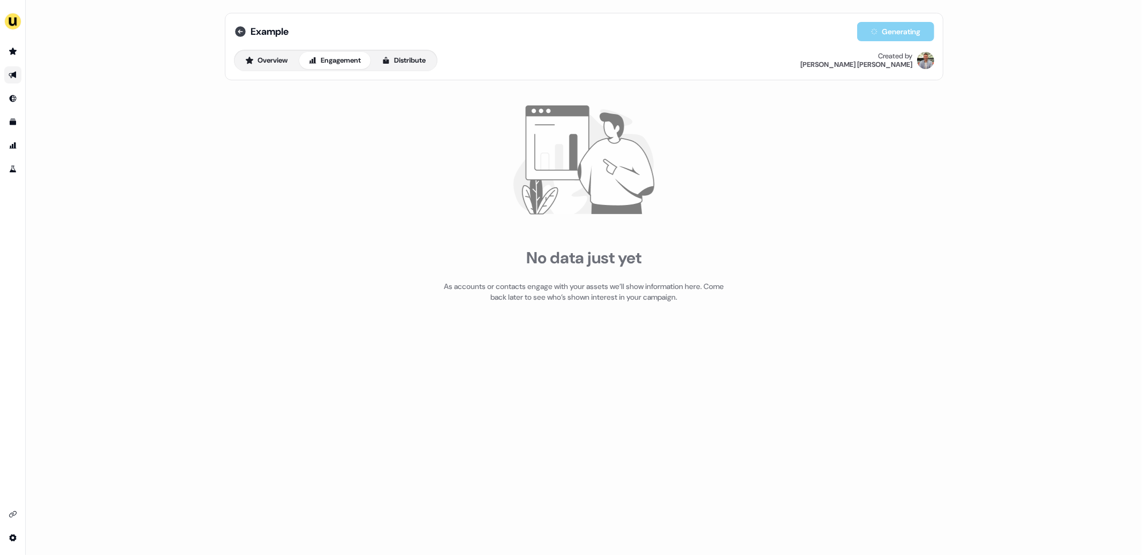
click at [239, 30] on icon at bounding box center [240, 31] width 11 height 11
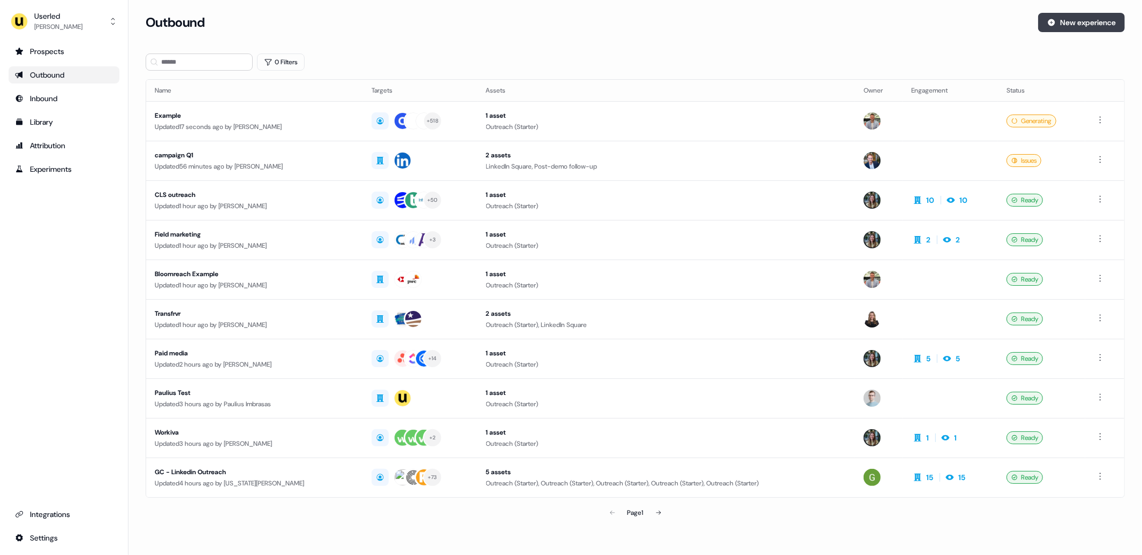
click at [1057, 24] on button "New experience" at bounding box center [1081, 22] width 87 height 19
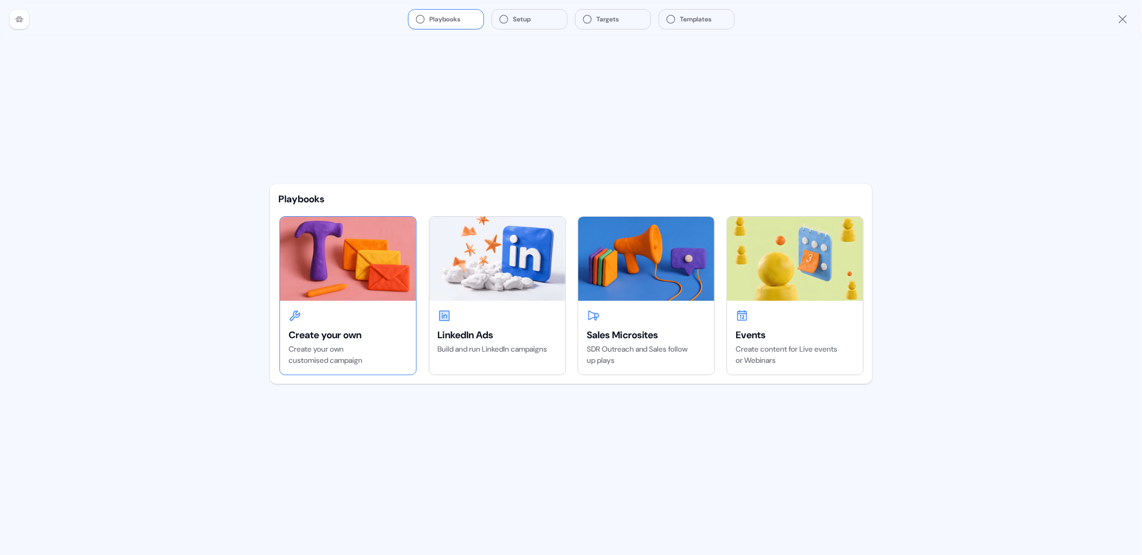
click at [350, 289] on img at bounding box center [348, 259] width 136 height 84
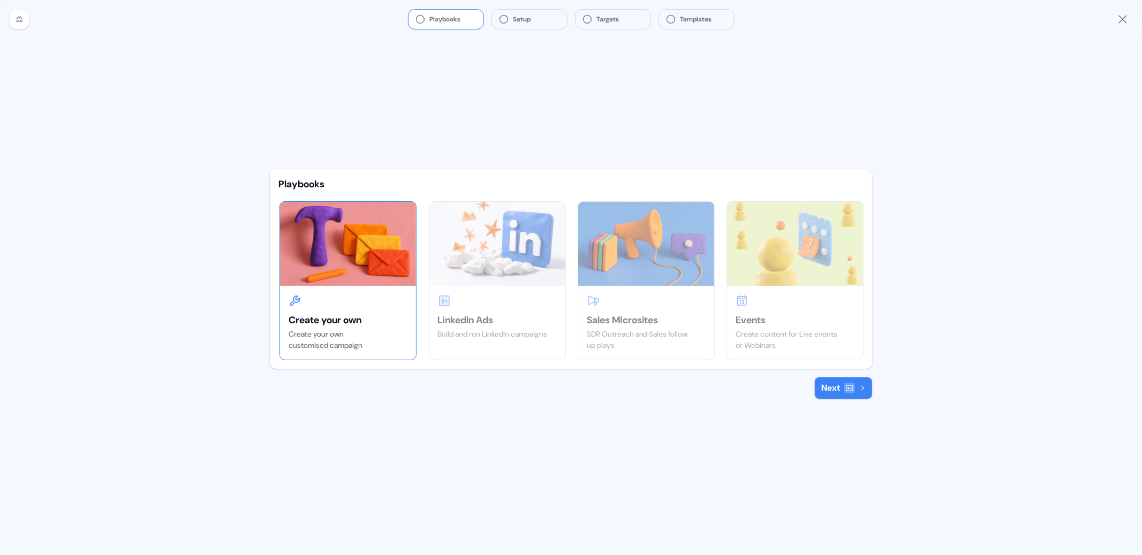
click at [853, 391] on icon at bounding box center [849, 388] width 9 height 9
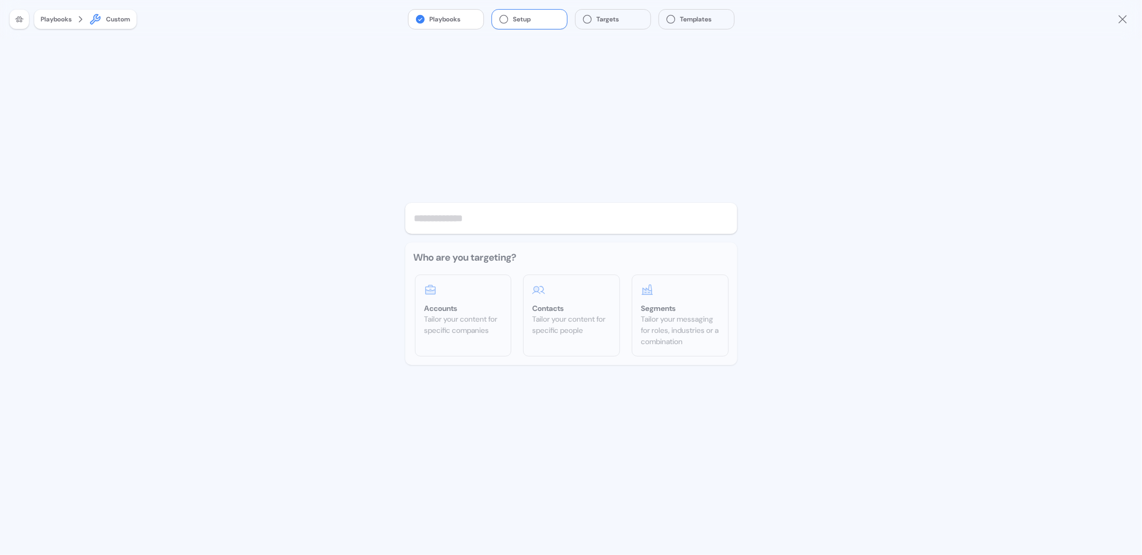
click at [521, 223] on input "text" at bounding box center [571, 218] width 332 height 31
type input "*******"
click at [474, 298] on div "Accounts Tailor your content for specific companies" at bounding box center [462, 310] width 95 height 70
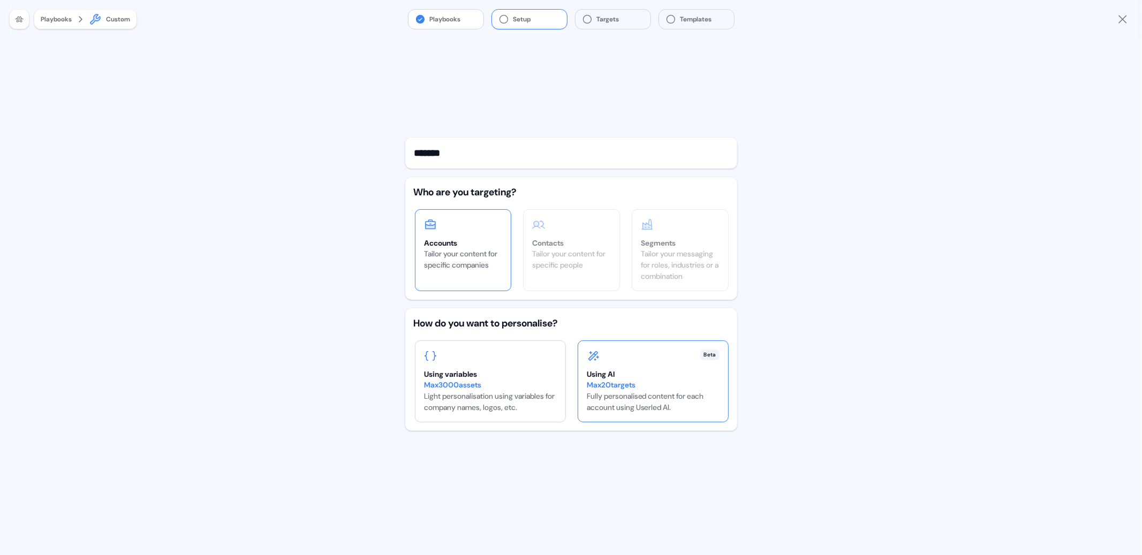
click at [601, 387] on div "Max 20 targets" at bounding box center [653, 385] width 133 height 11
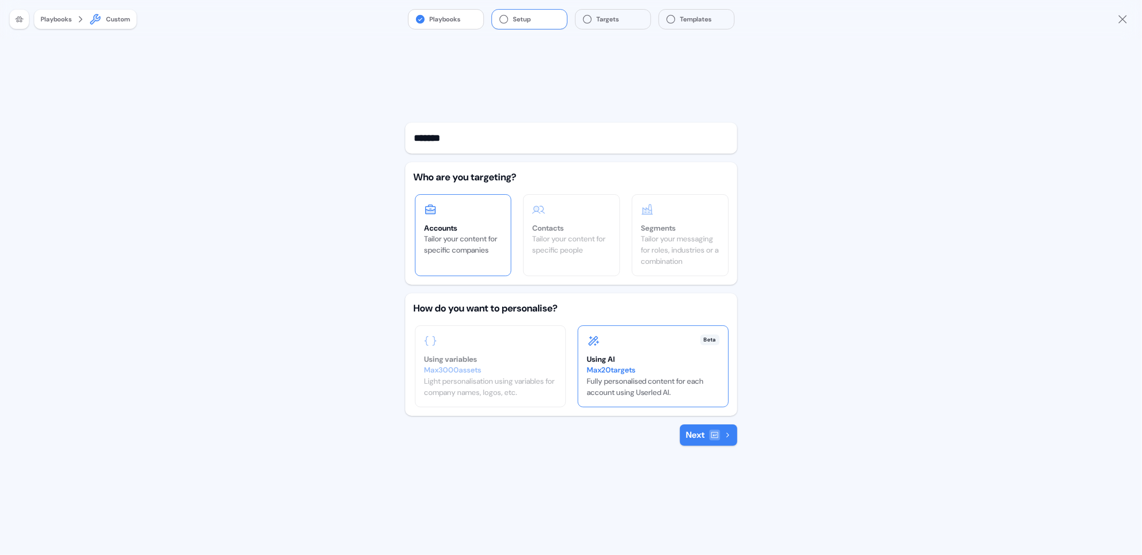
click at [692, 433] on button "Next" at bounding box center [708, 435] width 57 height 21
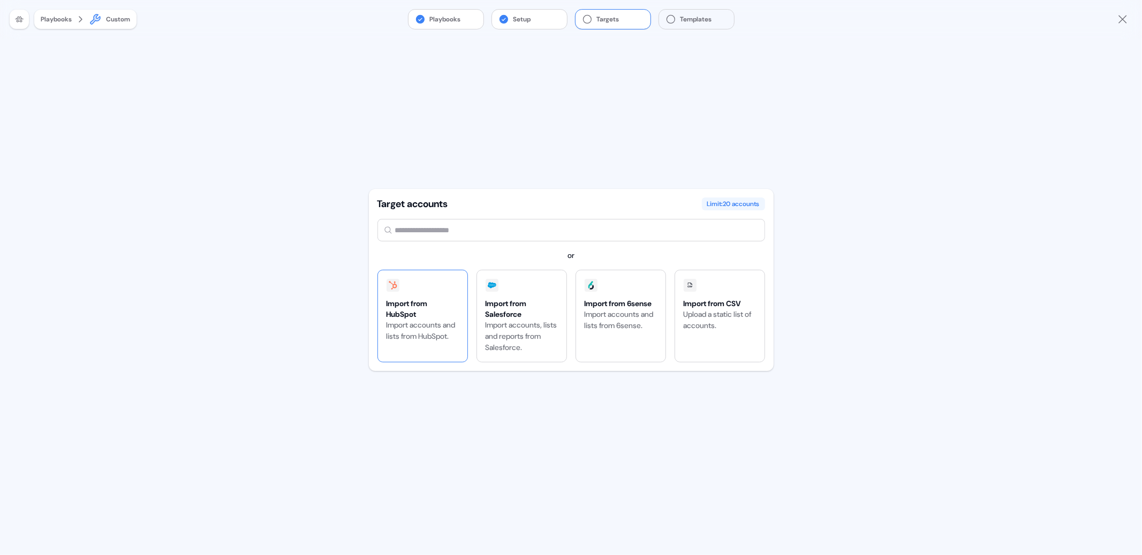
click at [444, 304] on div "Import from HubSpot" at bounding box center [423, 308] width 72 height 21
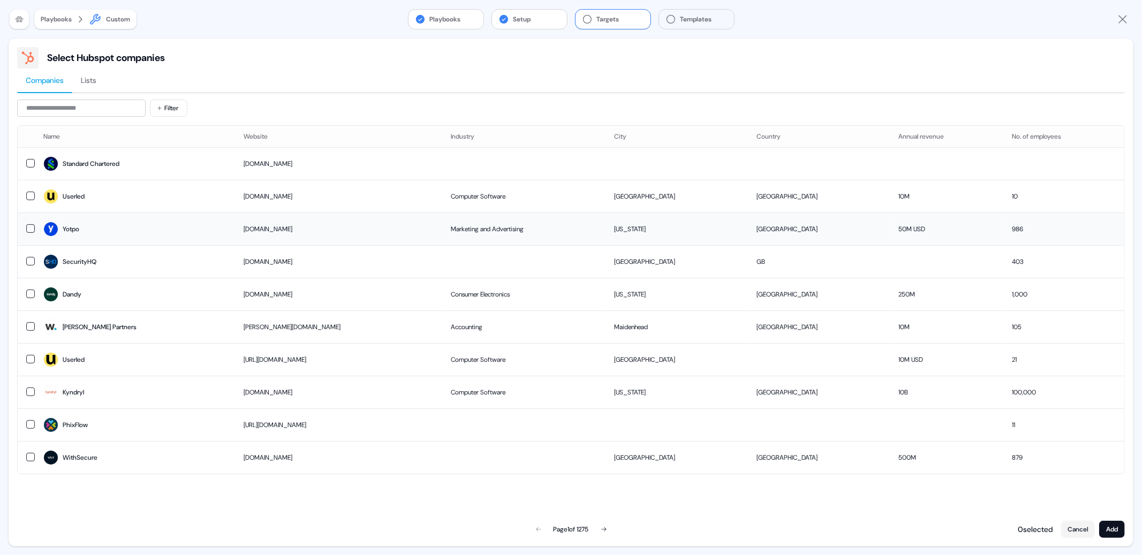
click at [27, 228] on button "button" at bounding box center [30, 228] width 9 height 9
click at [31, 282] on td at bounding box center [26, 294] width 17 height 33
click at [1110, 525] on button "Add" at bounding box center [1112, 529] width 26 height 17
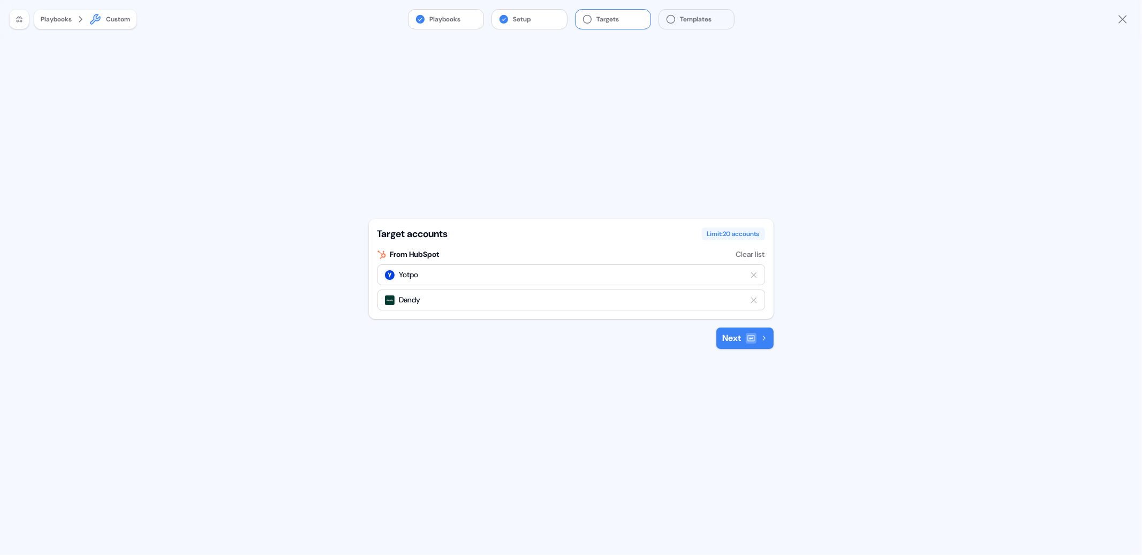
click at [750, 336] on icon at bounding box center [751, 338] width 9 height 9
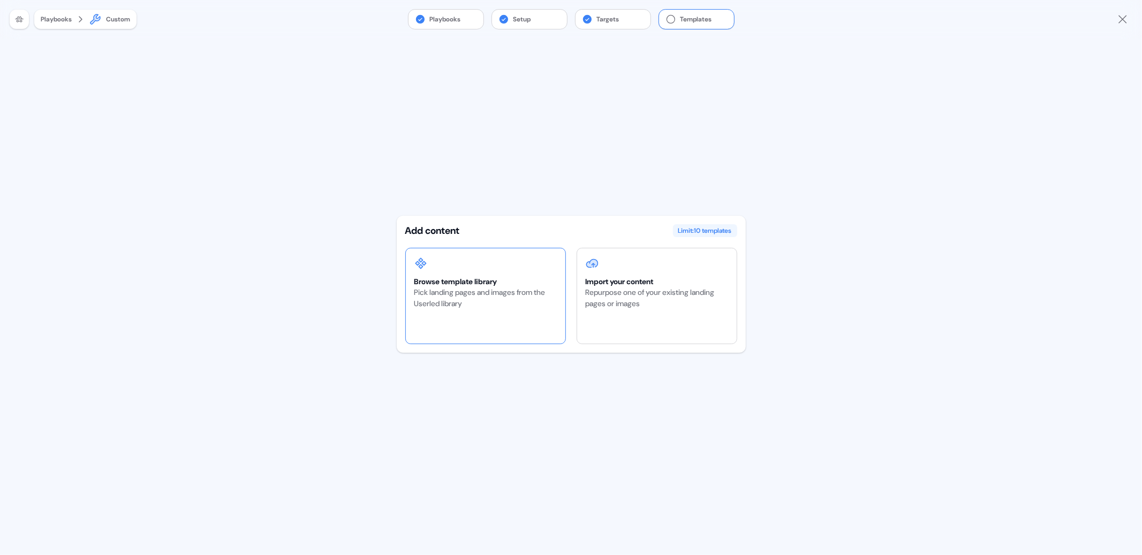
click at [536, 300] on div "Pick landing pages and images from the Userled library" at bounding box center [485, 298] width 142 height 22
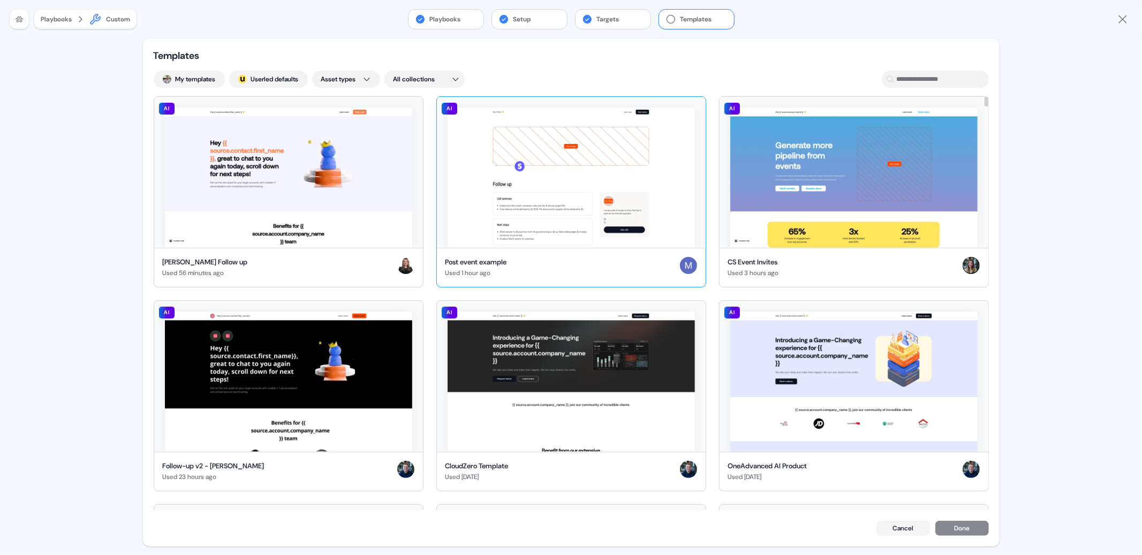
click at [521, 216] on img at bounding box center [571, 178] width 247 height 140
click at [967, 529] on button "Done" at bounding box center [962, 529] width 54 height 15
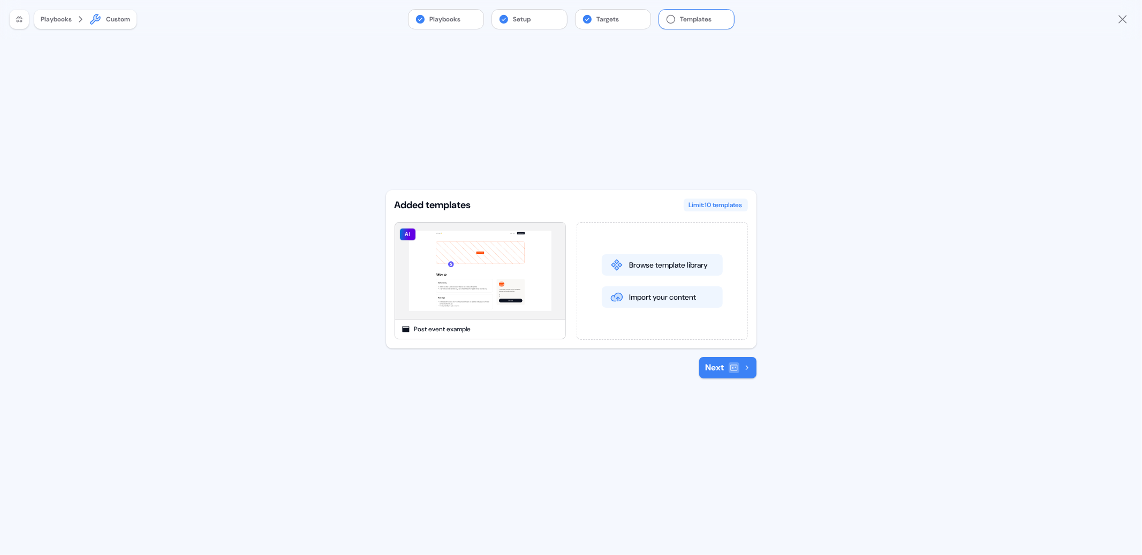
click at [714, 367] on button "Next" at bounding box center [727, 367] width 57 height 21
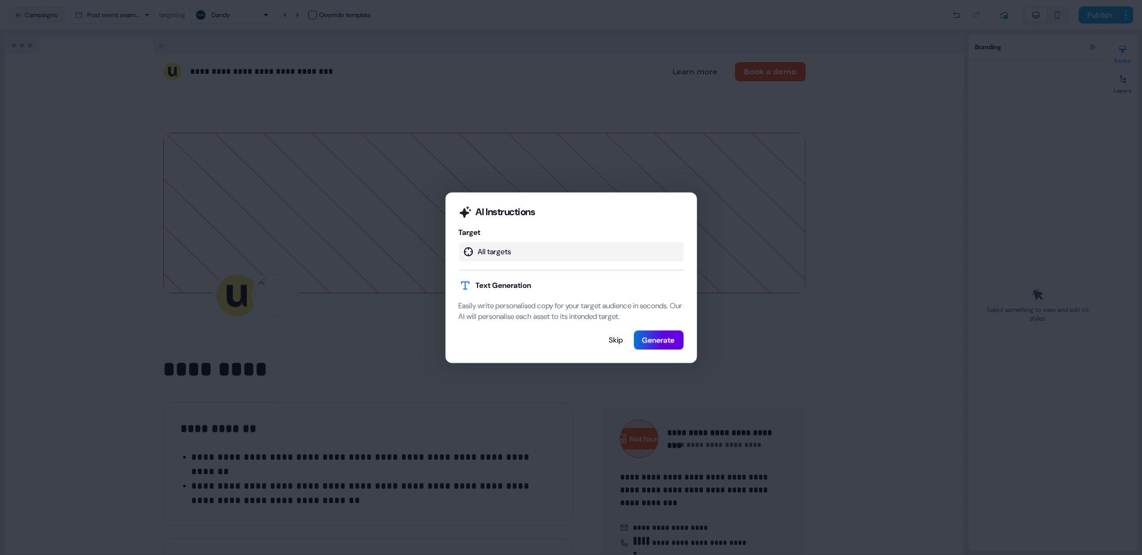
click at [504, 246] on div "All targets" at bounding box center [571, 251] width 225 height 19
click at [618, 344] on button "Skip" at bounding box center [616, 339] width 31 height 19
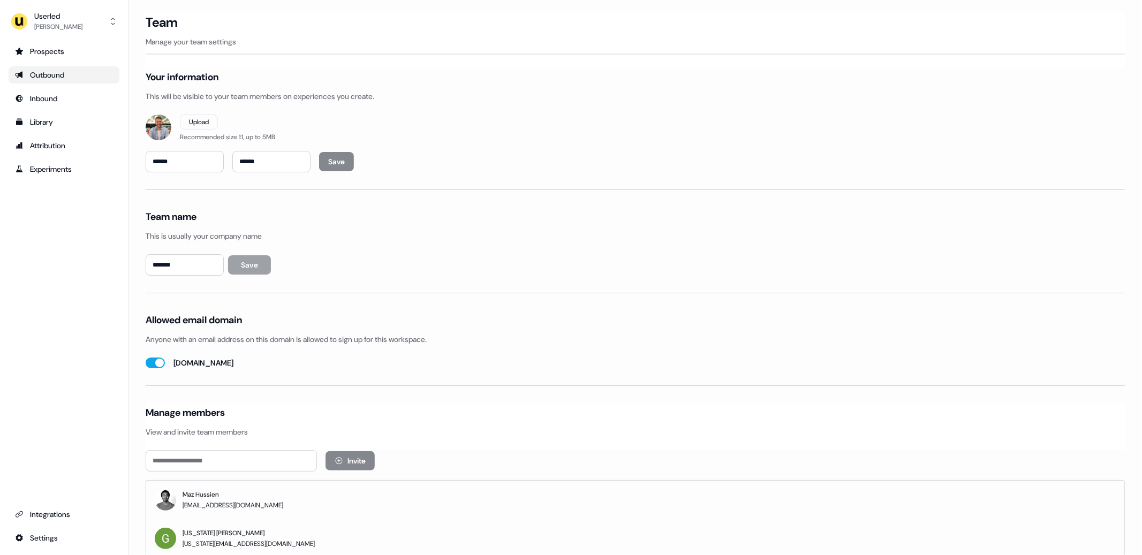
click at [51, 72] on div "Outbound" at bounding box center [64, 75] width 98 height 11
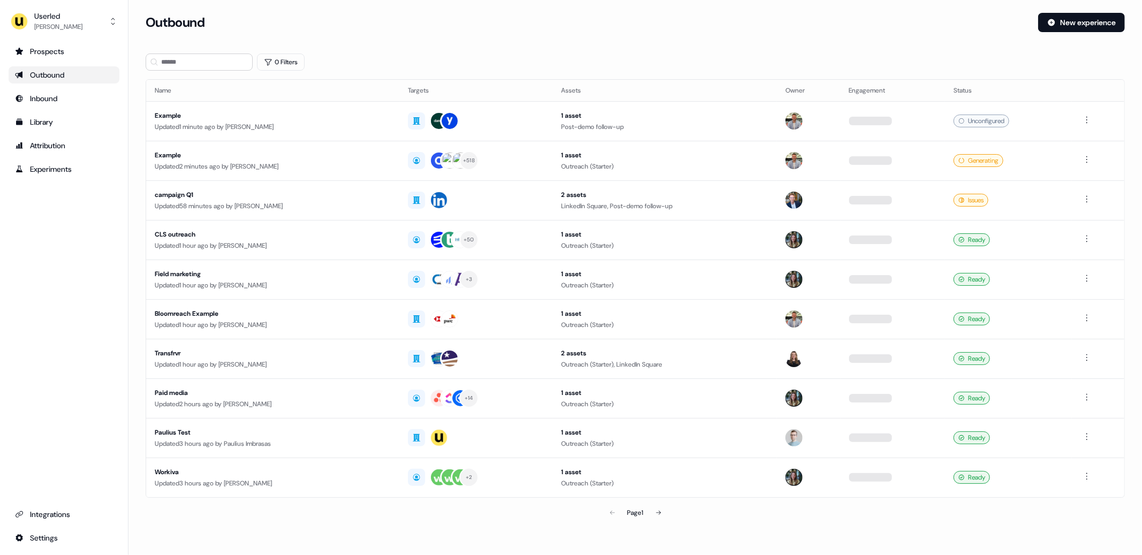
click at [630, 41] on div "Outbound New experience" at bounding box center [635, 29] width 979 height 32
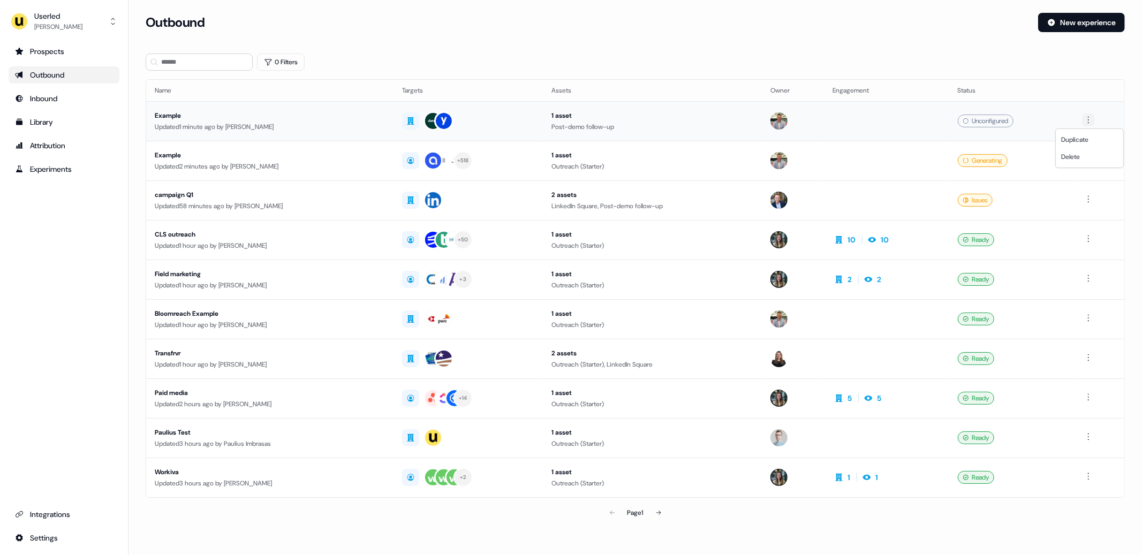
click at [1091, 123] on html "For the best experience switch devices to a bigger screen. Go to Userled.io Use…" at bounding box center [571, 277] width 1142 height 555
click at [1084, 162] on div "Delete" at bounding box center [1089, 156] width 63 height 17
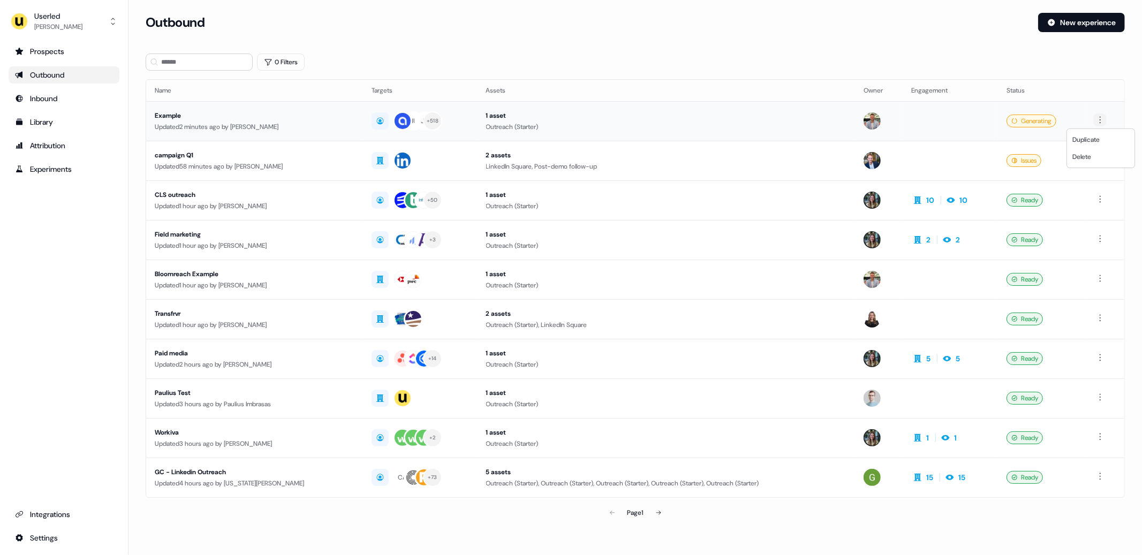
click at [1101, 121] on html "For the best experience switch devices to a bigger screen. Go to Userled.io Use…" at bounding box center [571, 277] width 1142 height 555
click at [1085, 157] on span "Delete" at bounding box center [1081, 157] width 19 height 9
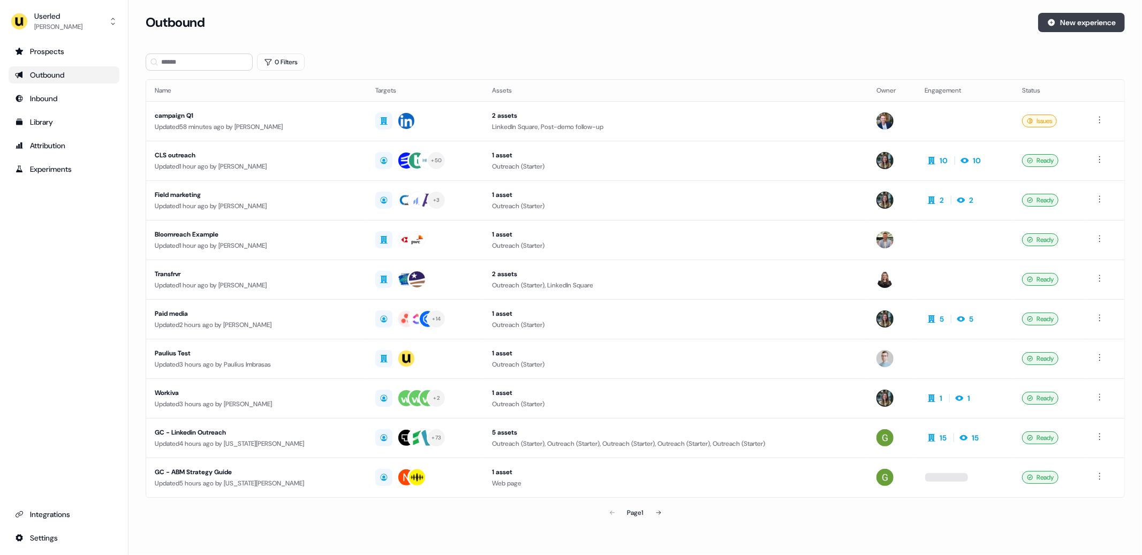
click at [1065, 20] on button "New experience" at bounding box center [1081, 22] width 87 height 19
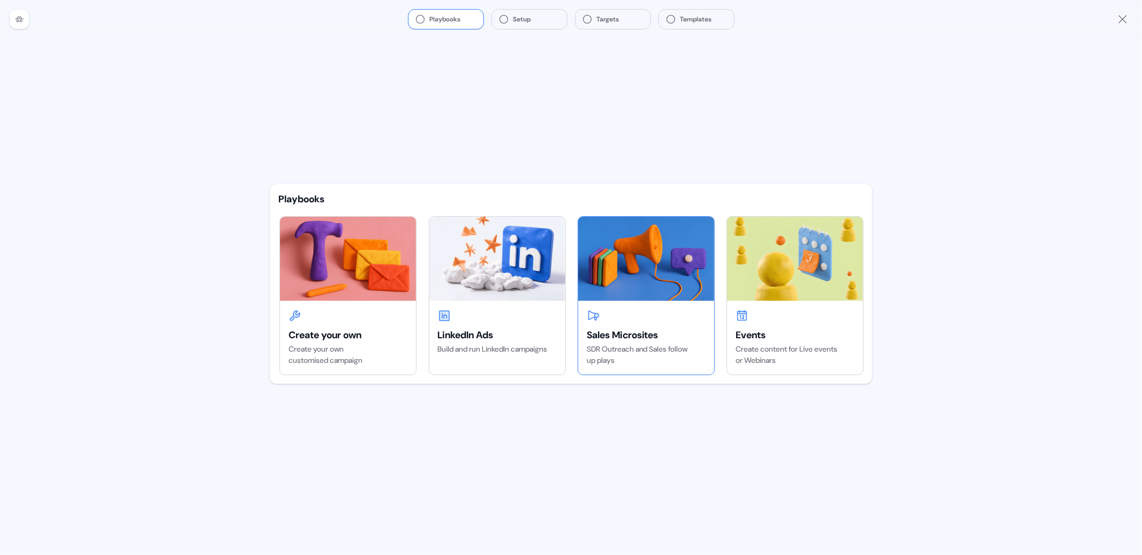
click at [635, 279] on img at bounding box center [646, 259] width 136 height 84
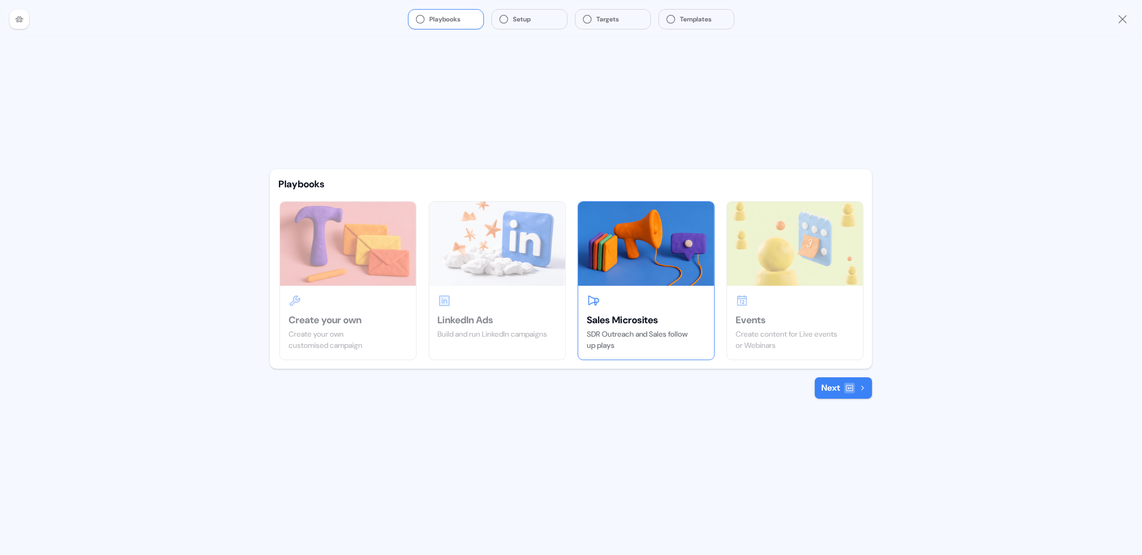
click at [851, 389] on icon at bounding box center [849, 388] width 9 height 9
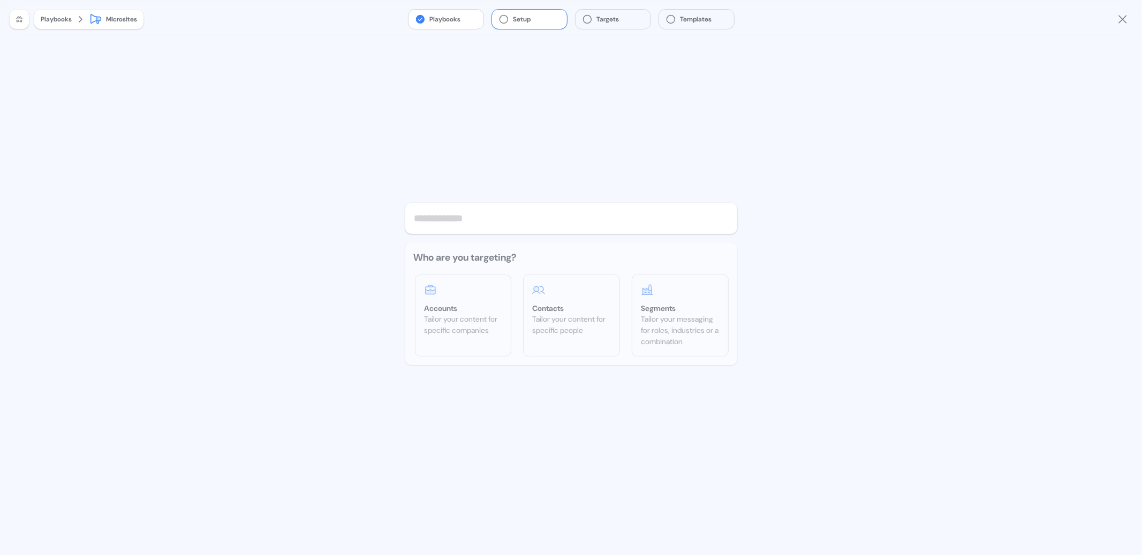
click at [478, 225] on input "text" at bounding box center [571, 218] width 332 height 31
type input "******"
click at [474, 311] on div "Accounts" at bounding box center [463, 308] width 78 height 11
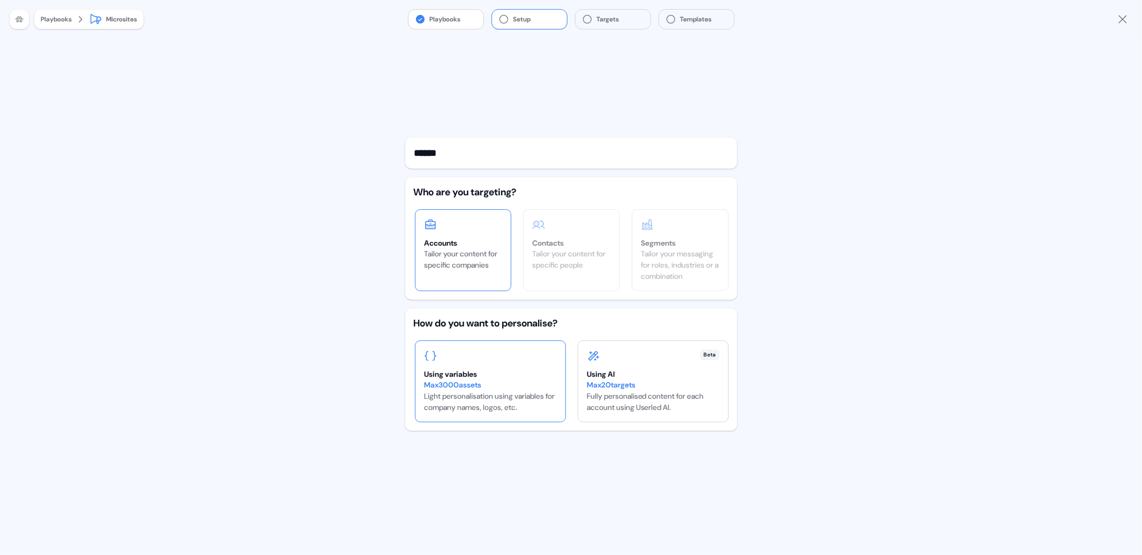
click at [547, 382] on div "Max 3000 assets" at bounding box center [490, 385] width 133 height 11
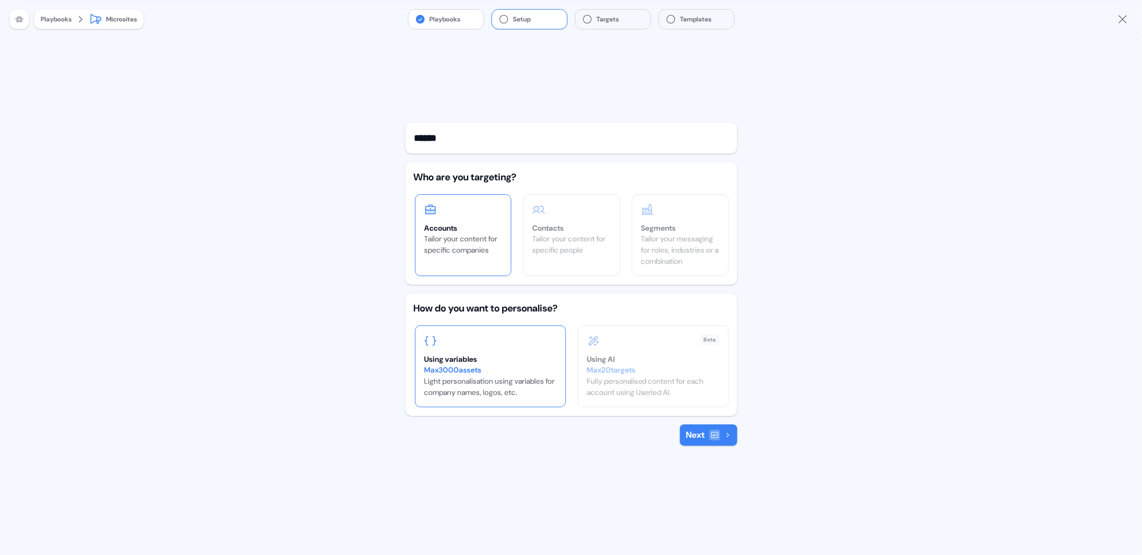
click at [699, 438] on button "Next" at bounding box center [708, 435] width 57 height 21
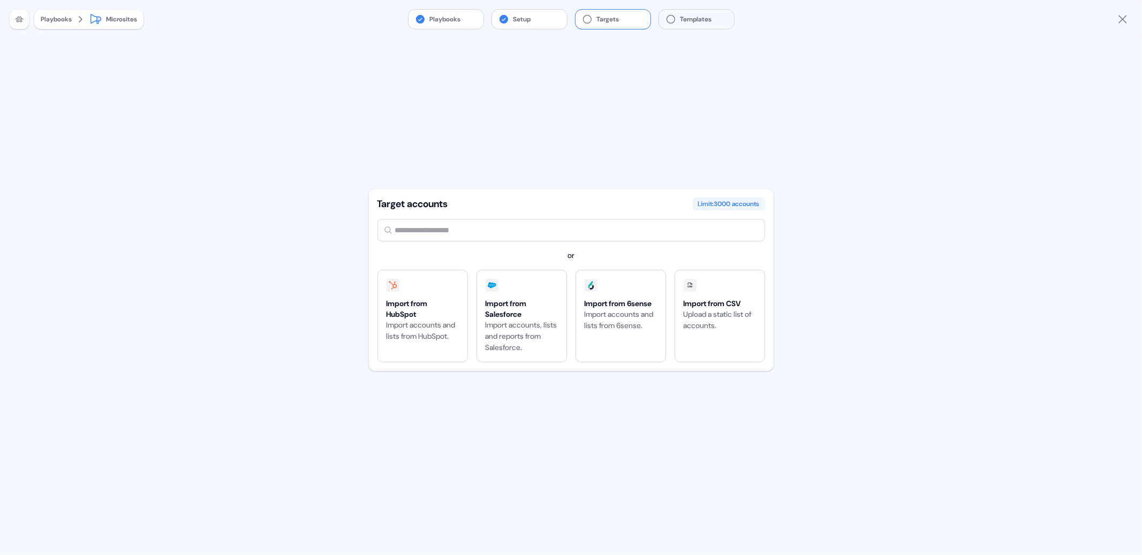
click at [845, 172] on div "Playbooks Setup Targets Templates Playbooks Microsites Target accounts Limit: 3…" at bounding box center [571, 277] width 1142 height 555
click at [483, 91] on div "Target accounts Limit: 3000 accounts or Import from HubSpot Import accounts and…" at bounding box center [571, 297] width 405 height 517
click at [13, 17] on div at bounding box center [19, 19] width 19 height 19
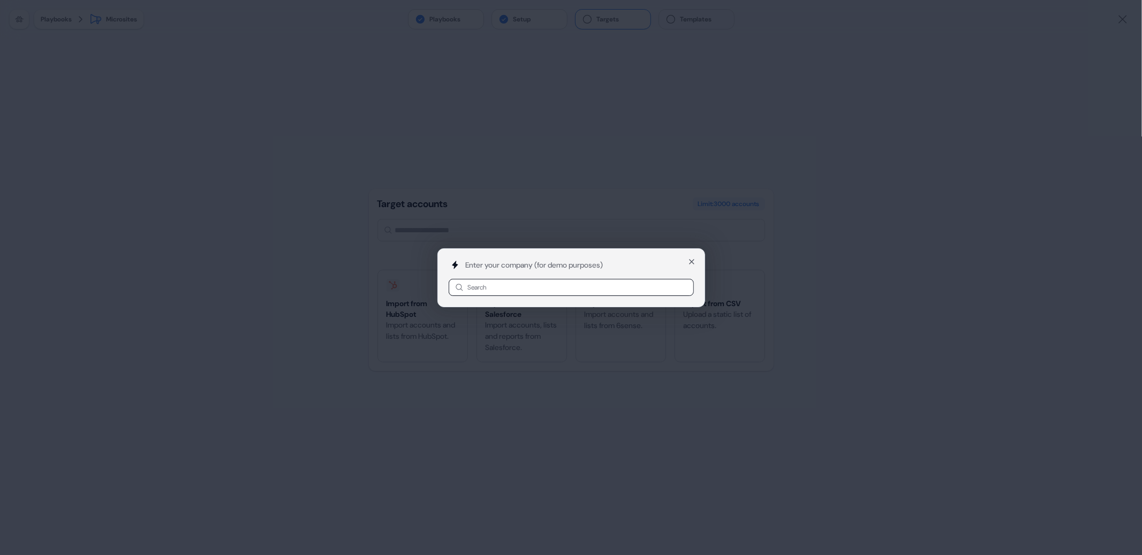
click at [13, 17] on div "Enter your company (for demo purposes) Search Close" at bounding box center [571, 277] width 1142 height 555
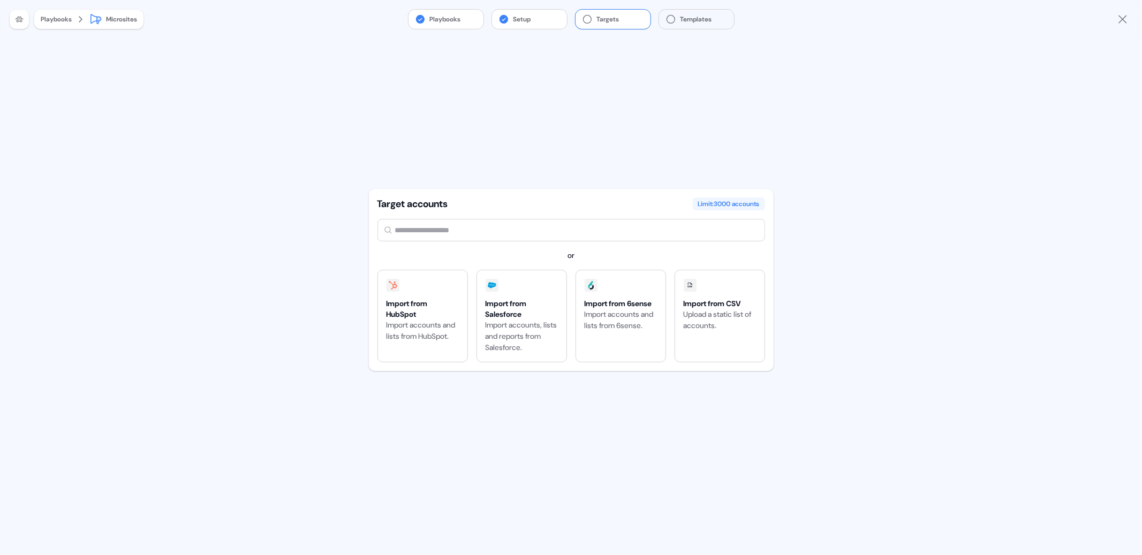
click at [125, 122] on div "Playbooks Setup Targets Templates Playbooks Microsites Target accounts Limit: 3…" at bounding box center [571, 277] width 1142 height 555
click at [237, 236] on div "Playbooks Setup Targets Templates Playbooks Microsites Target accounts Limit: 3…" at bounding box center [571, 277] width 1142 height 555
click at [1125, 19] on icon "Close" at bounding box center [1122, 19] width 13 height 13
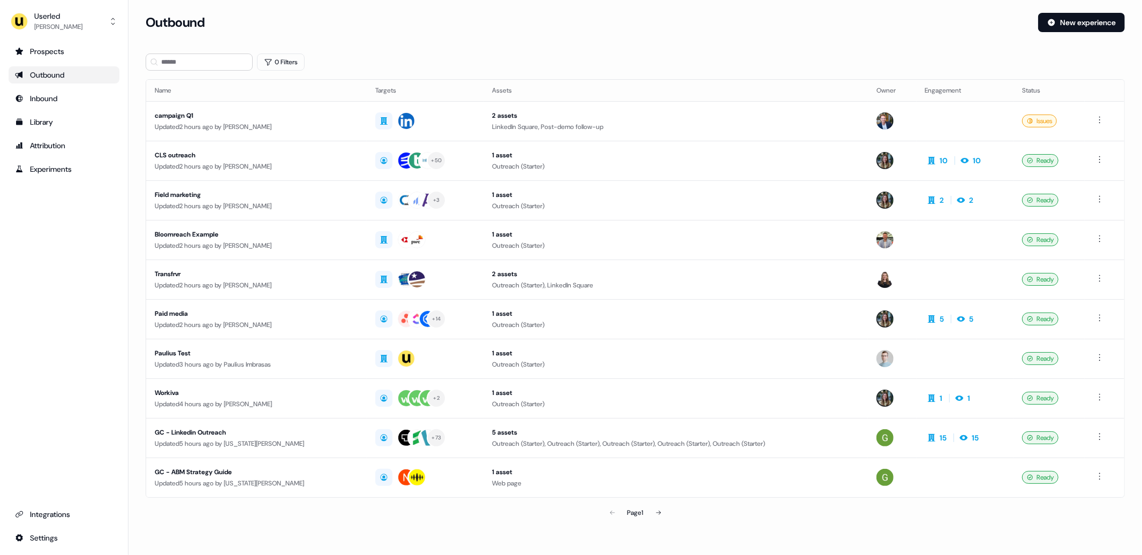
click at [573, 22] on div "Outbound" at bounding box center [588, 22] width 884 height 19
click at [77, 276] on div "Prospects Outbound Inbound Library Attribution Experiments Integrations Settings" at bounding box center [64, 295] width 111 height 504
click at [31, 22] on div "Userled Oliver Grogan" at bounding box center [47, 21] width 72 height 21
click at [50, 45] on div "Impersonate (Admin)" at bounding box center [64, 50] width 102 height 19
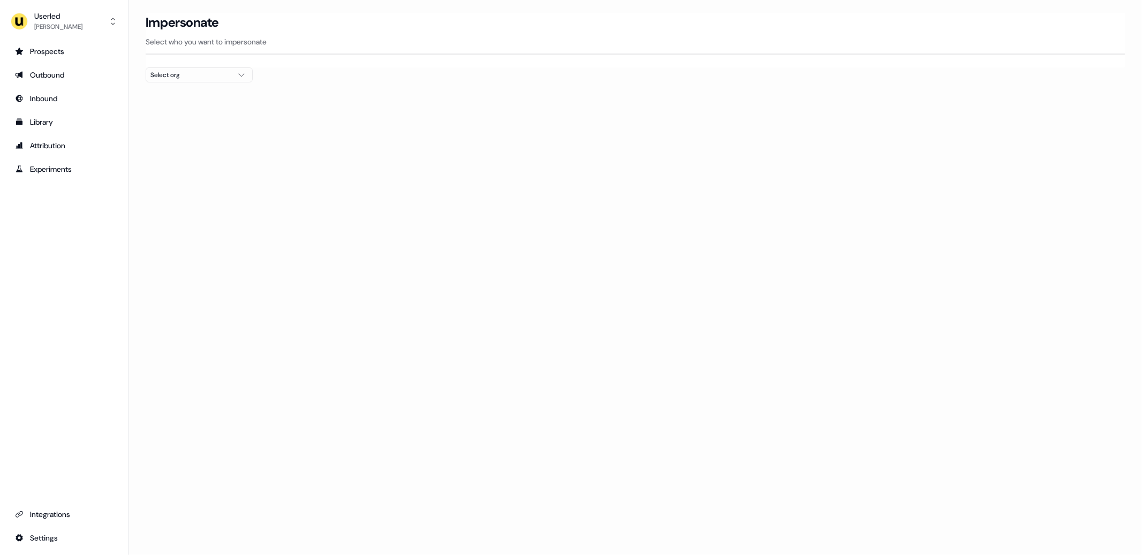
click at [209, 76] on div "Select org" at bounding box center [190, 75] width 80 height 11
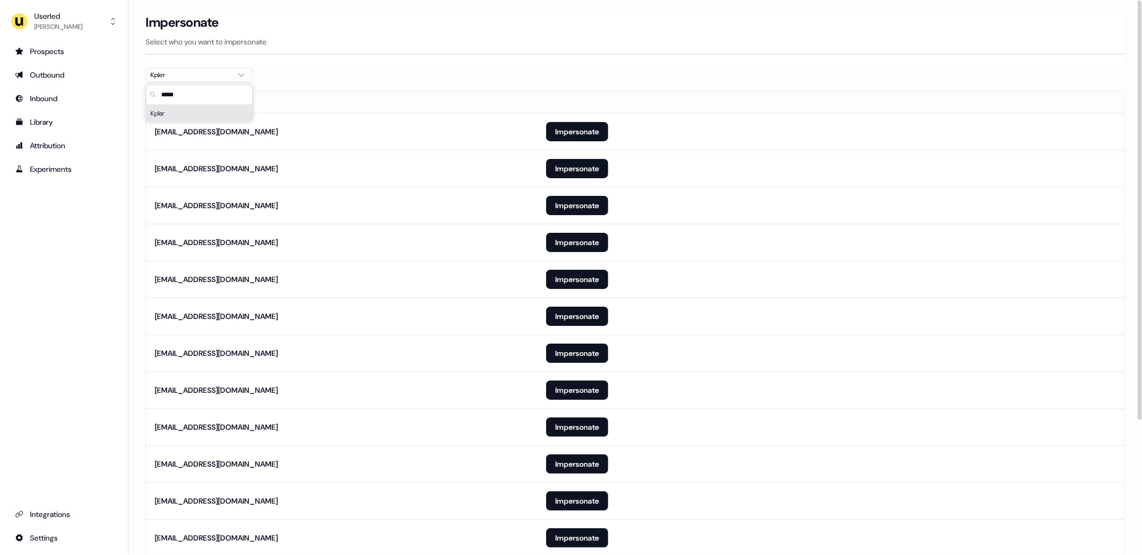
type input "*****"
click at [444, 92] on th "Email" at bounding box center [341, 102] width 391 height 21
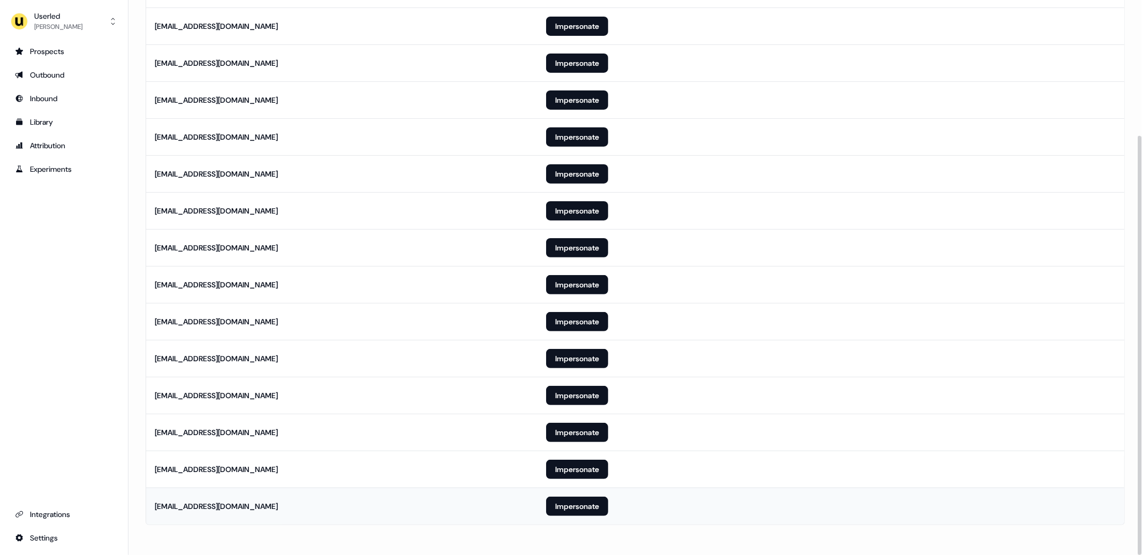
click at [582, 520] on td "Impersonate" at bounding box center [831, 506] width 587 height 37
click at [571, 508] on button "Impersonate" at bounding box center [577, 506] width 62 height 19
